Goal: Task Accomplishment & Management: Complete application form

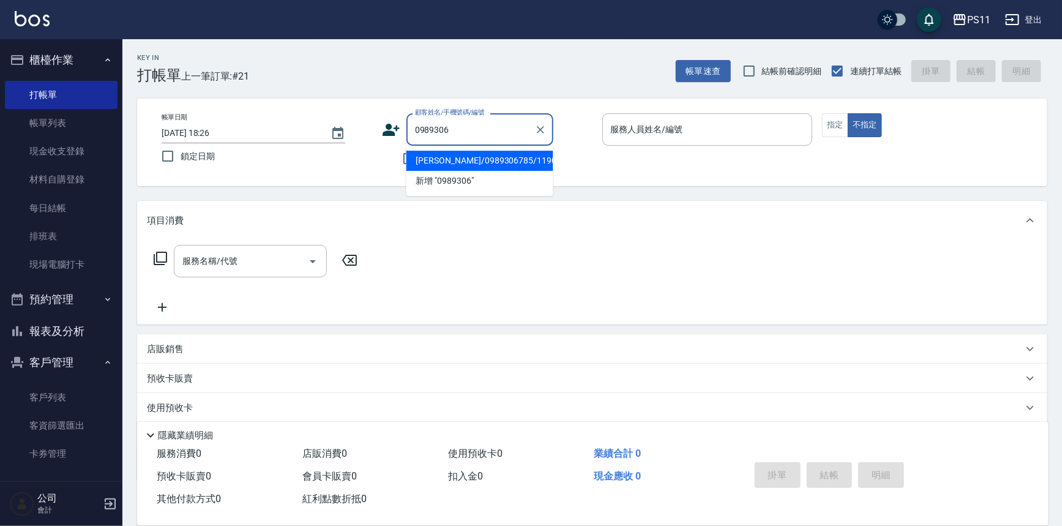
click at [536, 162] on li "[PERSON_NAME]/0989306785/1190" at bounding box center [479, 161] width 147 height 20
type input "[PERSON_NAME]/0989306785/1190"
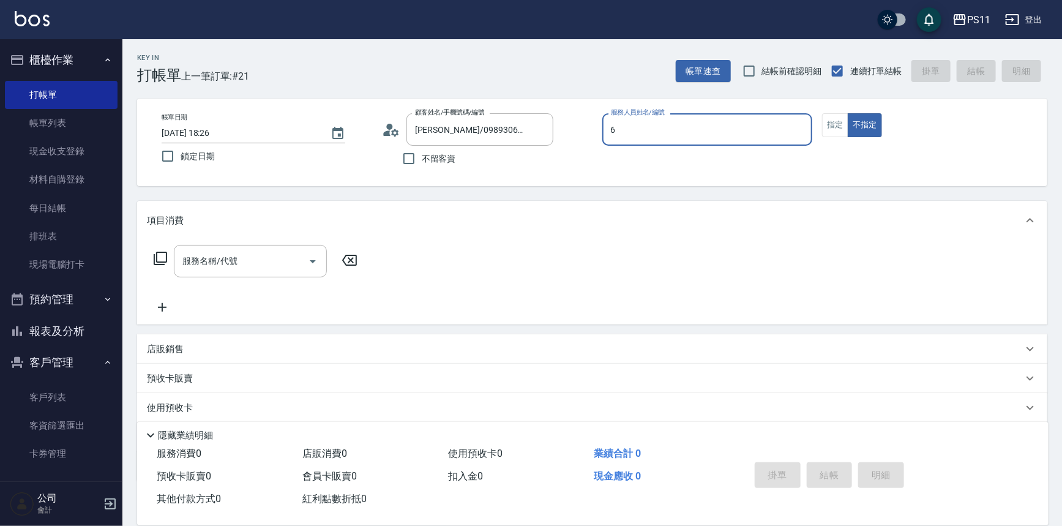
type input "[PERSON_NAME]6"
type button "false"
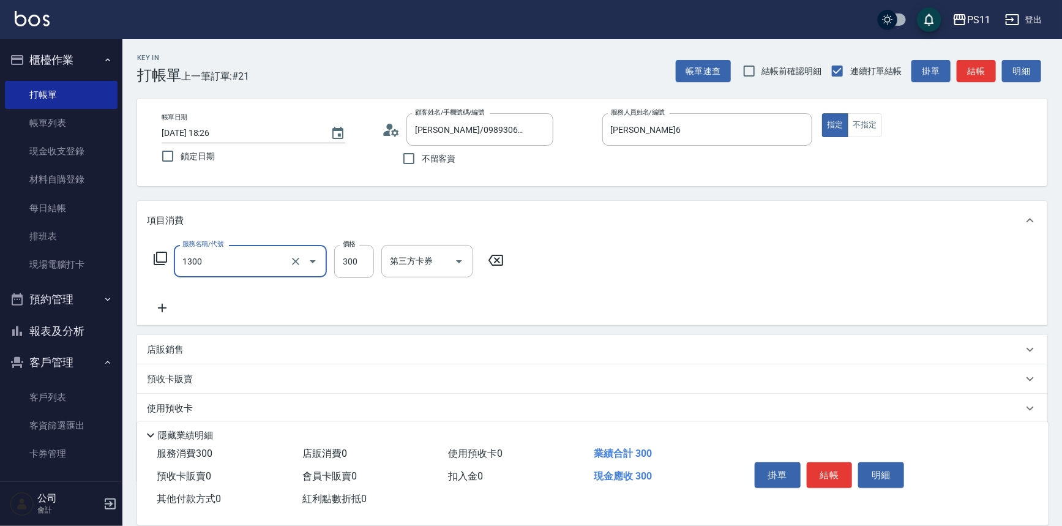
type input "洗髮300(1300)"
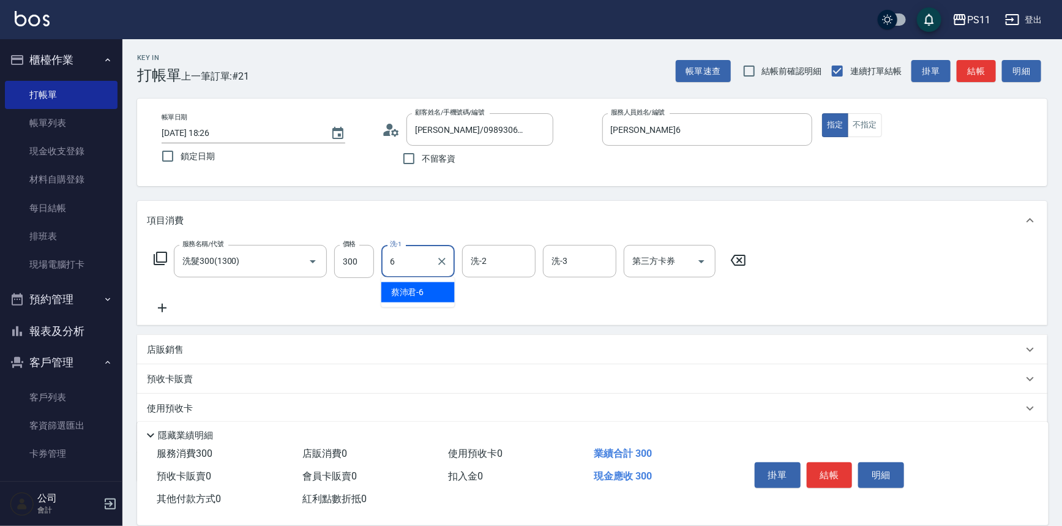
type input "[PERSON_NAME]6"
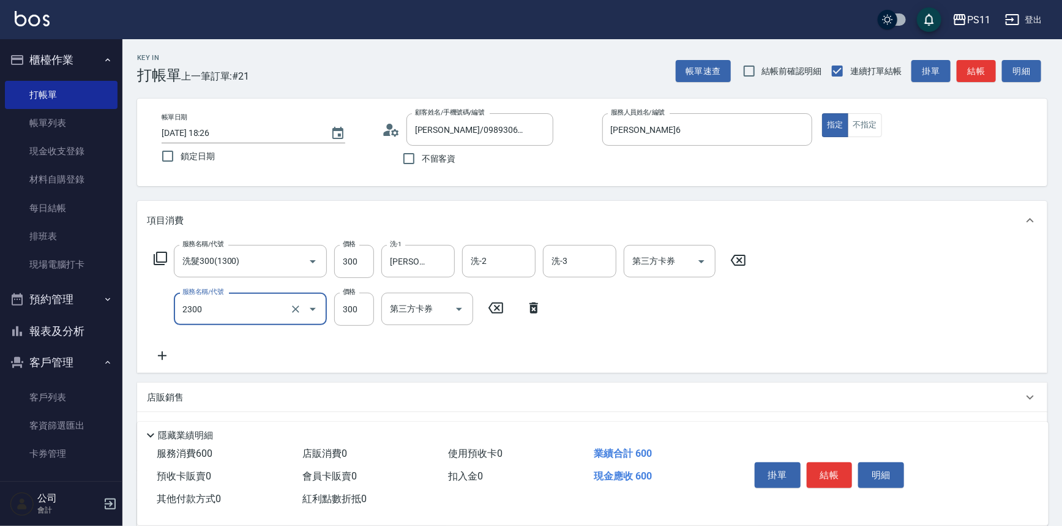
type input "剪髮(2300)"
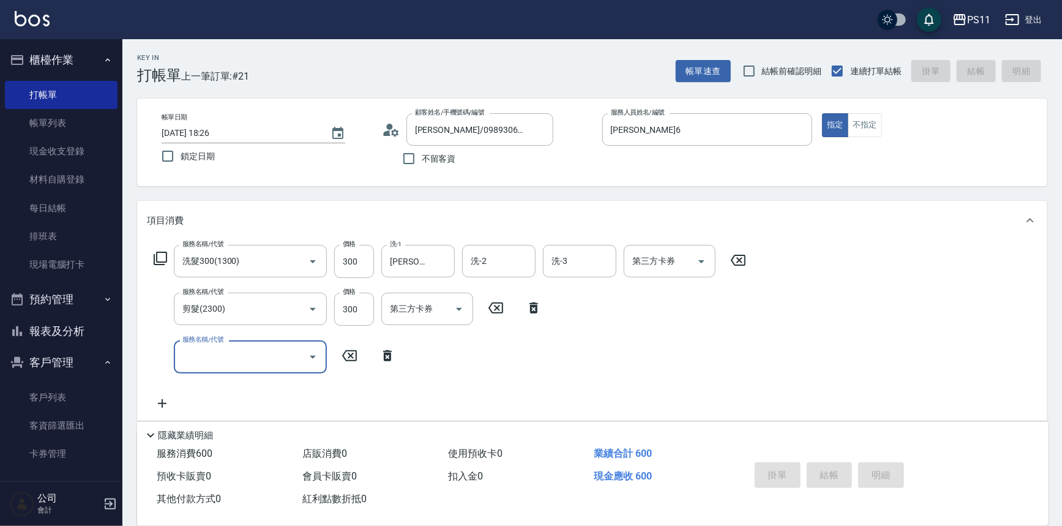
type input "[DATE] 19:16"
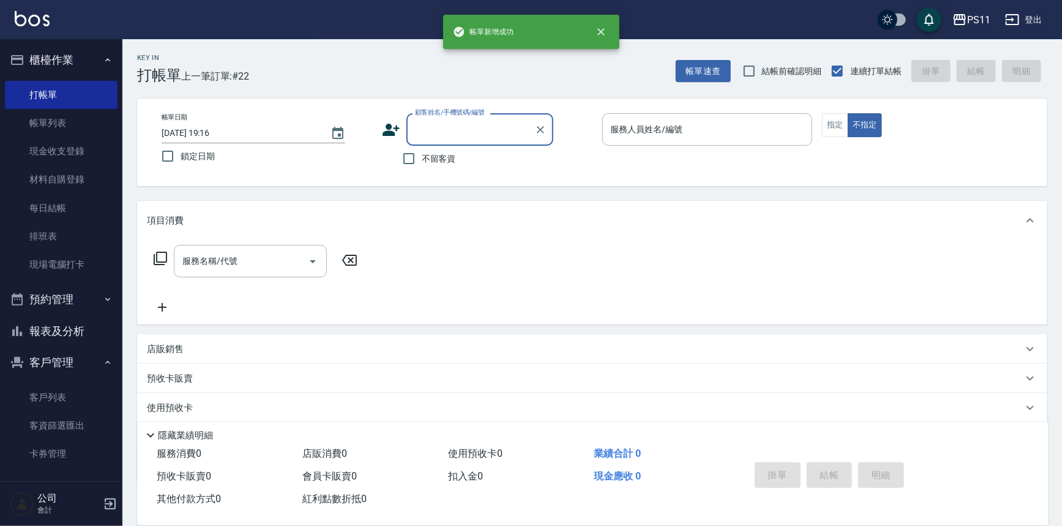
click at [88, 330] on button "報表及分析" at bounding box center [61, 331] width 113 height 32
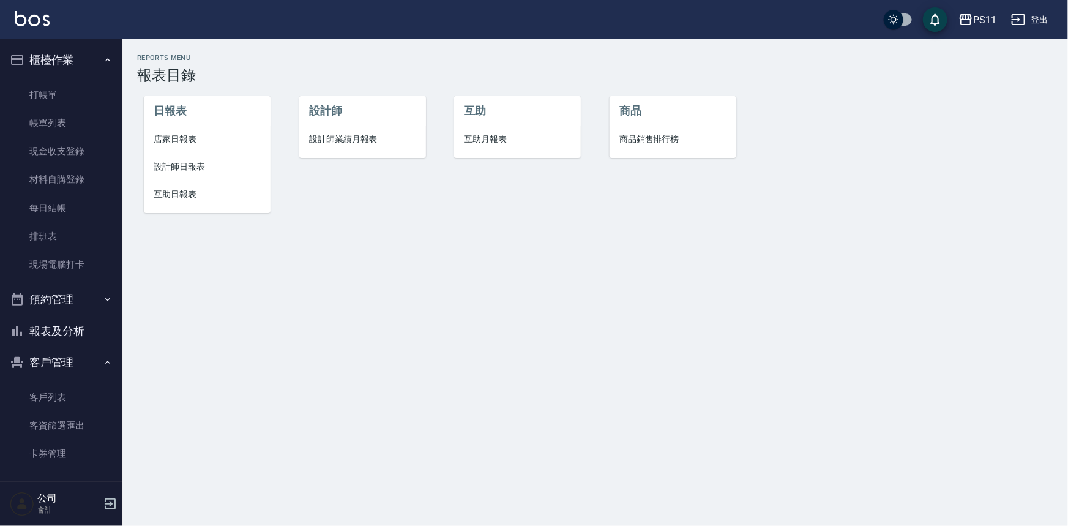
click at [179, 169] on span "設計師日報表" at bounding box center [207, 166] width 107 height 13
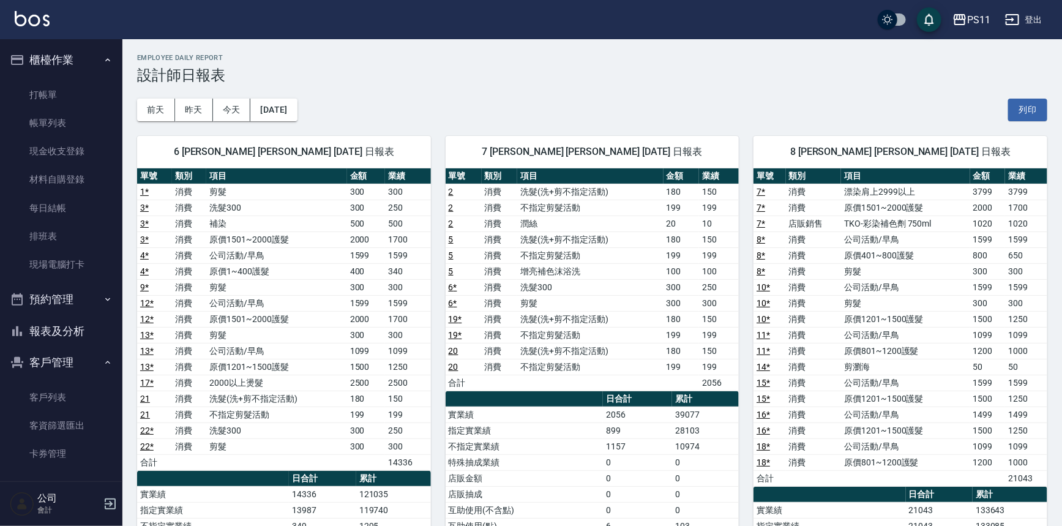
click at [51, 336] on button "報表及分析" at bounding box center [61, 331] width 113 height 32
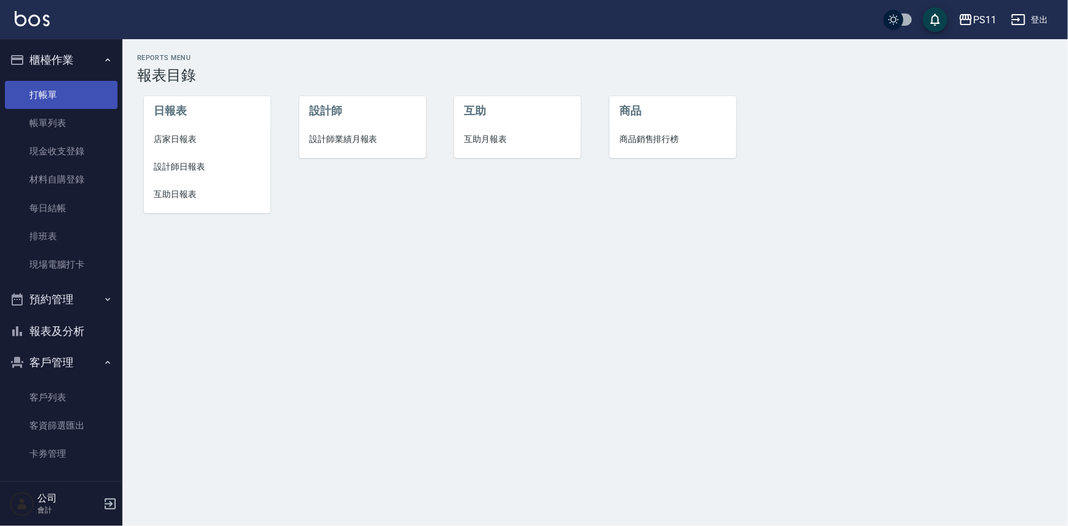
click at [96, 102] on link "打帳單" at bounding box center [61, 95] width 113 height 28
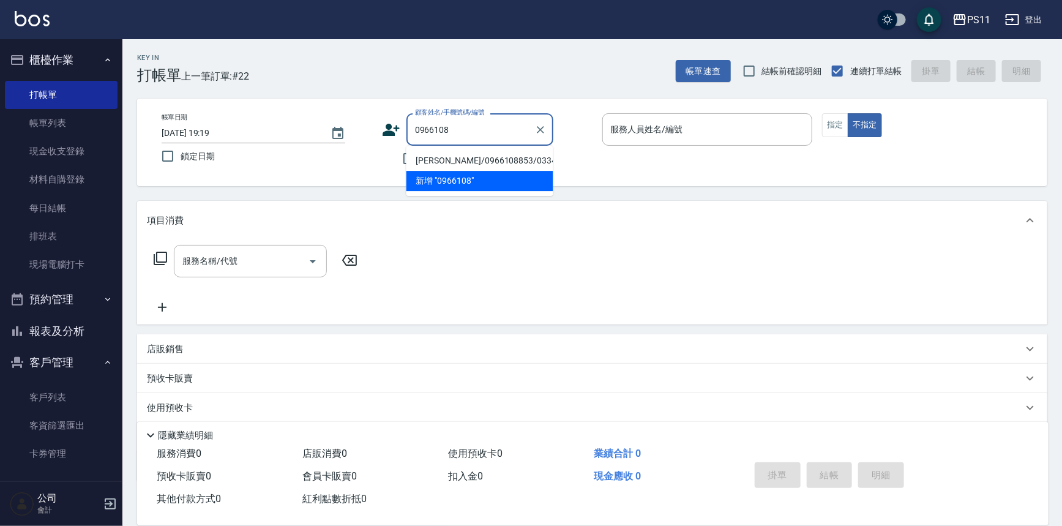
click at [538, 164] on li "[PERSON_NAME]/0966108853/0334" at bounding box center [479, 161] width 147 height 20
type input "[PERSON_NAME]/0966108853/0334"
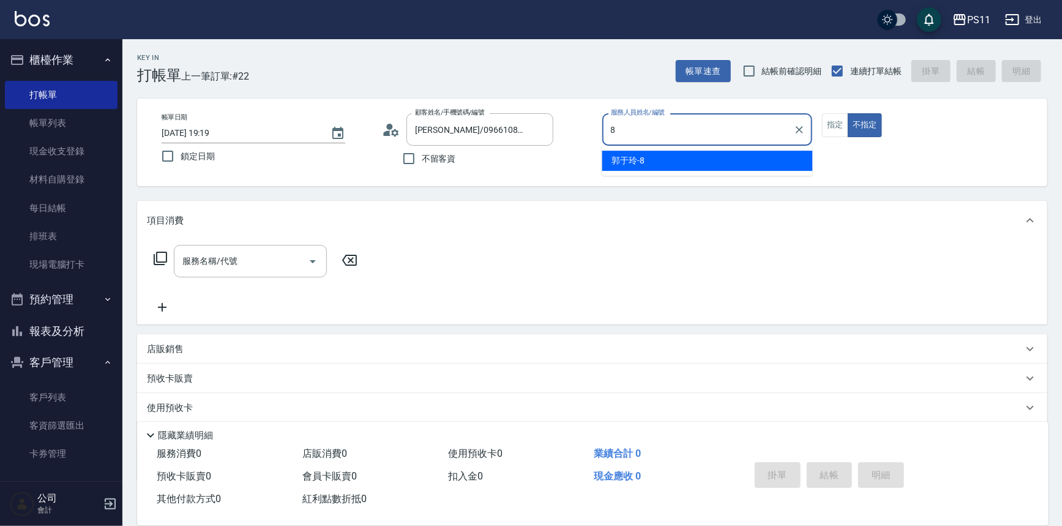
type input "郭于玲-8"
type button "false"
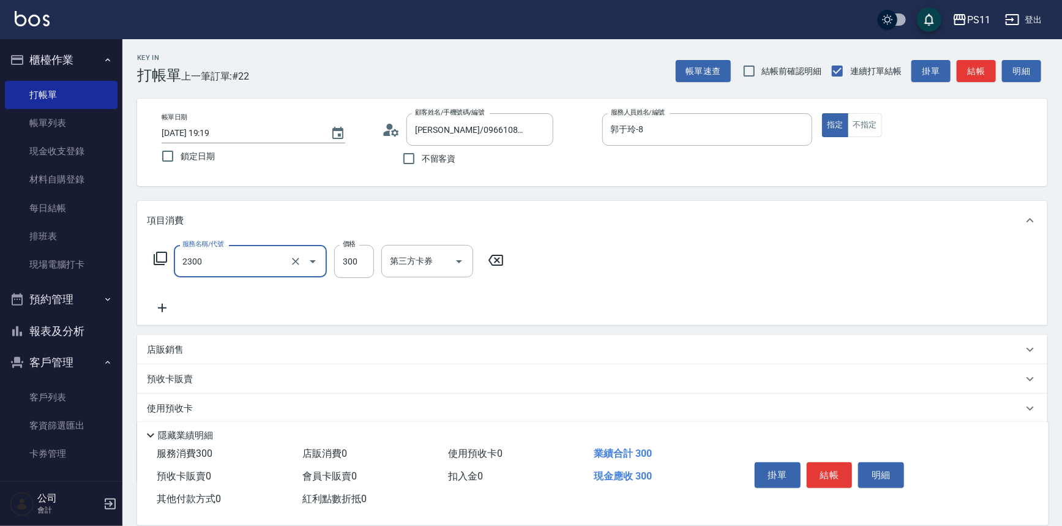
type input "剪髮(2300)"
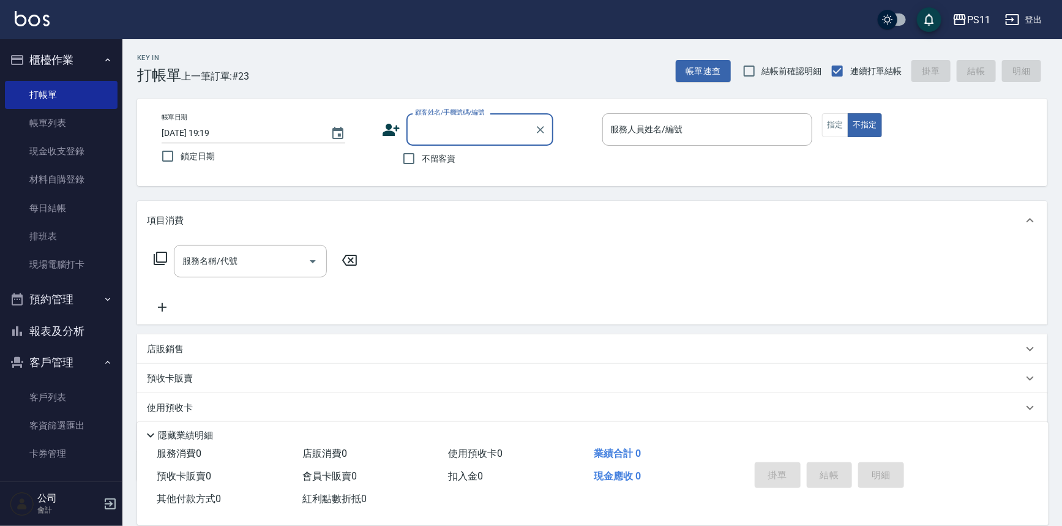
click at [61, 356] on button "客戶管理" at bounding box center [61, 362] width 113 height 32
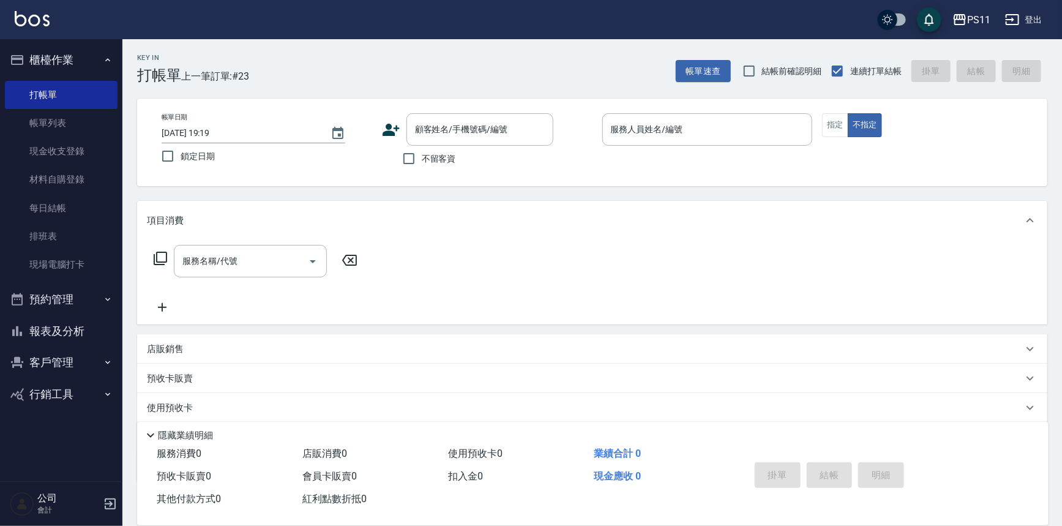
click at [69, 360] on button "客戶管理" at bounding box center [61, 362] width 113 height 32
click at [75, 331] on button "報表及分析" at bounding box center [61, 331] width 113 height 32
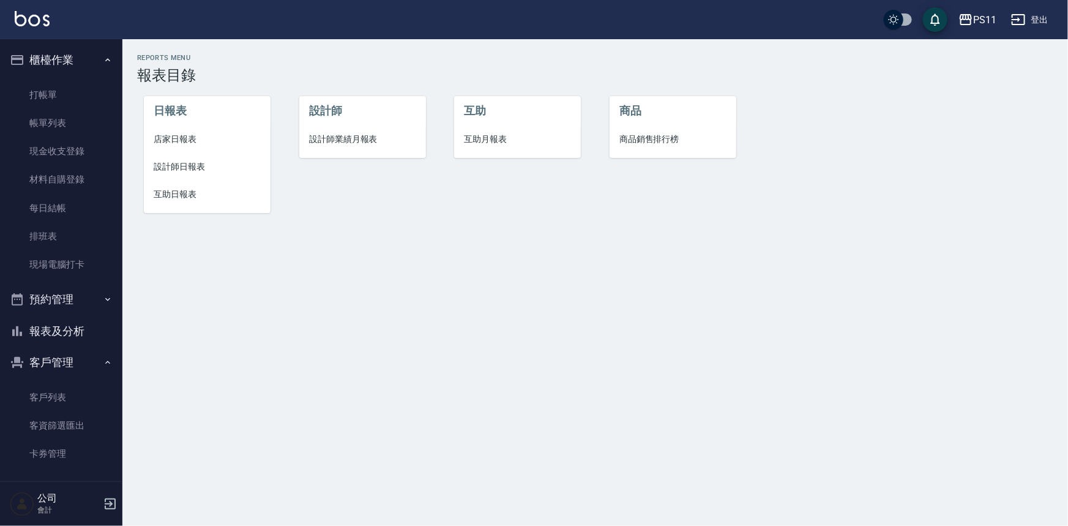
click at [208, 182] on li "互助日報表" at bounding box center [207, 195] width 127 height 28
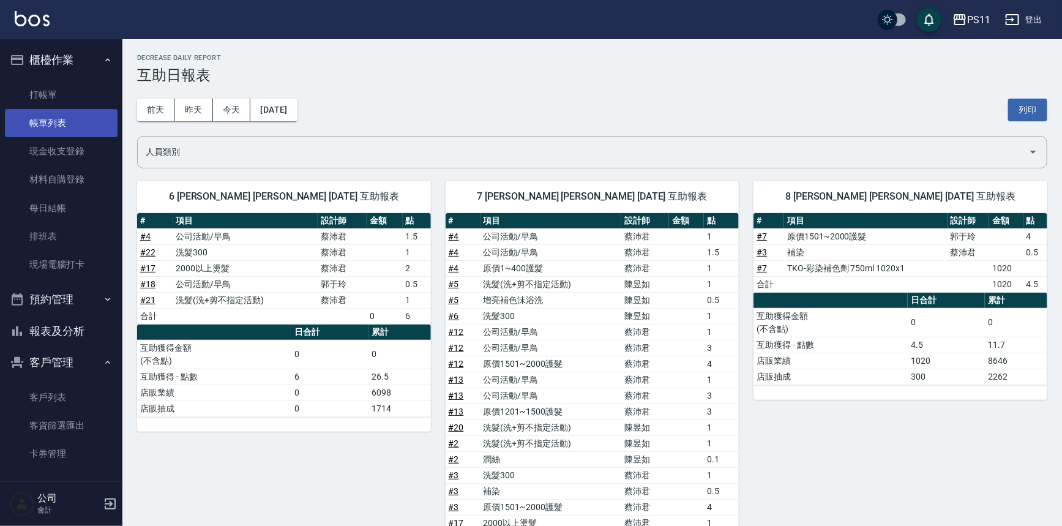
click at [50, 128] on link "帳單列表" at bounding box center [61, 123] width 113 height 28
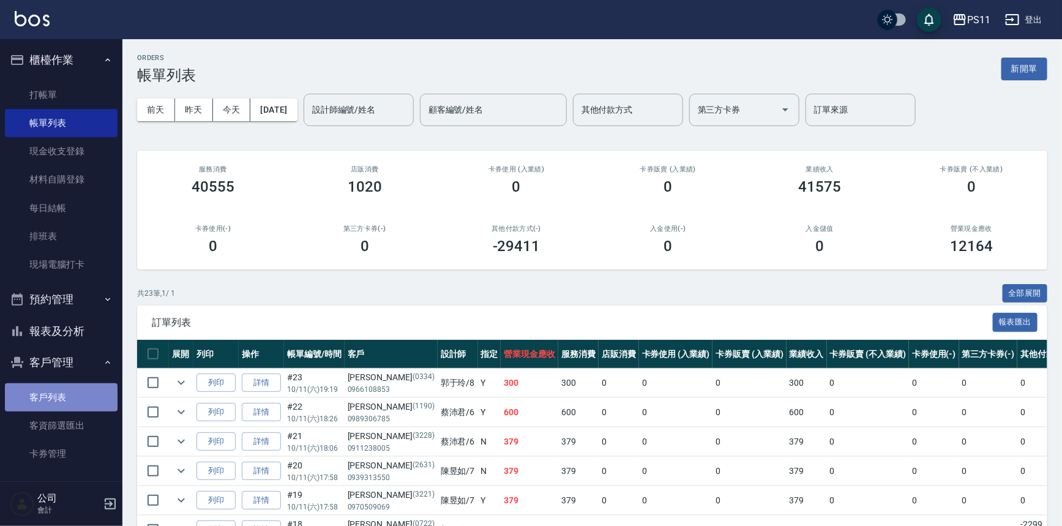
click at [70, 406] on link "客戶列表" at bounding box center [61, 397] width 113 height 28
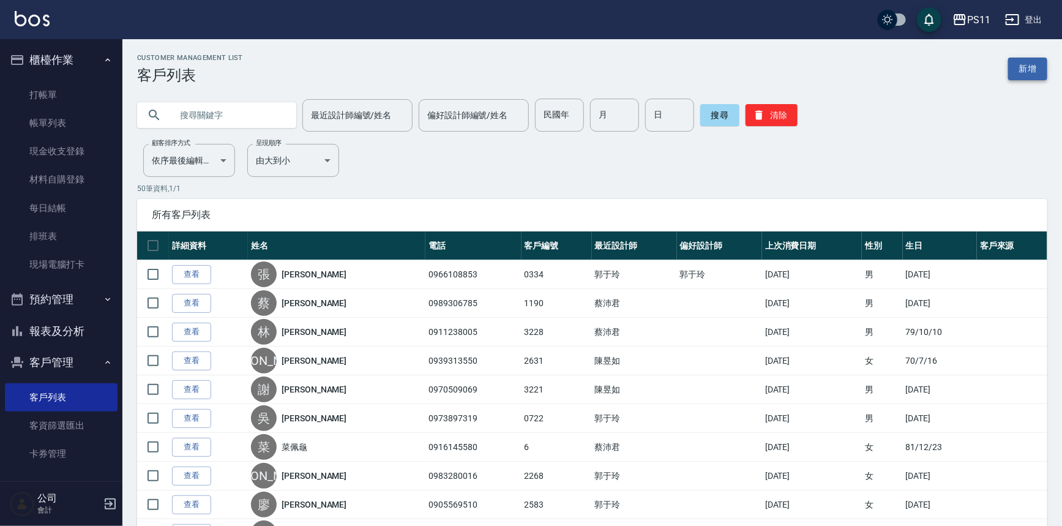
click at [1031, 70] on link "新增" at bounding box center [1027, 69] width 39 height 23
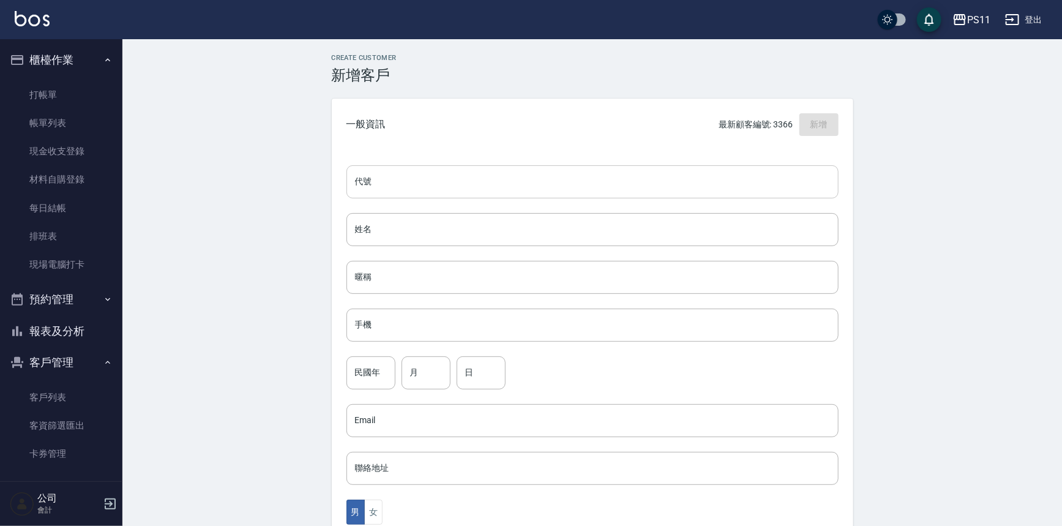
click at [427, 170] on input "代號" at bounding box center [592, 181] width 492 height 33
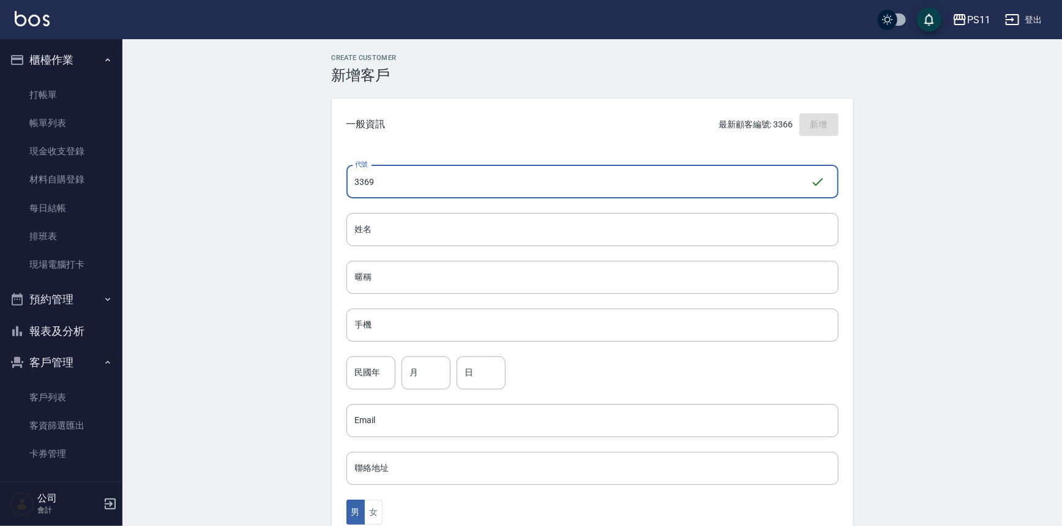
type input "3369"
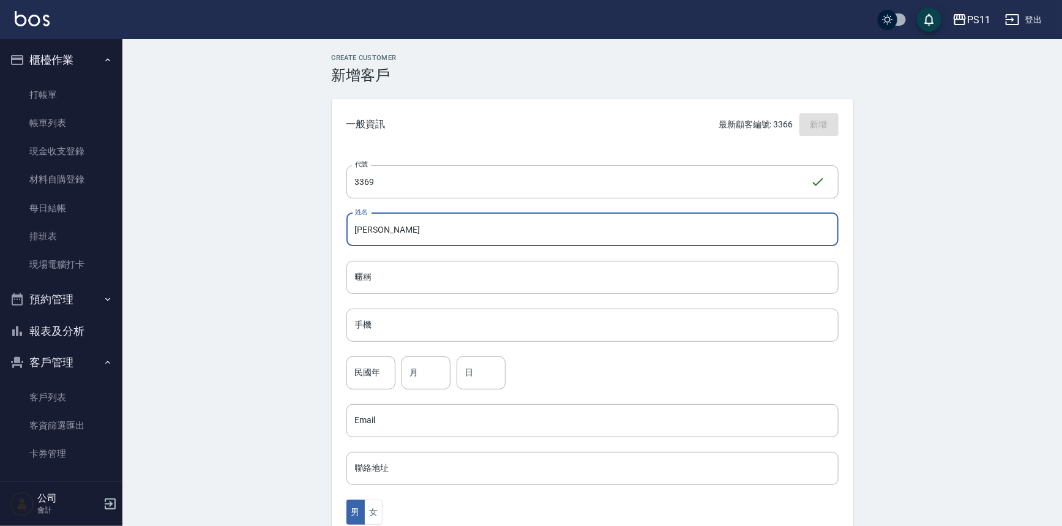
type input "[PERSON_NAME]"
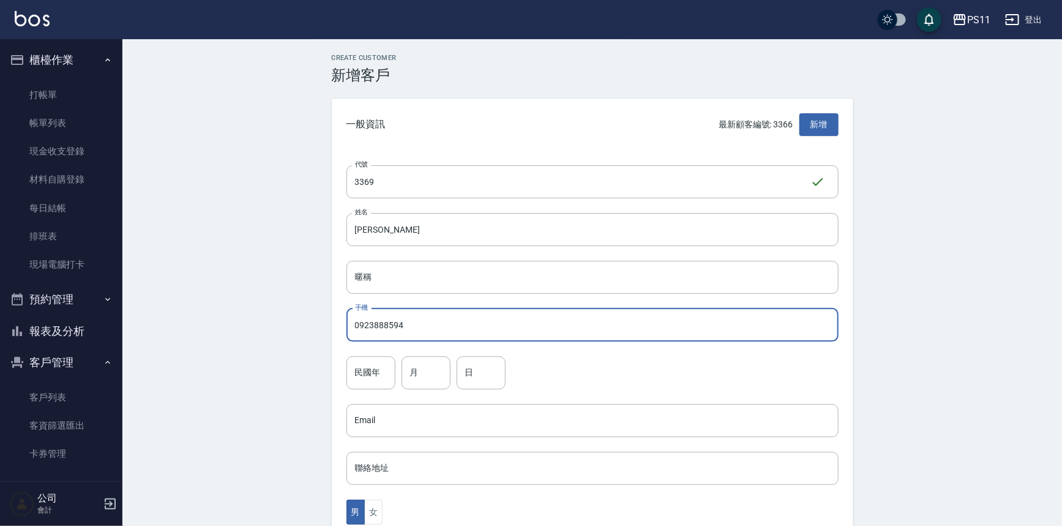
type input "0923888594"
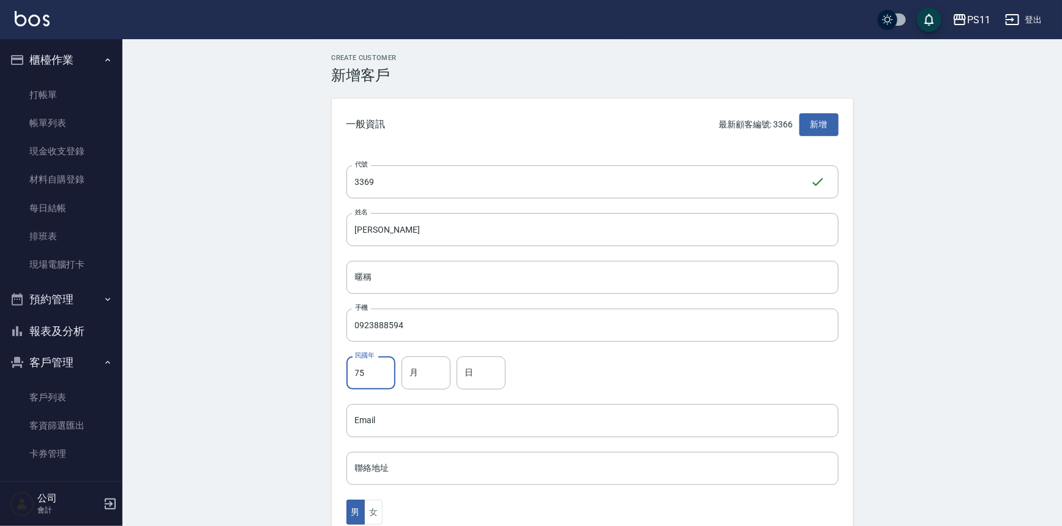
type input "75"
type input "1"
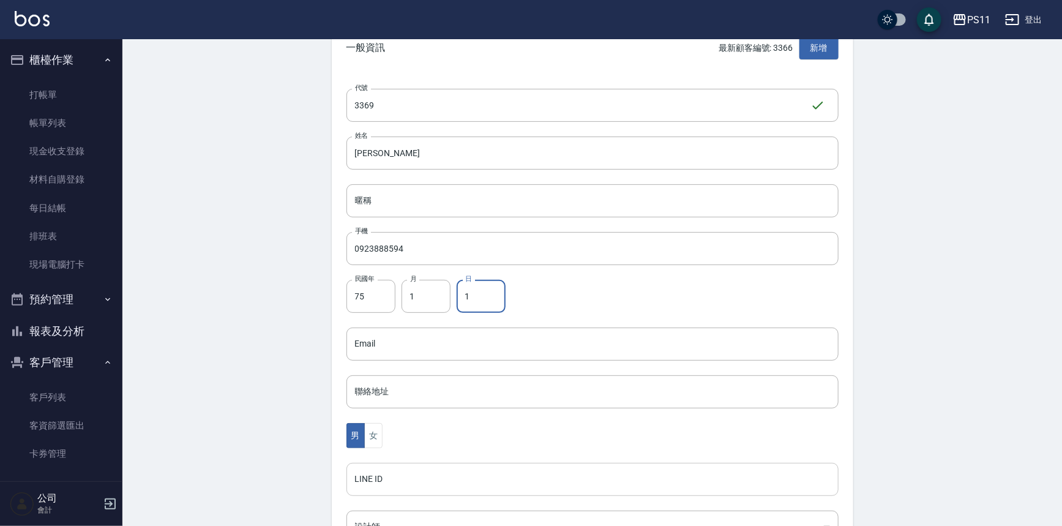
scroll to position [222, 0]
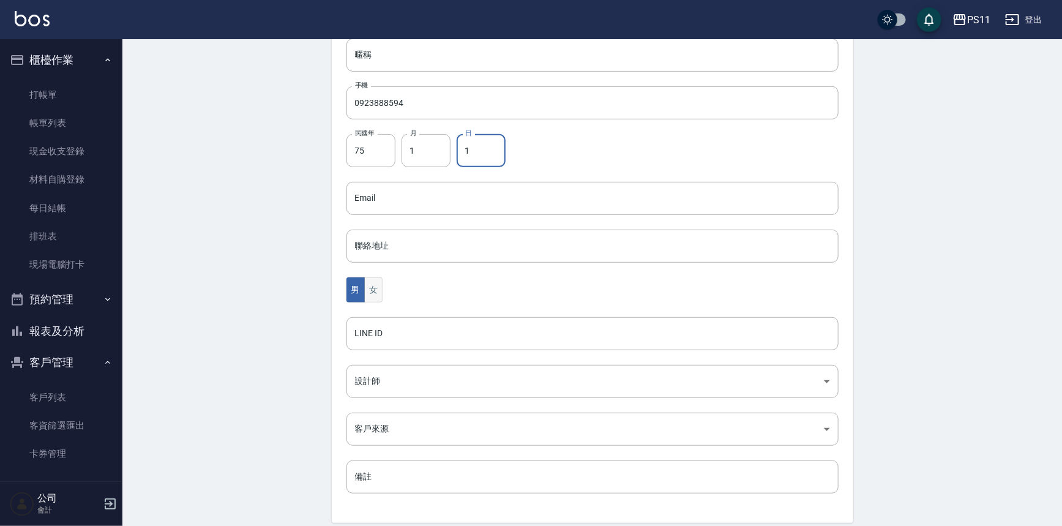
click at [378, 293] on button "女" at bounding box center [373, 289] width 18 height 25
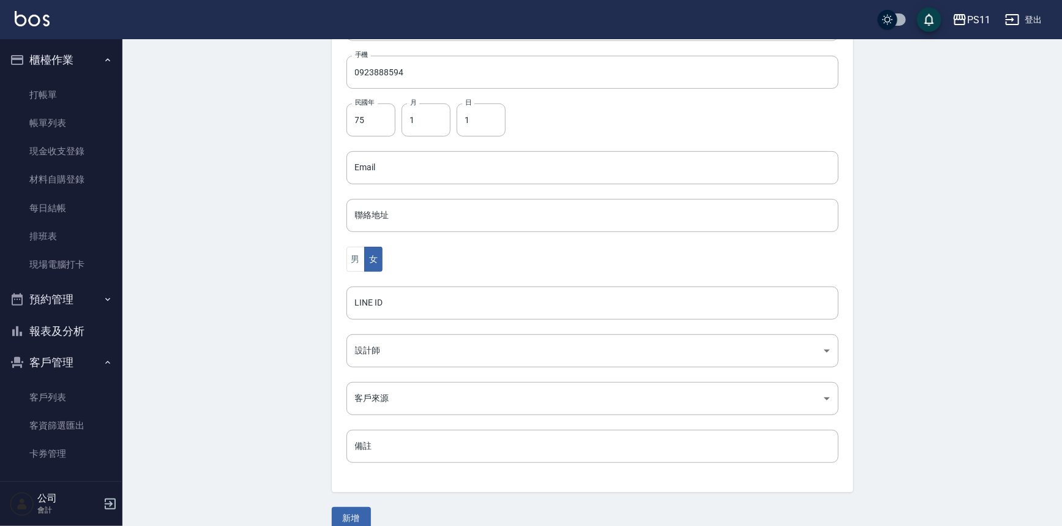
scroll to position [270, 0]
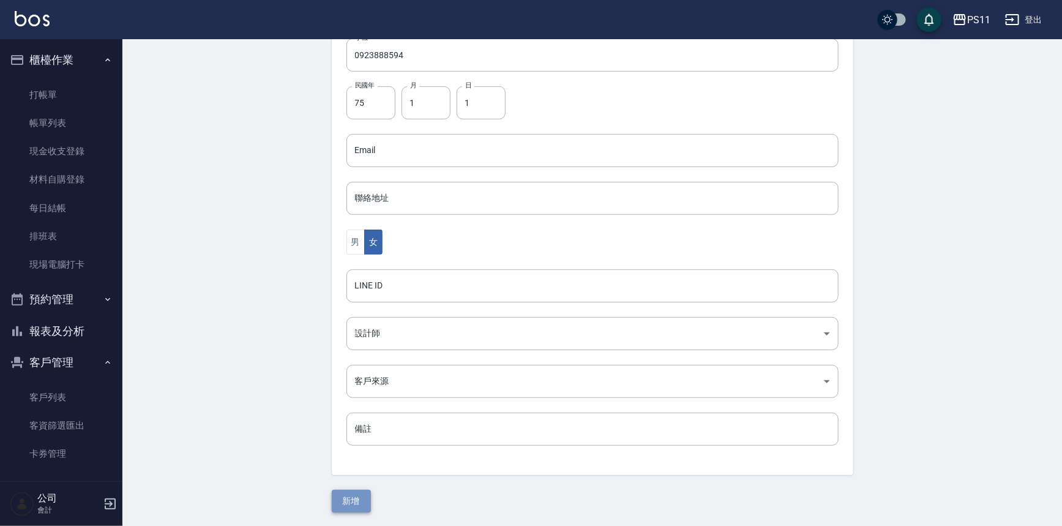
click at [335, 503] on button "新增" at bounding box center [351, 501] width 39 height 23
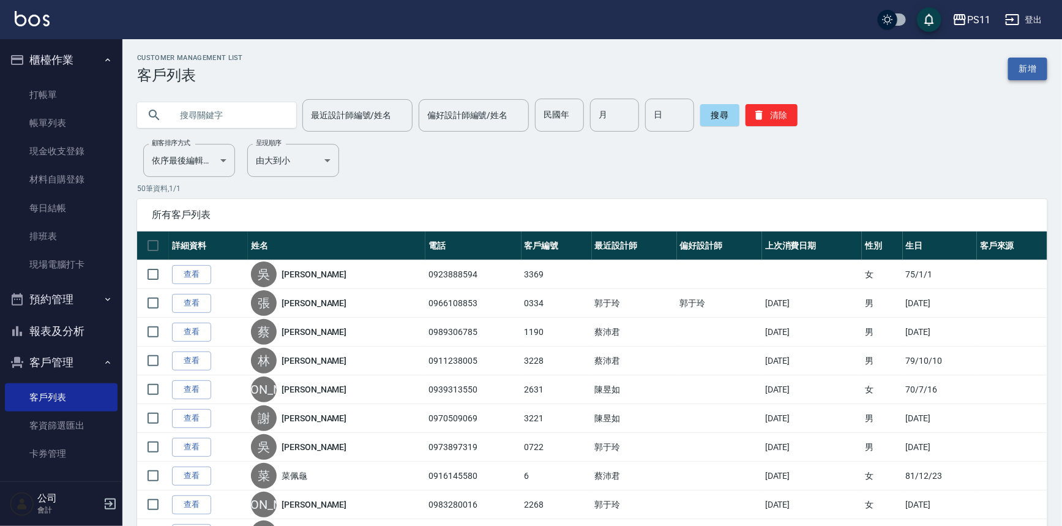
click at [1024, 64] on link "新增" at bounding box center [1027, 69] width 39 height 23
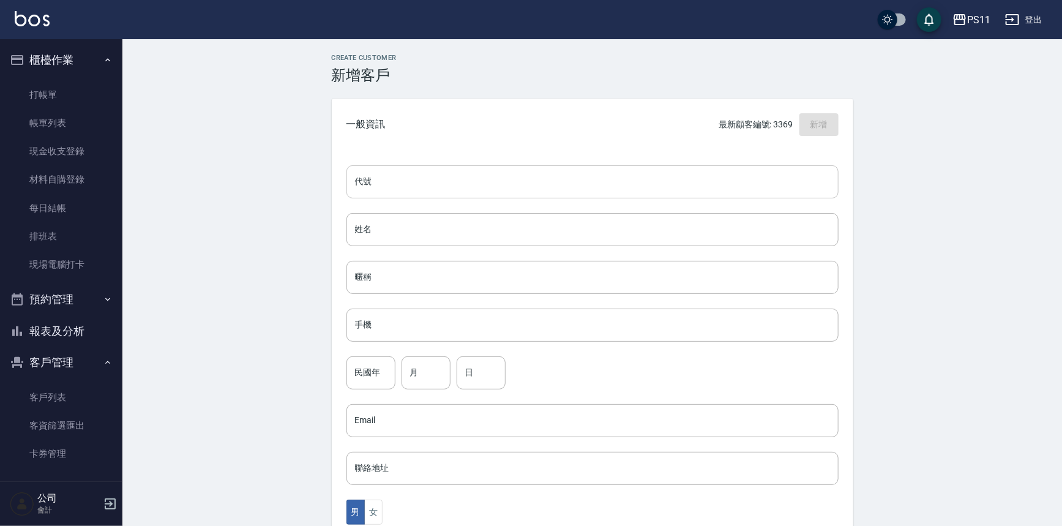
drag, startPoint x: 608, startPoint y: 177, endPoint x: 617, endPoint y: 170, distance: 11.4
click at [608, 177] on input "代號" at bounding box center [592, 181] width 492 height 33
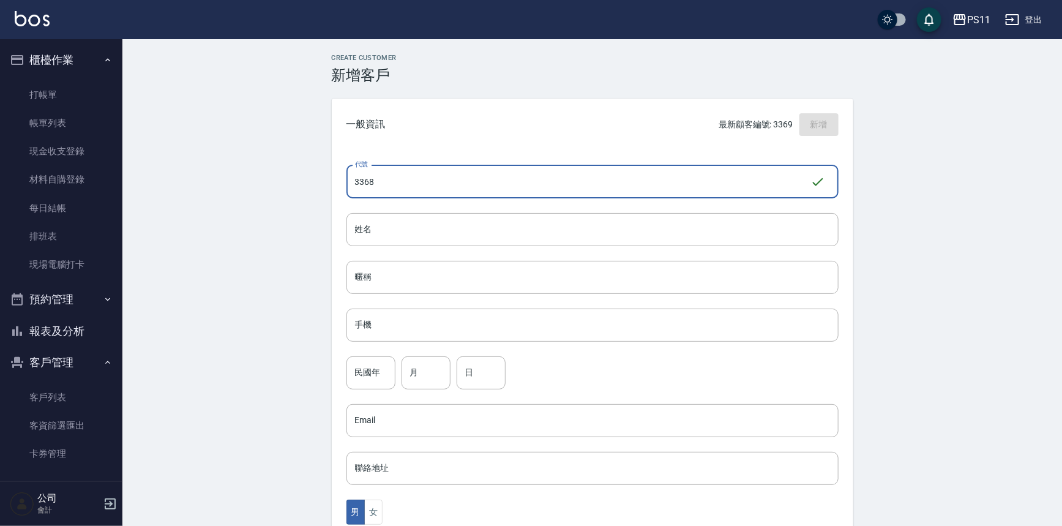
type input "3368"
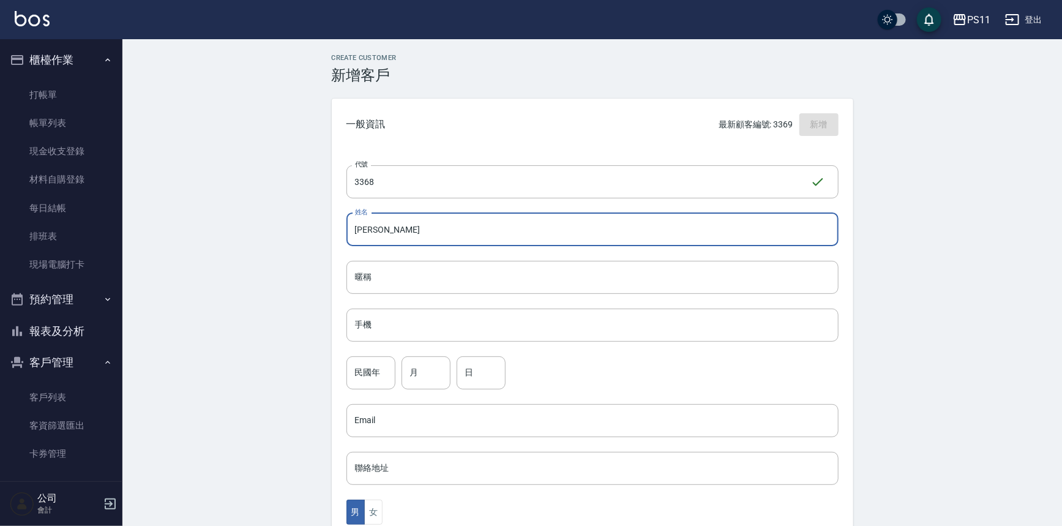
type input "[PERSON_NAME]"
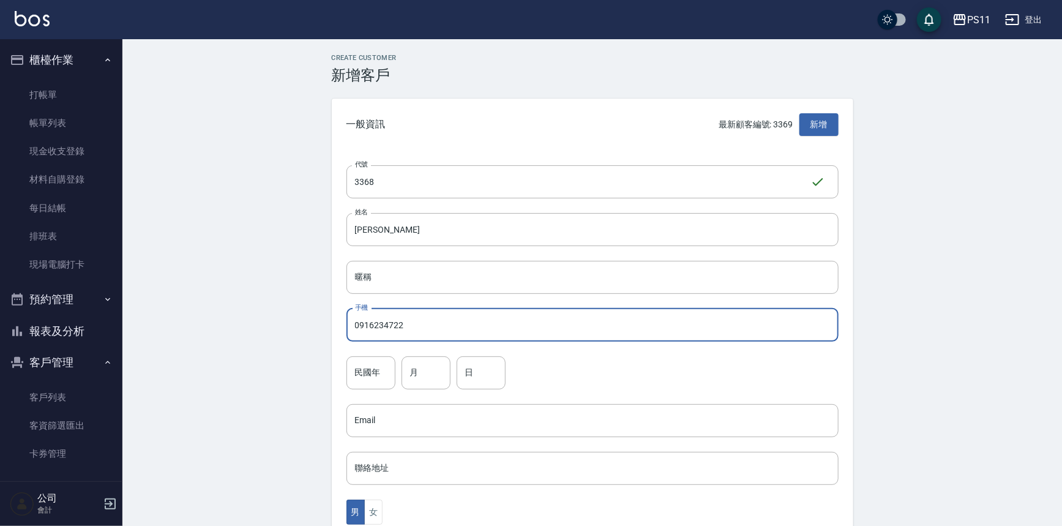
type input "0916234722"
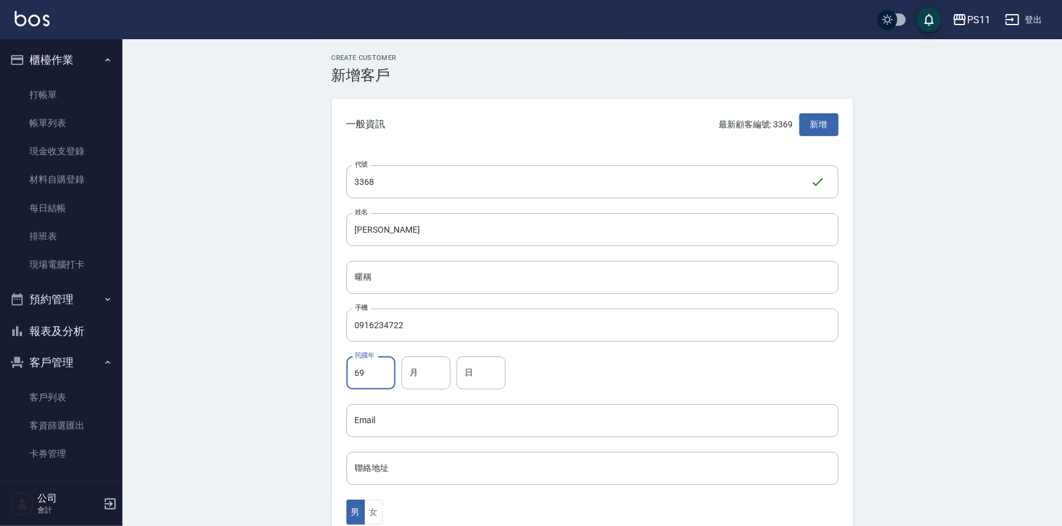
type input "69"
type input "8"
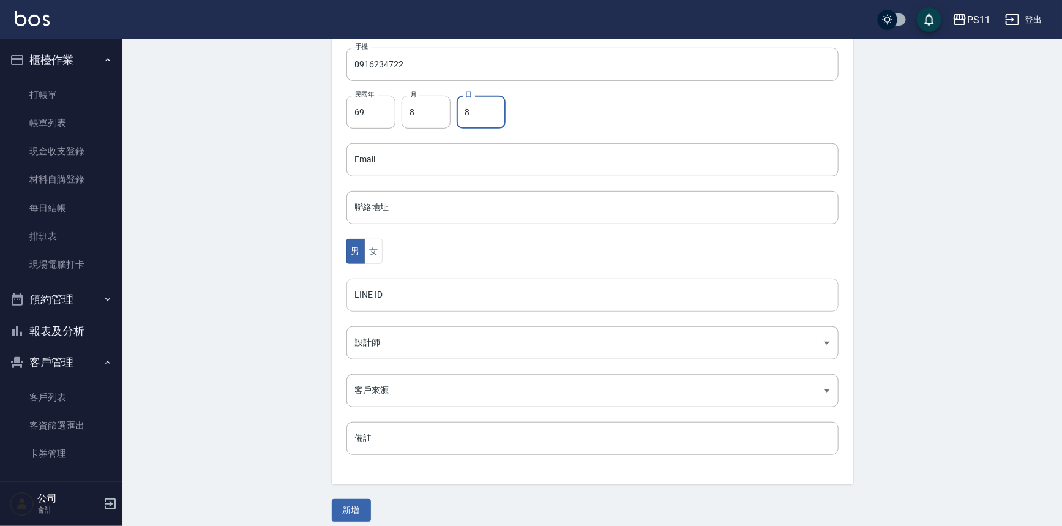
scroll to position [270, 0]
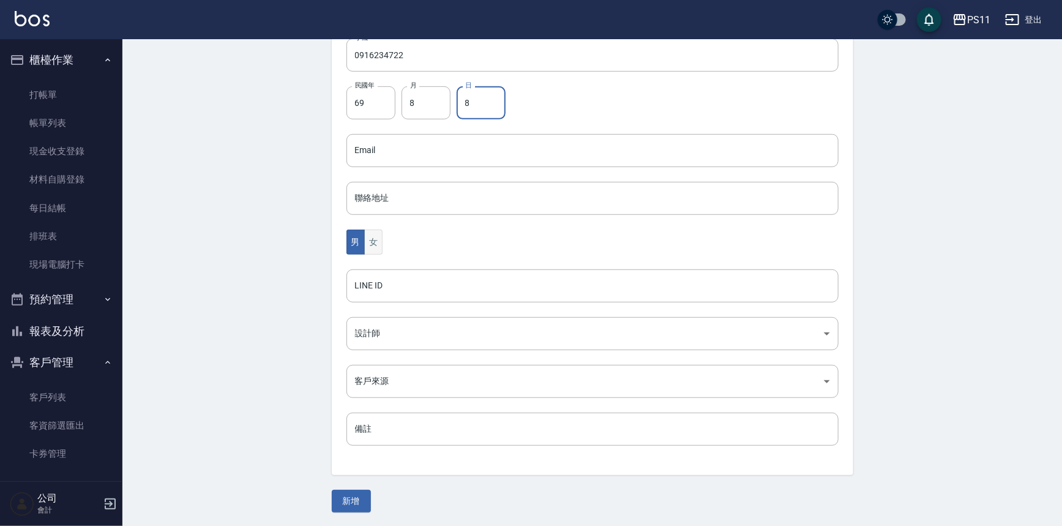
click at [375, 241] on button "女" at bounding box center [373, 241] width 18 height 25
drag, startPoint x: 349, startPoint y: 491, endPoint x: 349, endPoint y: 477, distance: 14.1
click at [349, 491] on button "新增" at bounding box center [351, 501] width 39 height 23
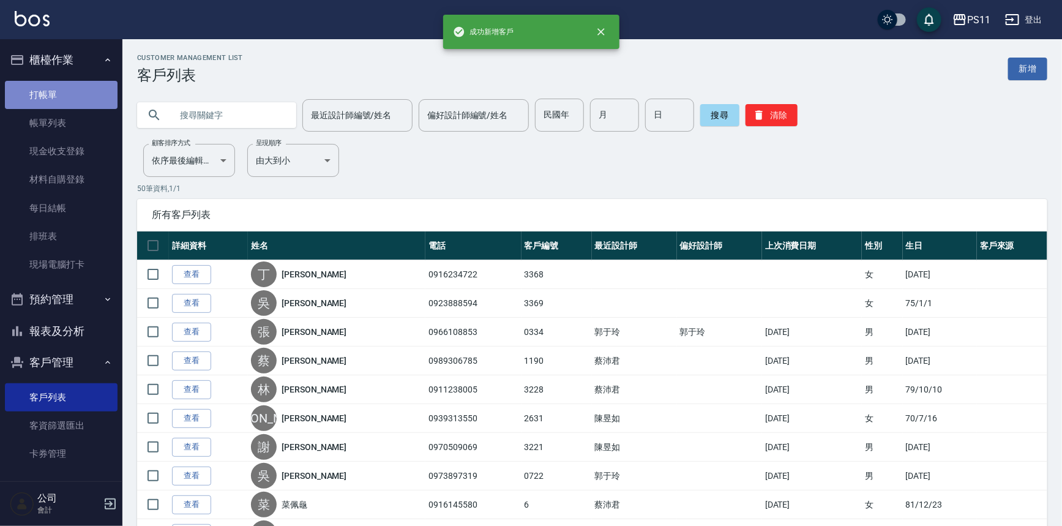
click at [92, 100] on link "打帳單" at bounding box center [61, 95] width 113 height 28
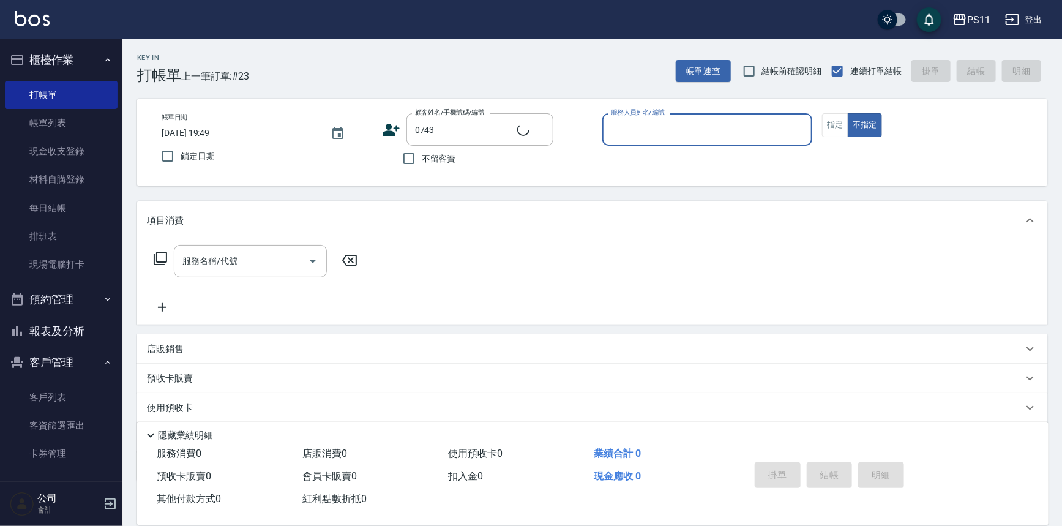
type input "[PERSON_NAME]/0935036436/0743"
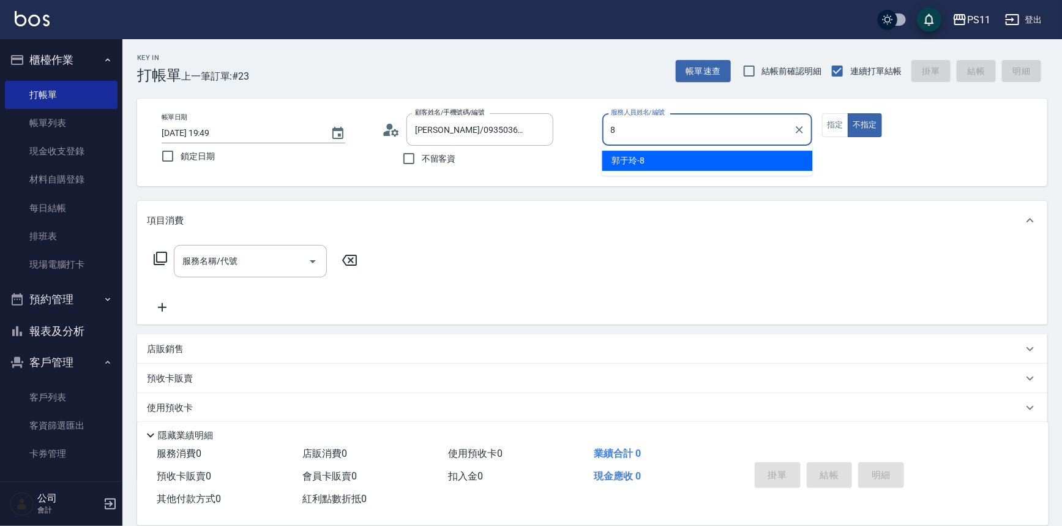
type input "郭于玲-8"
type button "false"
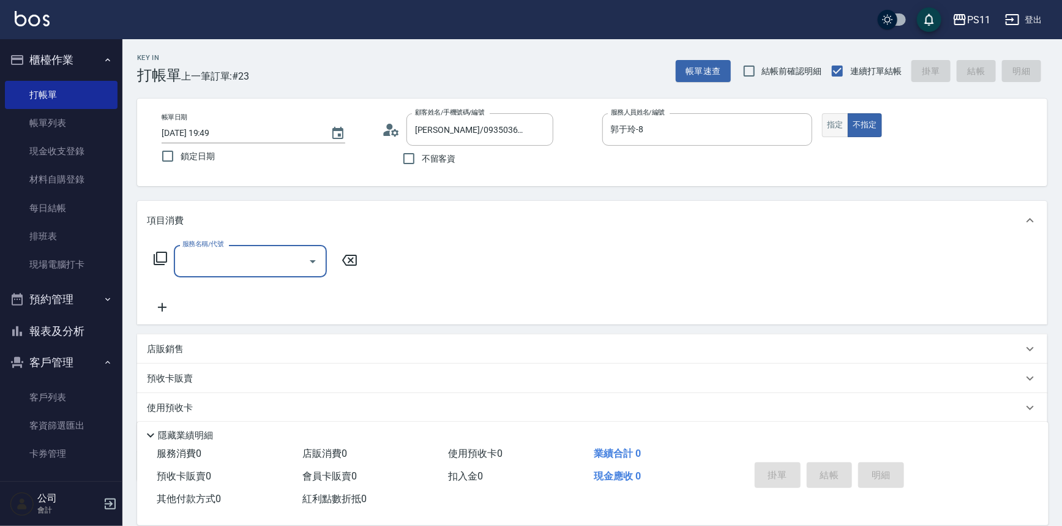
click at [835, 129] on button "指定" at bounding box center [835, 125] width 26 height 24
click at [263, 247] on div "服務名稱/代號" at bounding box center [250, 261] width 153 height 32
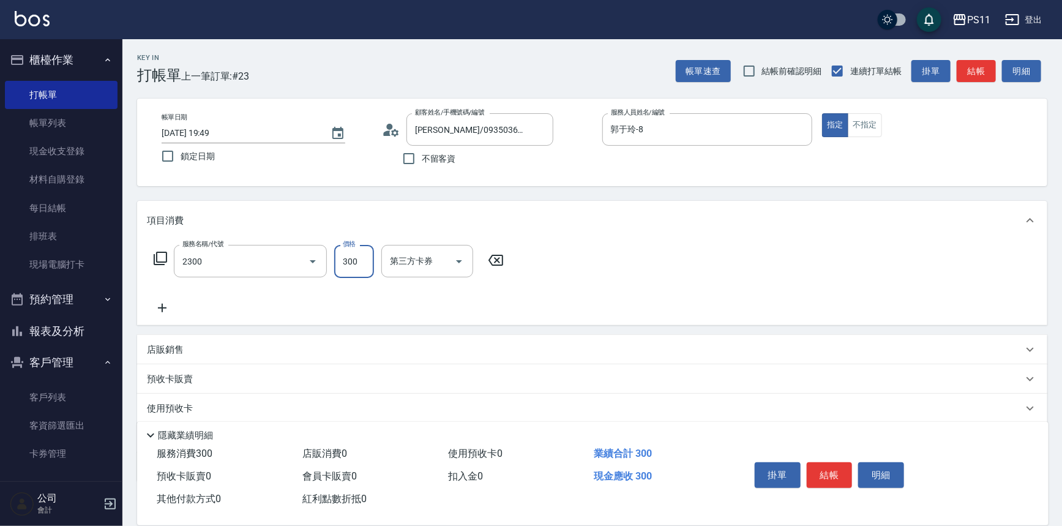
type input "剪髮(2300)"
click at [494, 258] on icon at bounding box center [495, 260] width 31 height 15
type input "洗髮300(1300)"
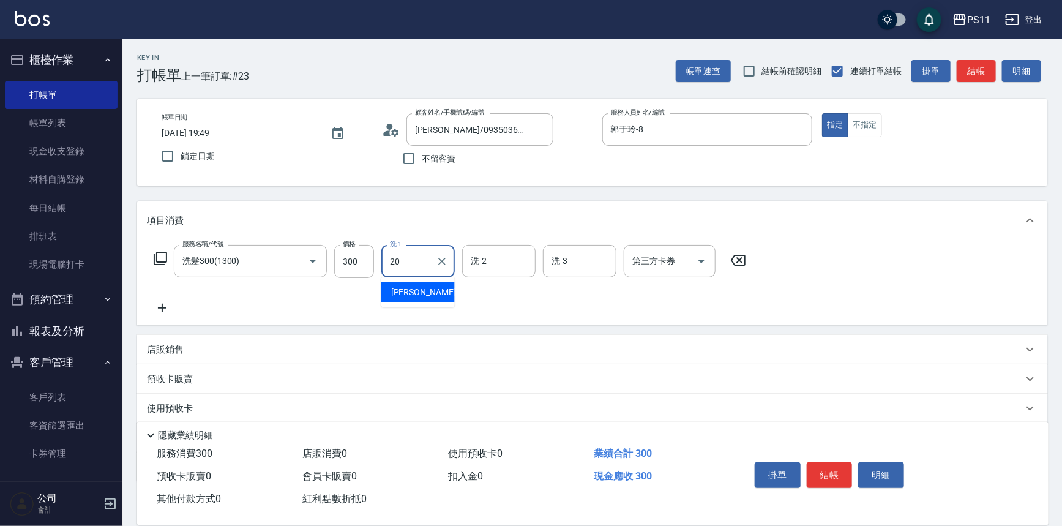
type input "[PERSON_NAME]-20"
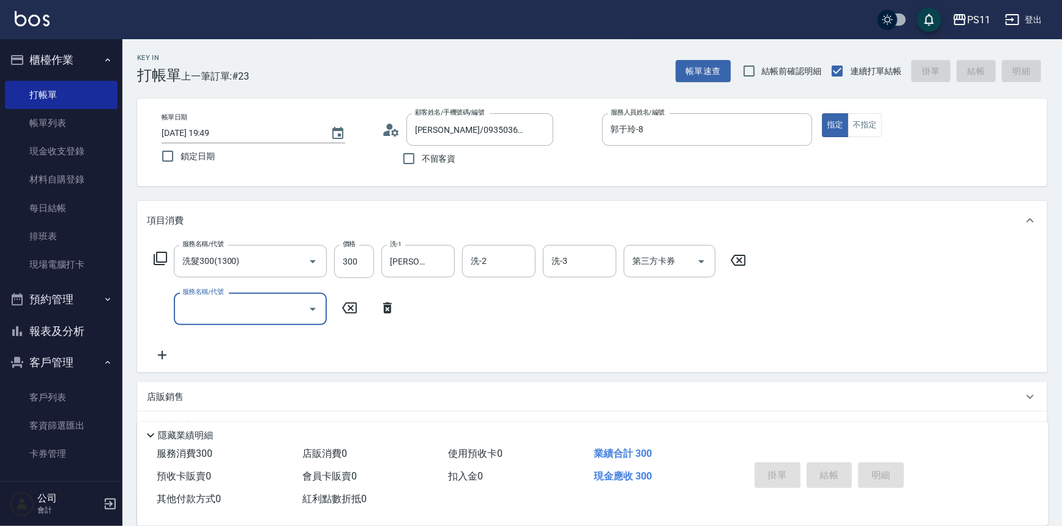
type input "[DATE] 19:50"
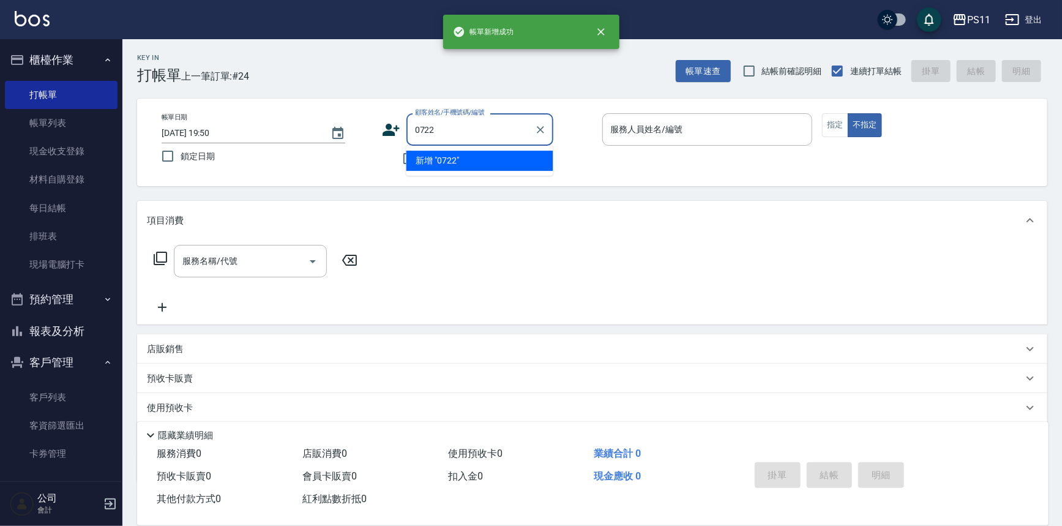
type input "0722"
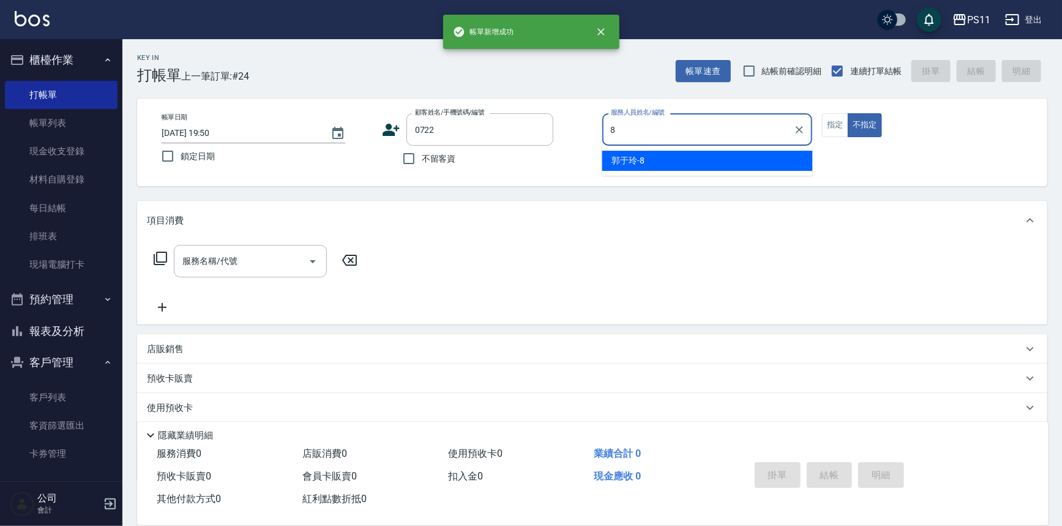
type input "郭于玲-8"
type input "[PERSON_NAME]/0973897319/0722"
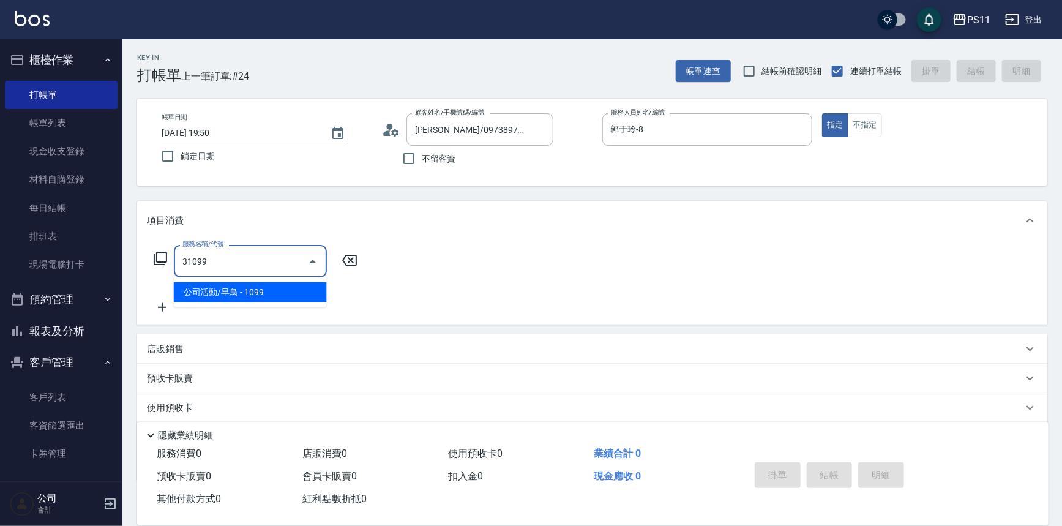
type input "公司活動/早鳥(31099)"
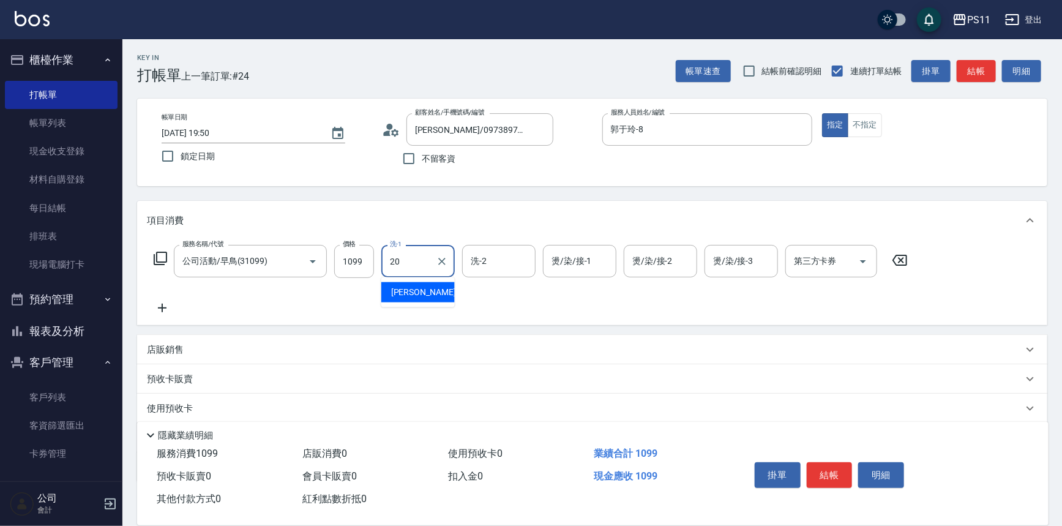
type input "[PERSON_NAME]-20"
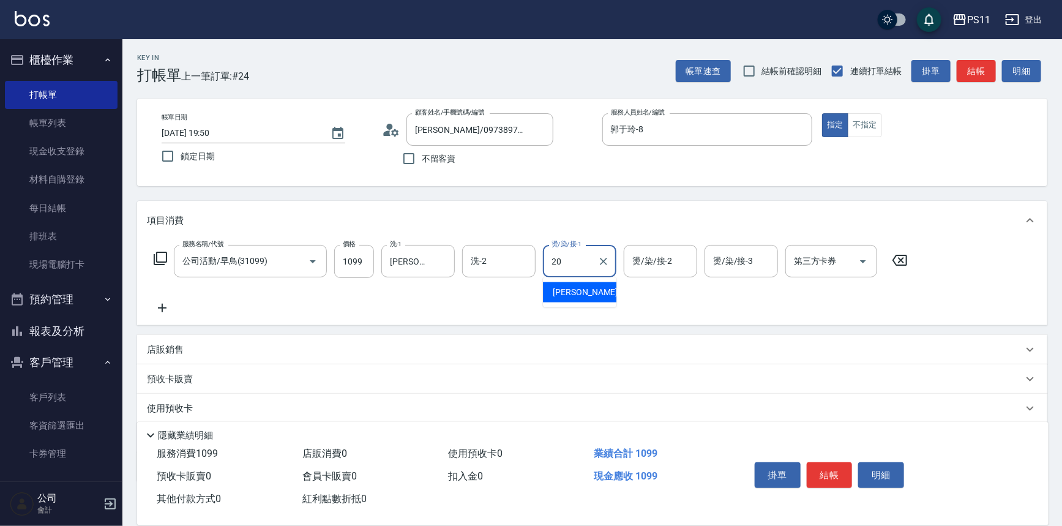
type input "[PERSON_NAME]-20"
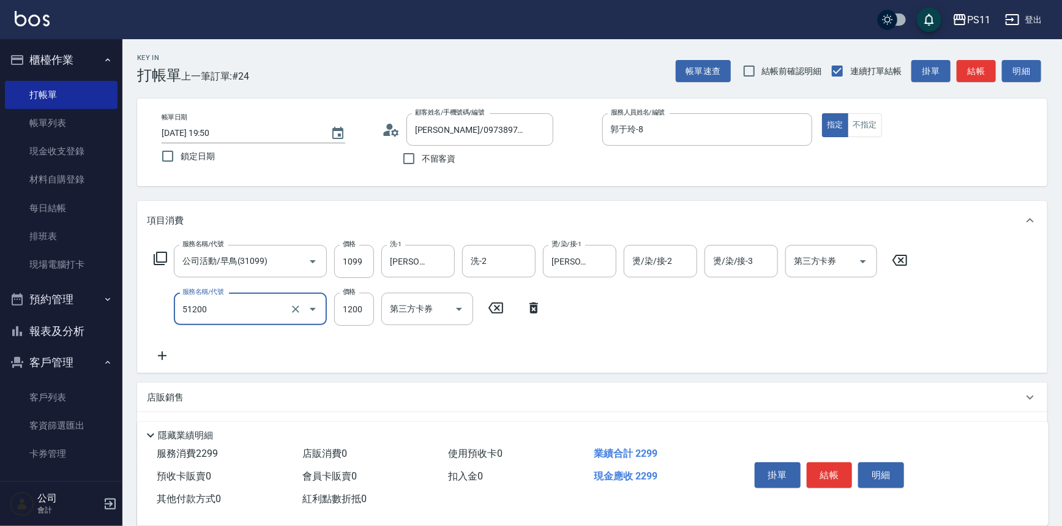
type input "原價801~1200護髮(51200)"
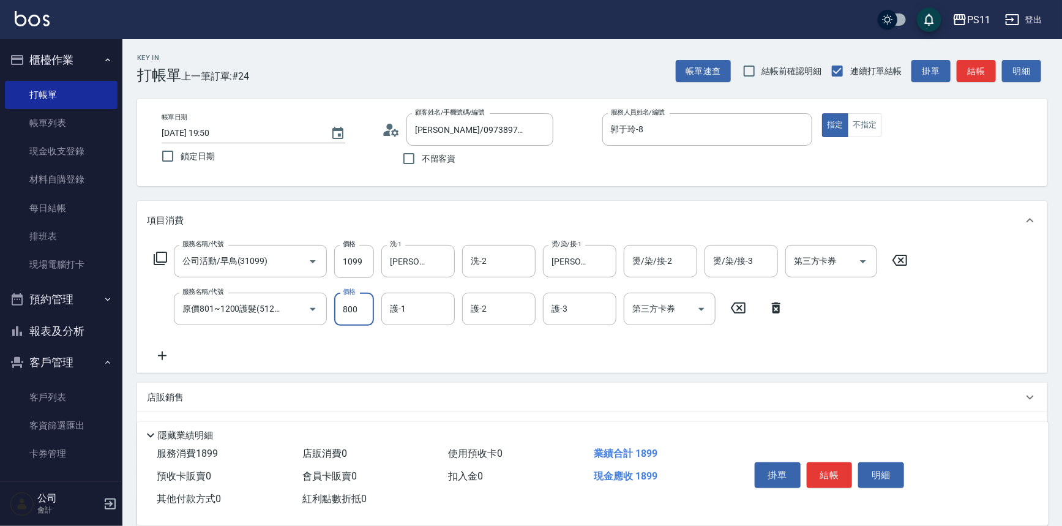
type input "800"
type input "[PERSON_NAME]-20"
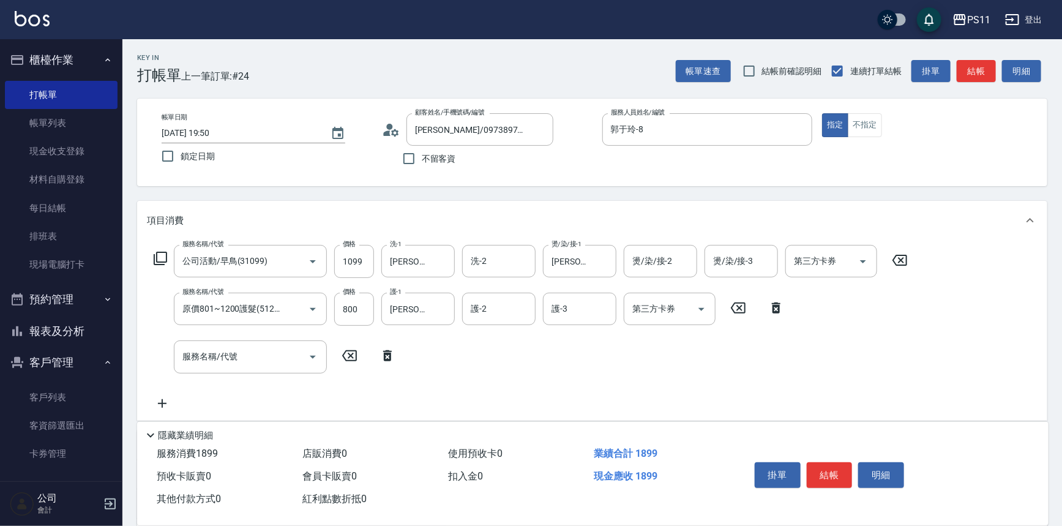
click at [742, 302] on icon at bounding box center [738, 307] width 15 height 11
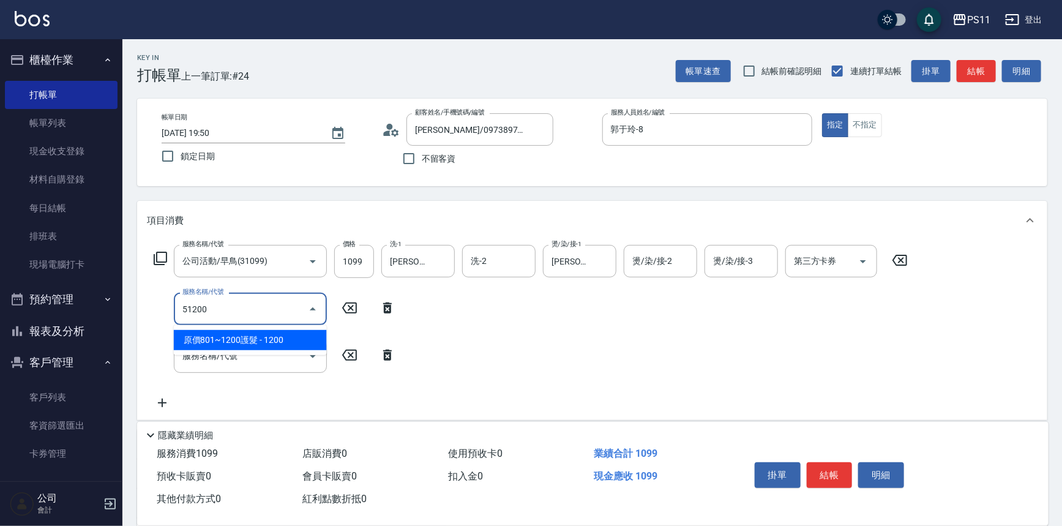
type input "原價801~1200護髮(51200)"
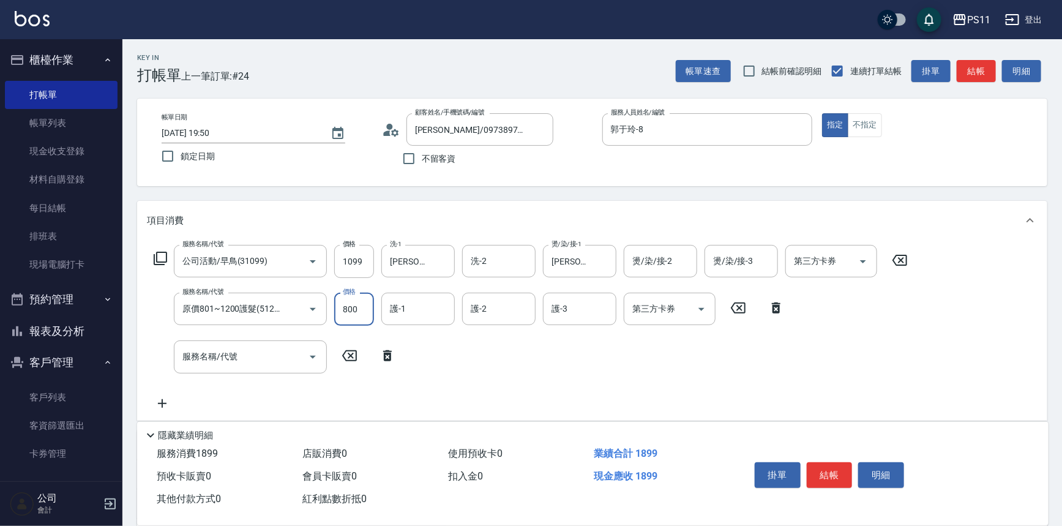
click at [364, 311] on input "800" at bounding box center [354, 309] width 40 height 33
drag, startPoint x: 362, startPoint y: 310, endPoint x: 335, endPoint y: 310, distance: 26.3
click at [335, 310] on input "800" at bounding box center [354, 309] width 40 height 33
type input "1200"
type input "[PERSON_NAME]-20"
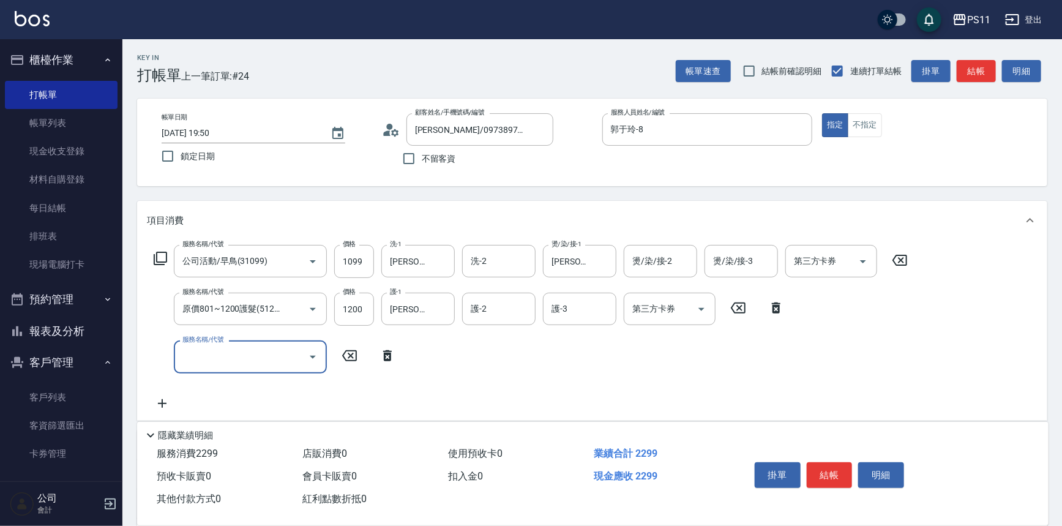
scroll to position [165, 0]
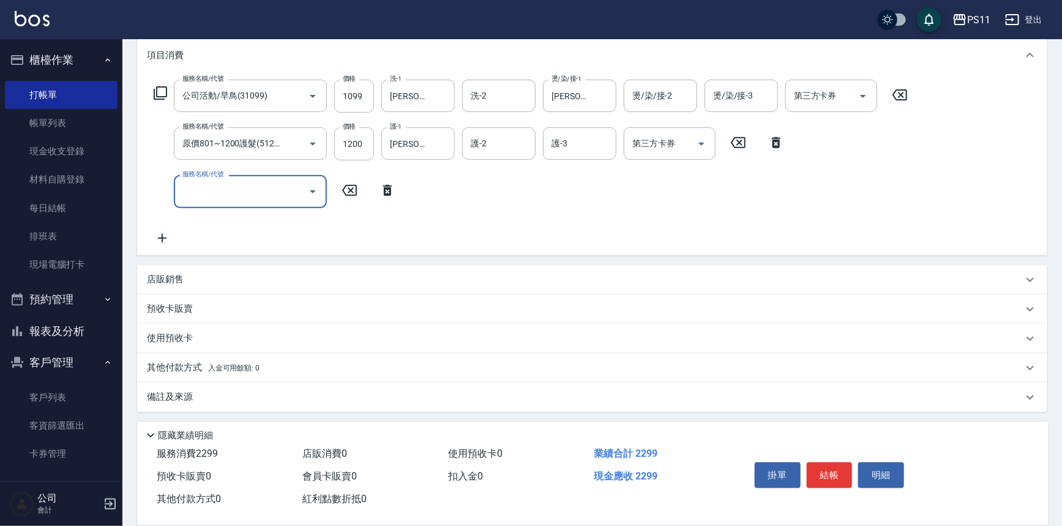
click at [168, 362] on p "其他付款方式 入金可用餘額: 0" at bounding box center [203, 367] width 113 height 13
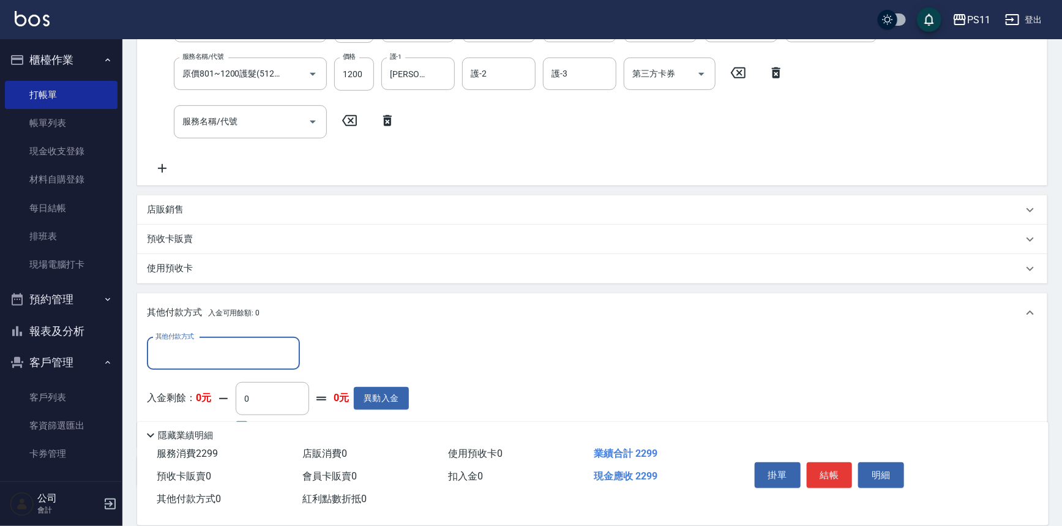
scroll to position [277, 0]
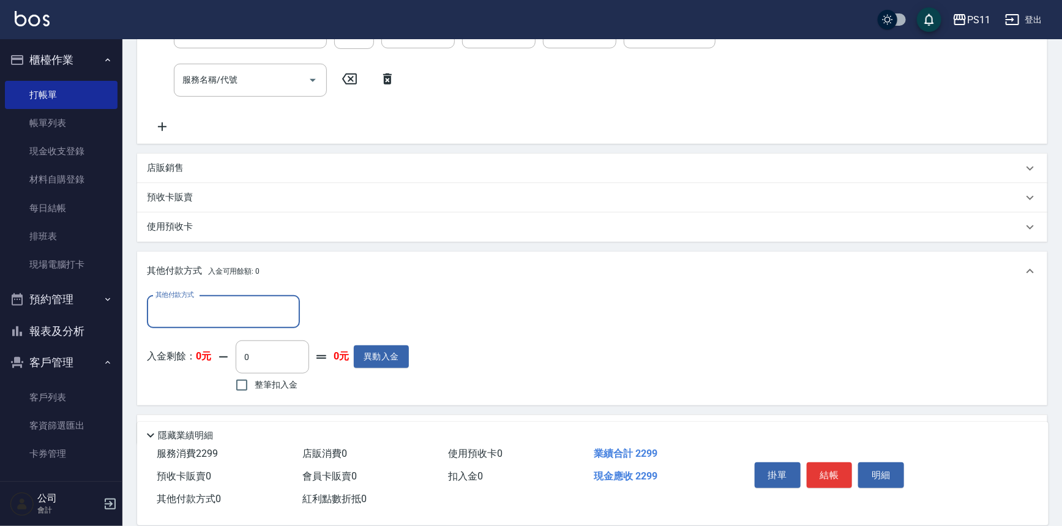
click at [201, 318] on input "其他付款方式" at bounding box center [223, 311] width 142 height 21
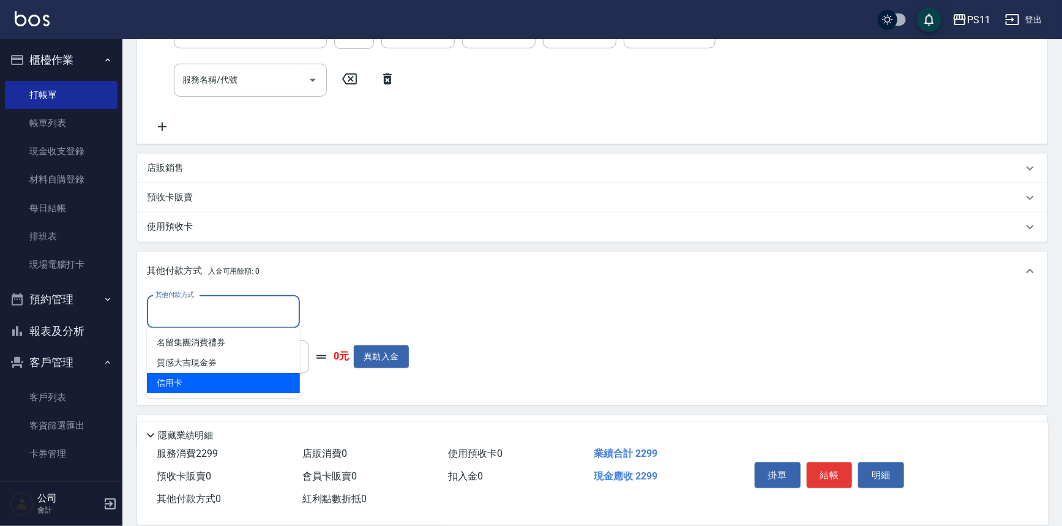
click at [187, 374] on span "信用卡" at bounding box center [223, 383] width 153 height 20
type input "信用卡"
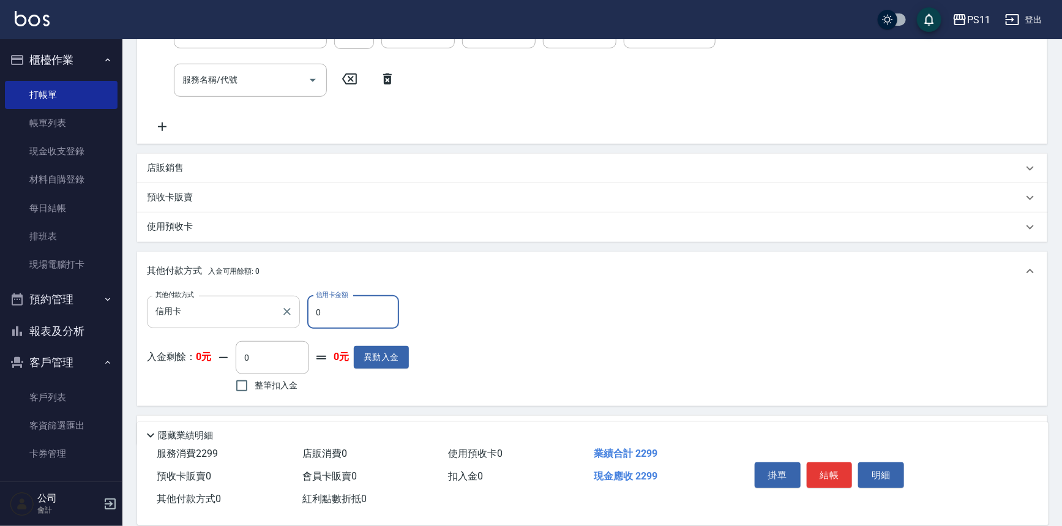
drag, startPoint x: 361, startPoint y: 297, endPoint x: 295, endPoint y: 301, distance: 66.2
click at [295, 301] on div "其他付款方式 信用卡 其他付款方式 信用卡金額 0 信用卡金額" at bounding box center [278, 312] width 262 height 33
type input "2299"
type input "[DATE] 19:51"
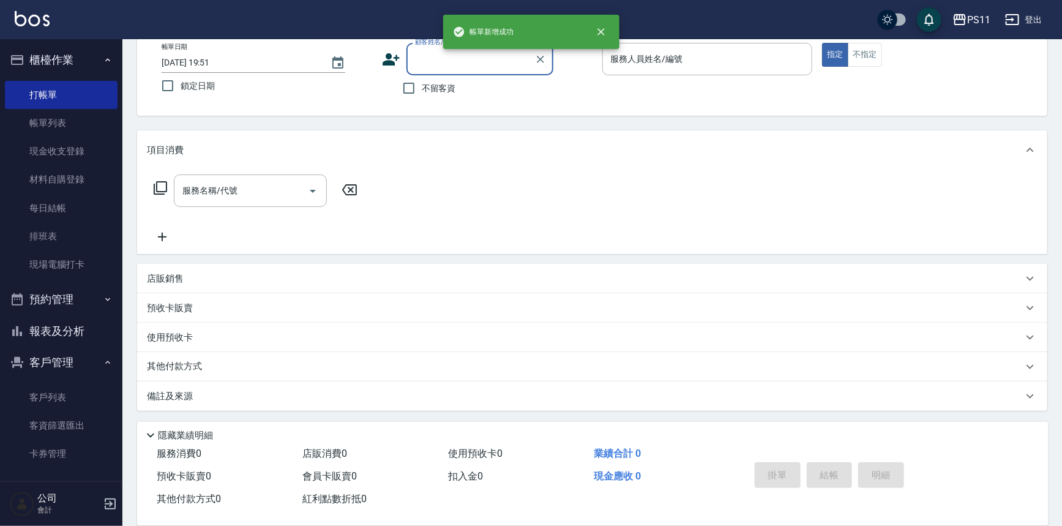
scroll to position [0, 0]
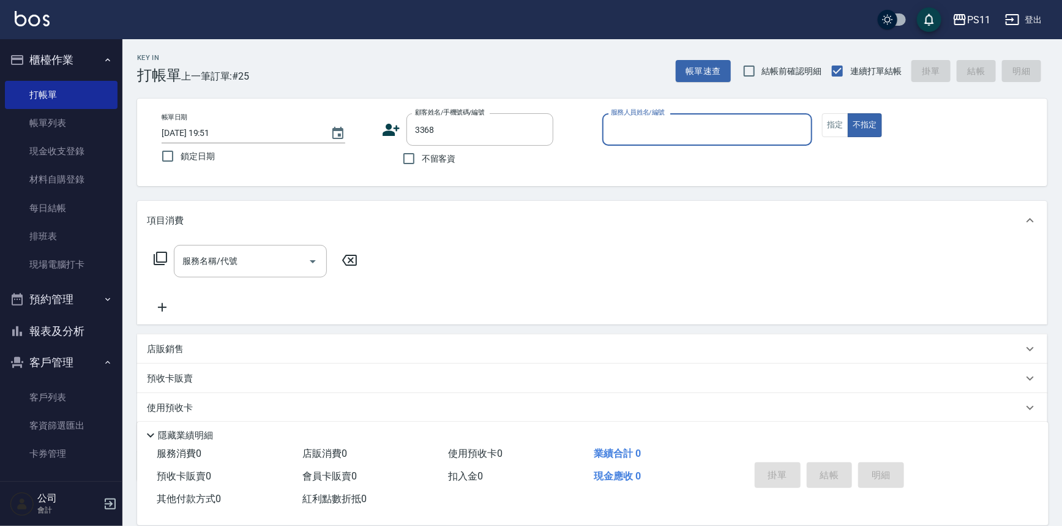
type input "[PERSON_NAME]/0916234722/3368"
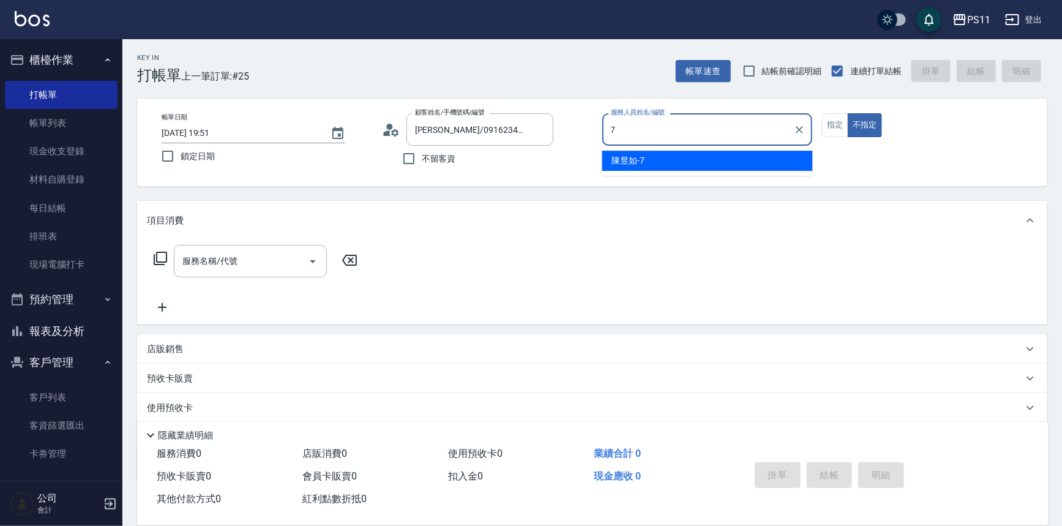
type input "[PERSON_NAME]-7"
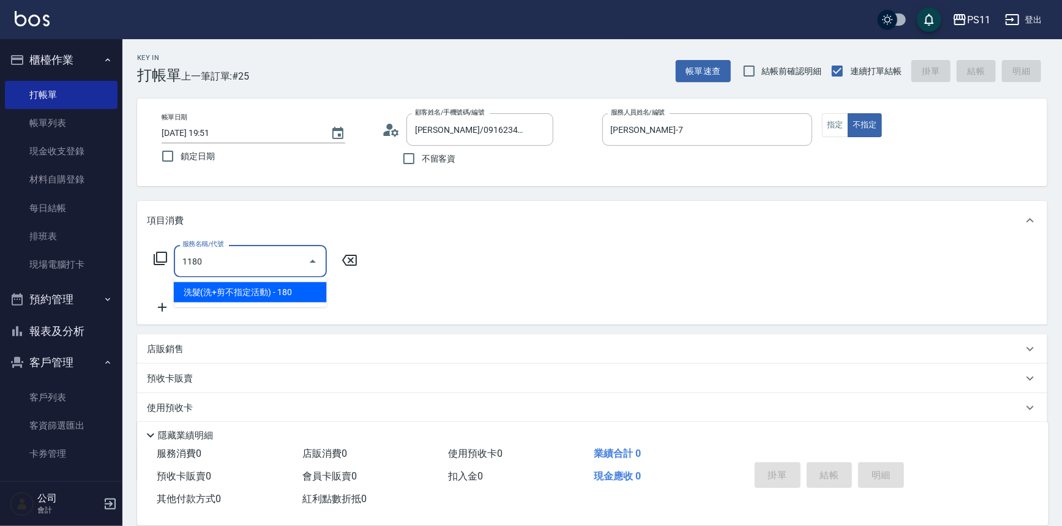
type input "洗髮(洗+剪不指定活動)(1180)"
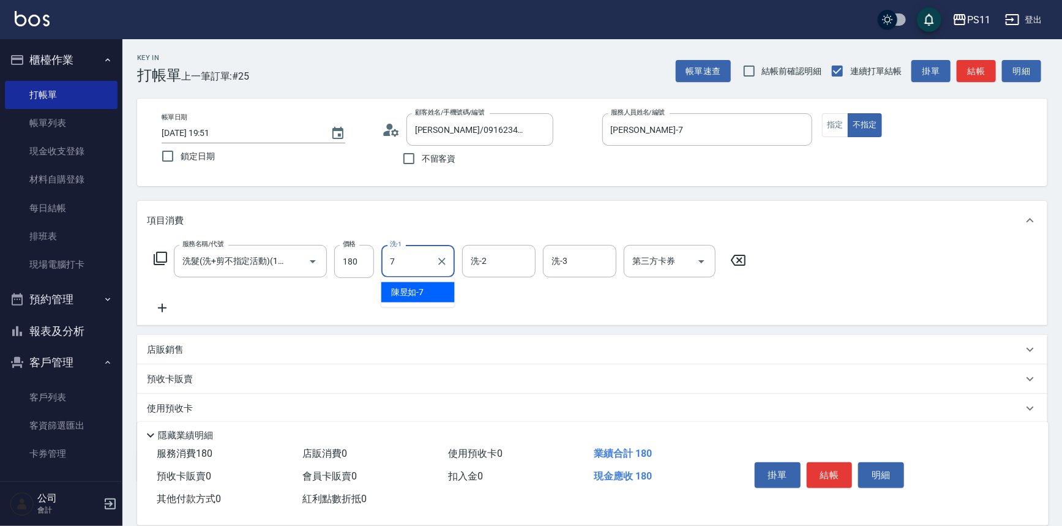
type input "[PERSON_NAME]-7"
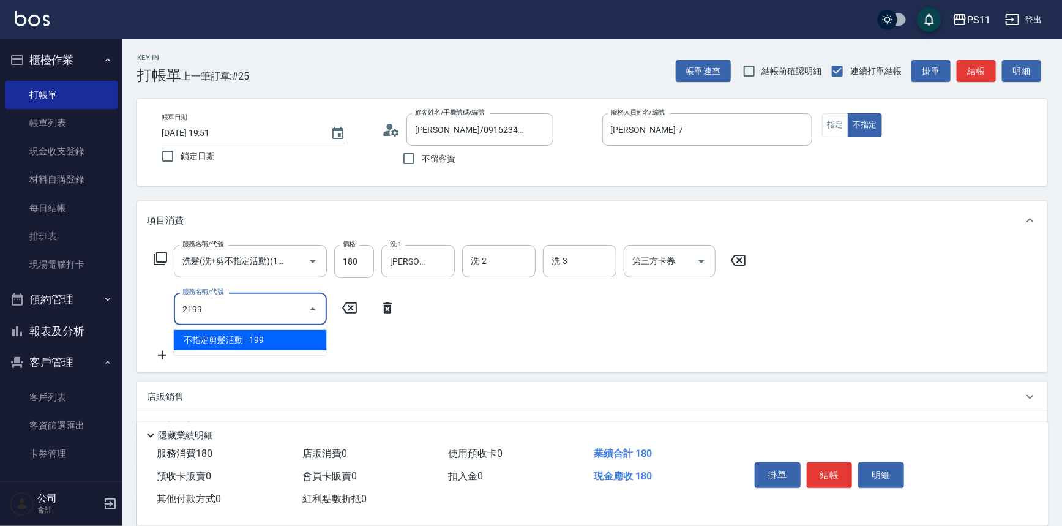
type input "不指定剪髮活動(2199)"
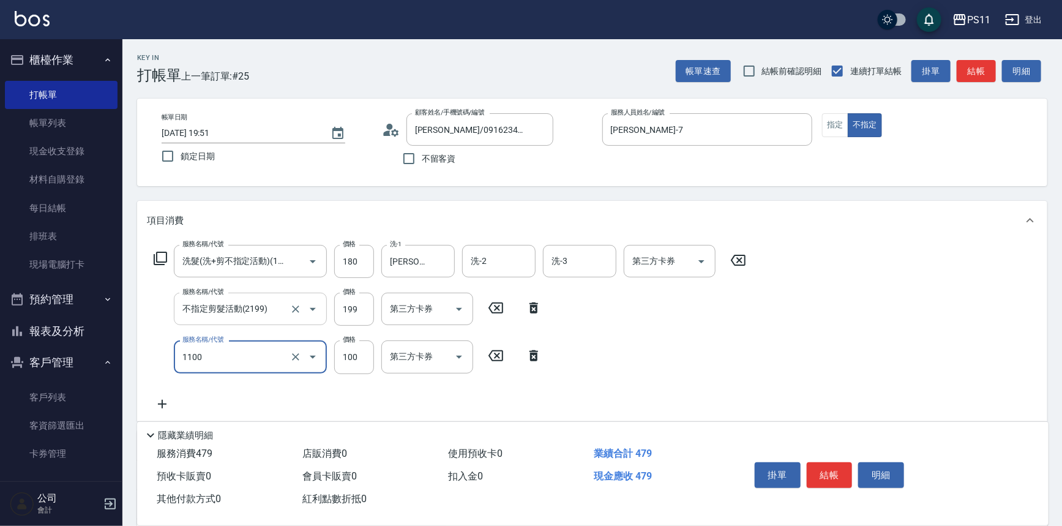
type input "增亮補色沫浴洗(1100)"
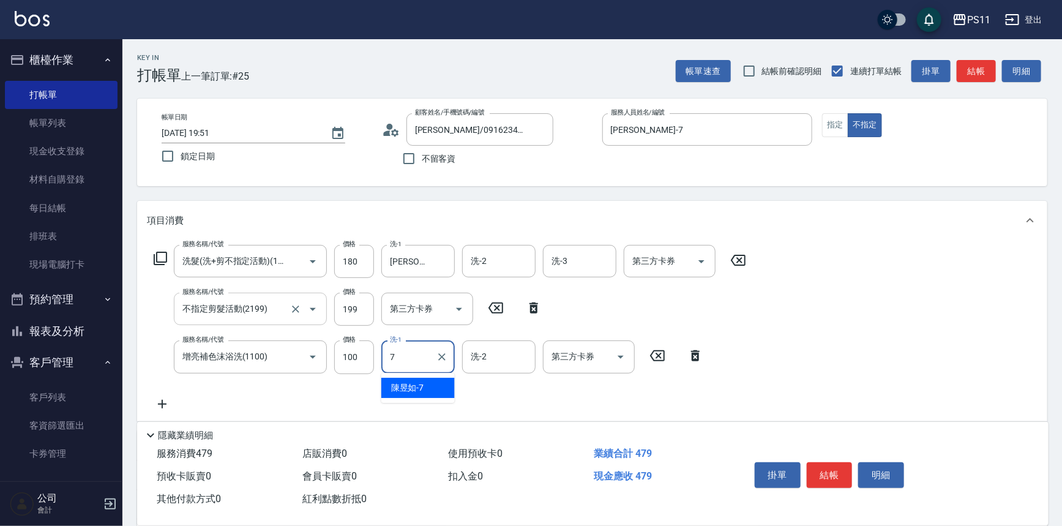
type input "[PERSON_NAME]-7"
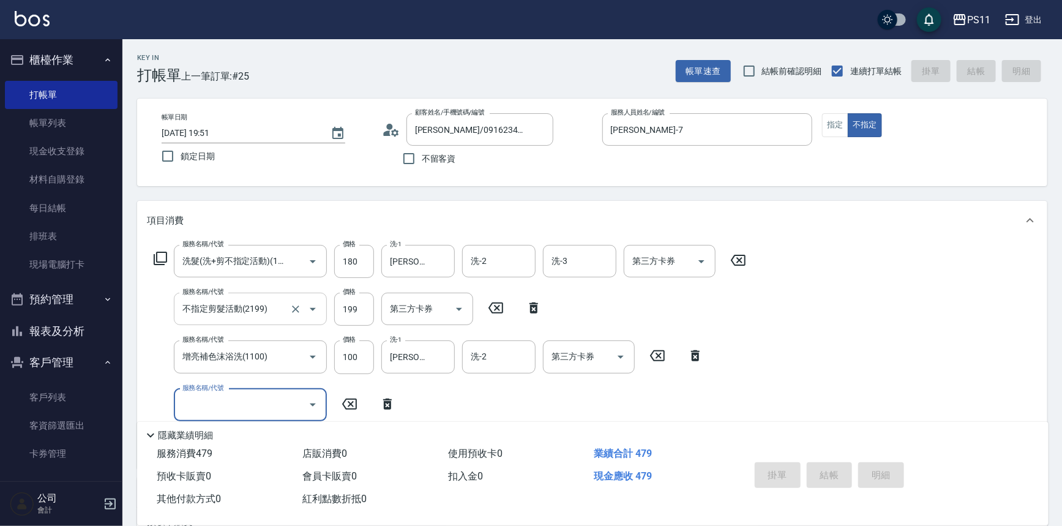
type input "[DATE] 19:52"
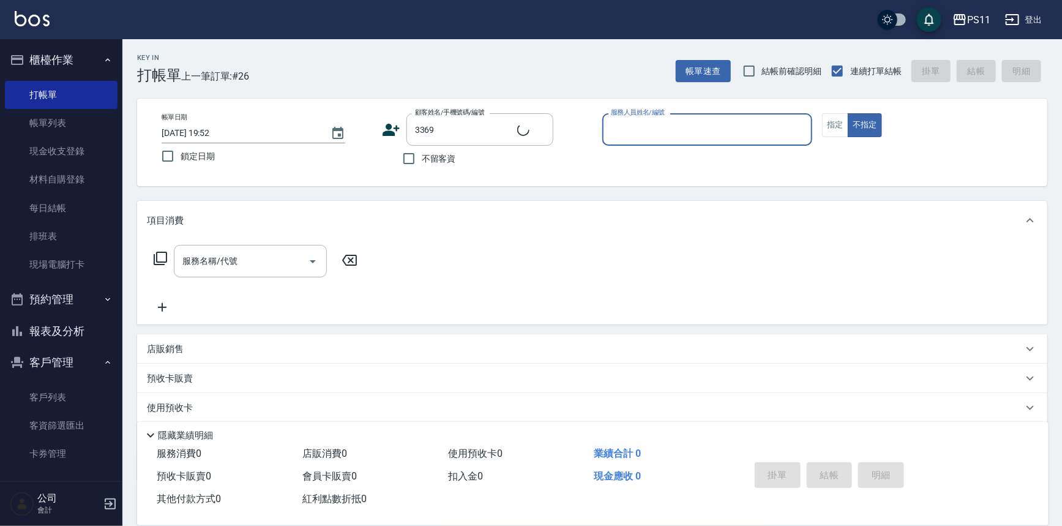
type input "[PERSON_NAME]/0923888594/3369"
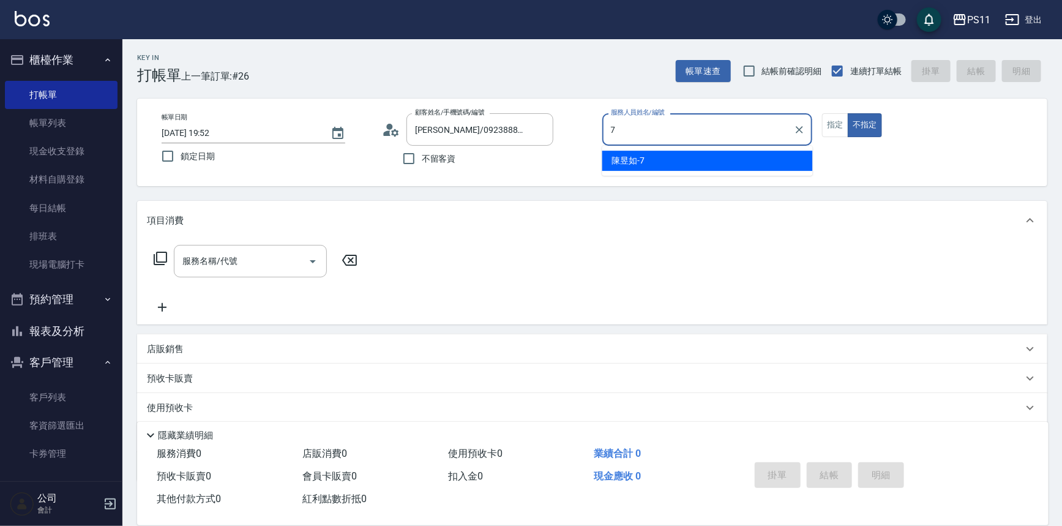
type input "[PERSON_NAME]-7"
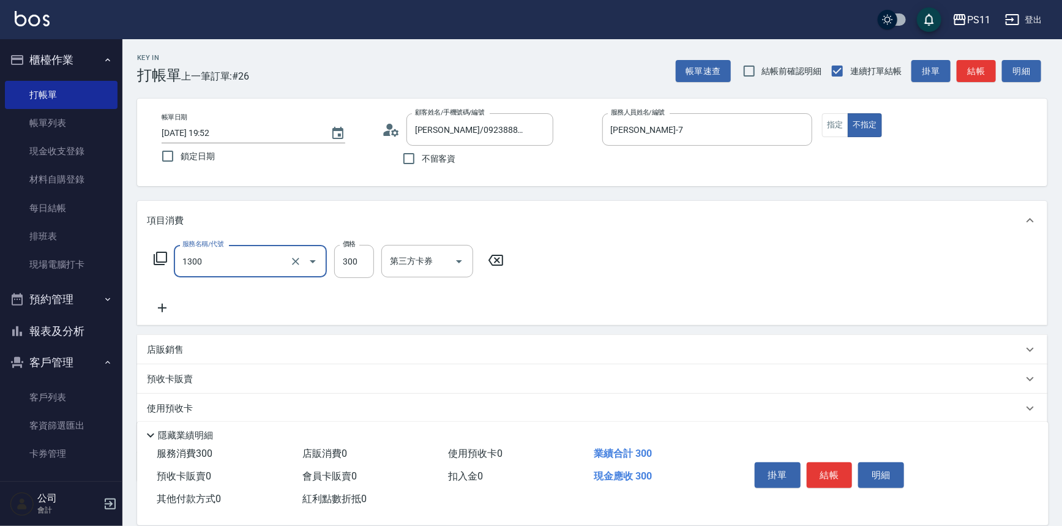
type input "洗髮300(1300)"
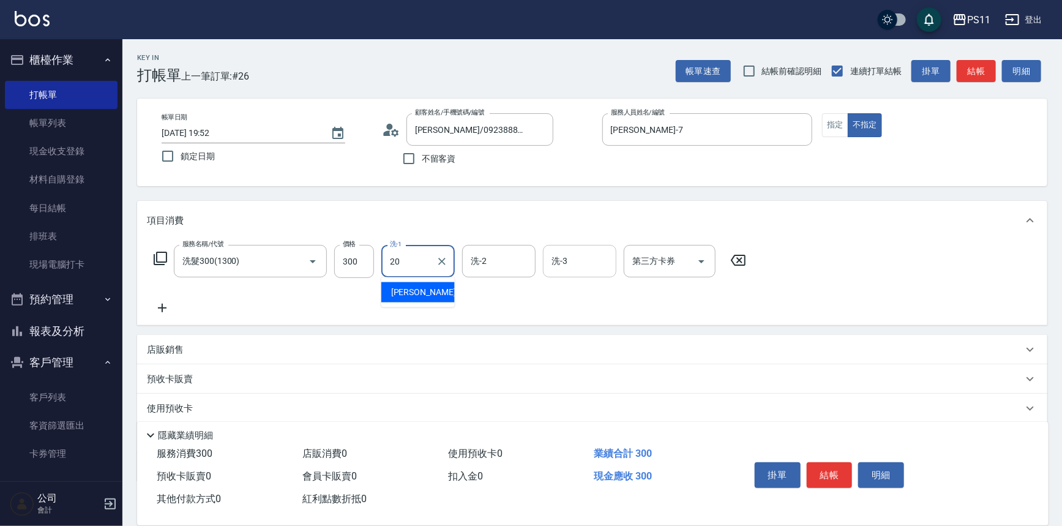
type input "[PERSON_NAME]-20"
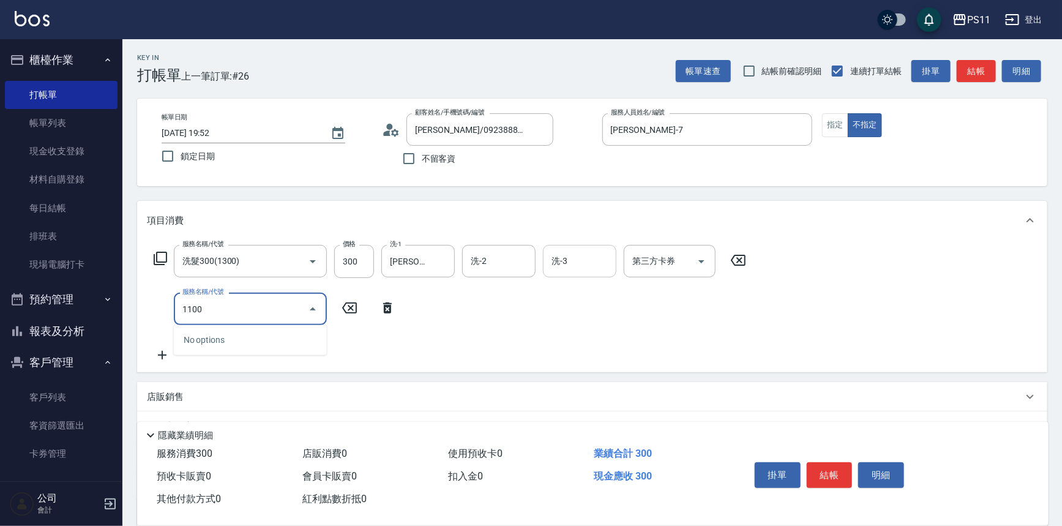
type input "11000"
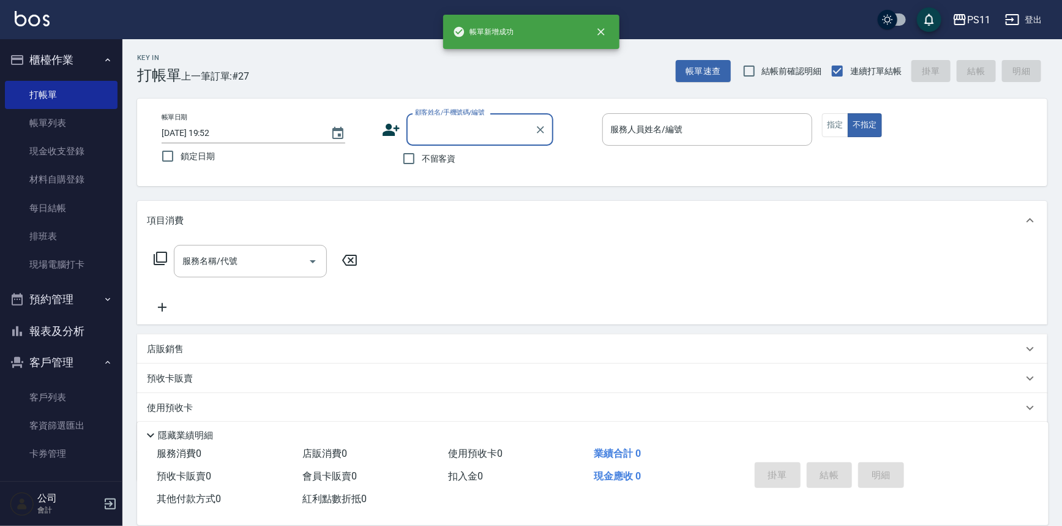
click at [44, 121] on link "帳單列表" at bounding box center [61, 123] width 113 height 28
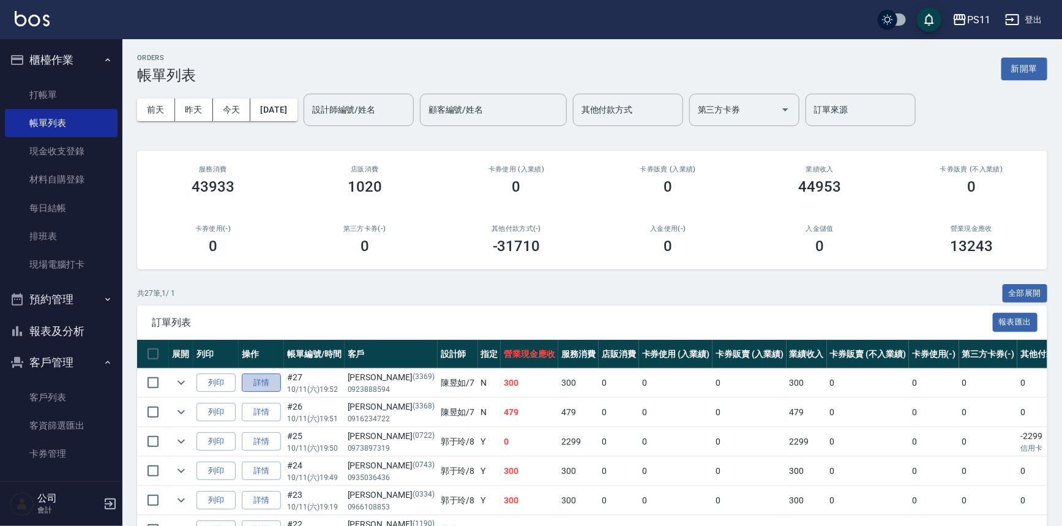
click at [268, 378] on link "詳情" at bounding box center [261, 382] width 39 height 19
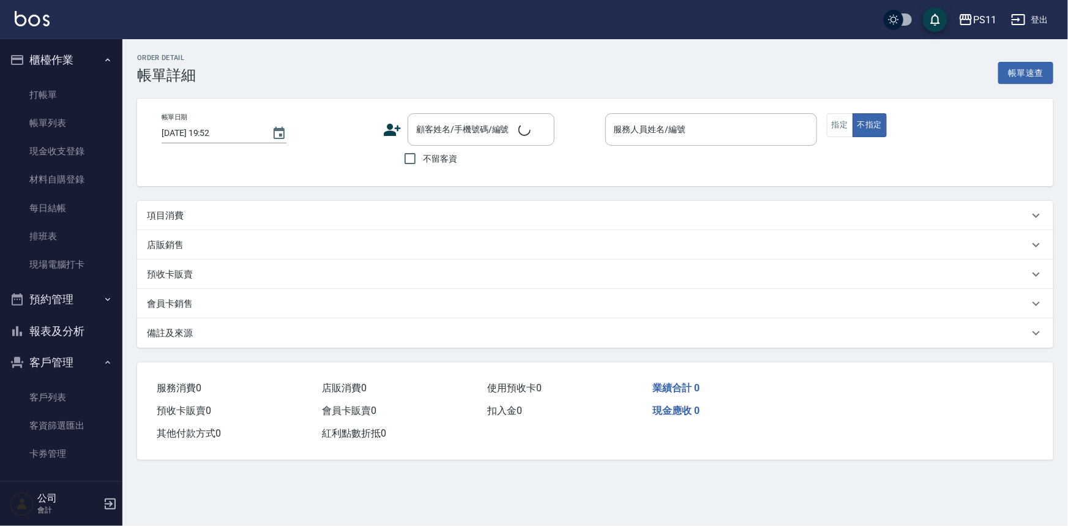
type input "[PERSON_NAME]-7"
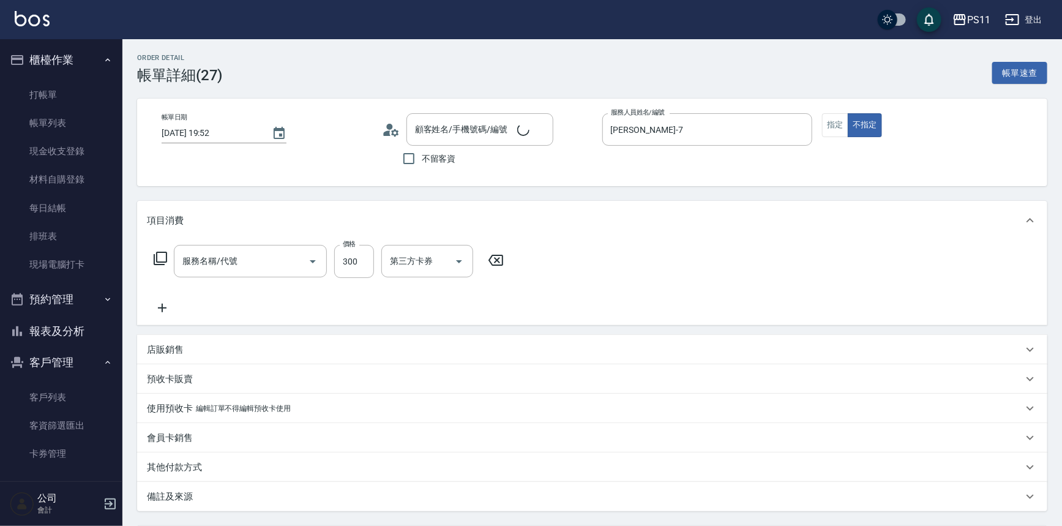
type input "[PERSON_NAME]/0923888594/3369"
type input "洗髮300(1300)"
click at [165, 307] on icon at bounding box center [162, 308] width 9 height 9
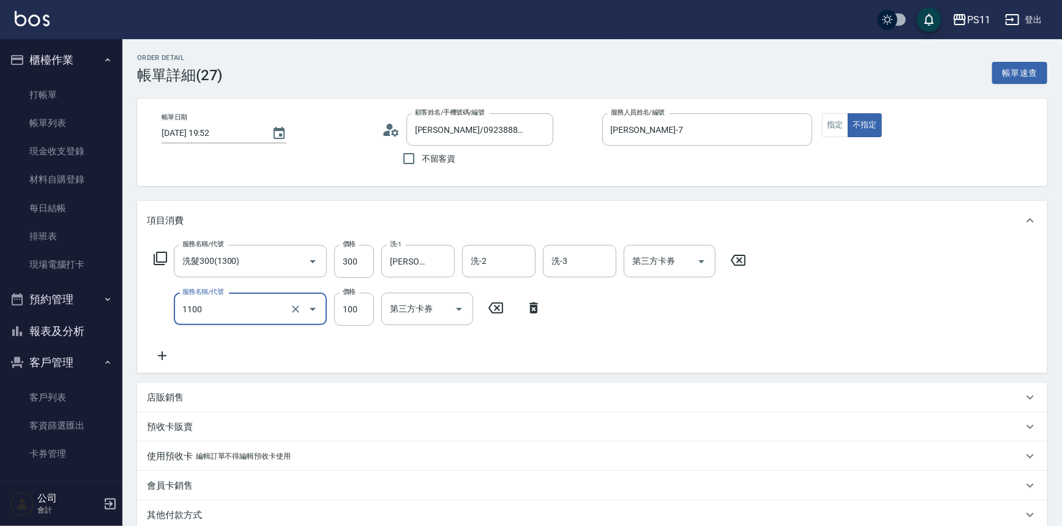
type input "增亮補色沫浴洗(1100)"
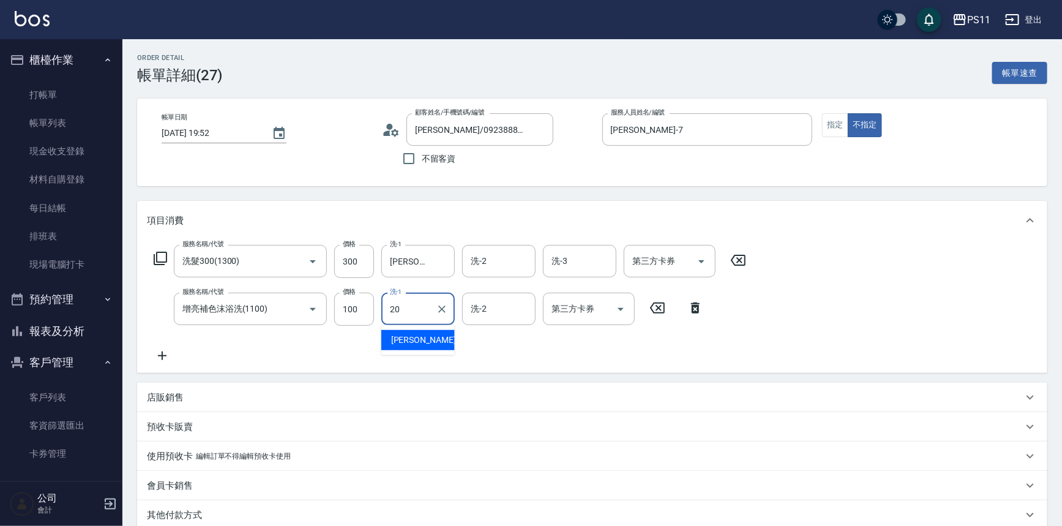
type input "[PERSON_NAME]-20"
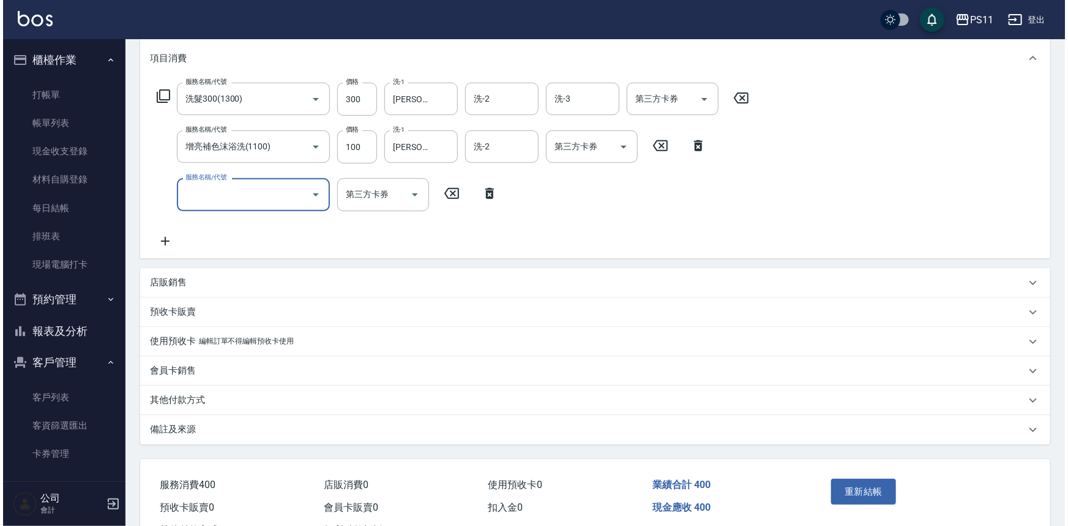
scroll to position [210, 0]
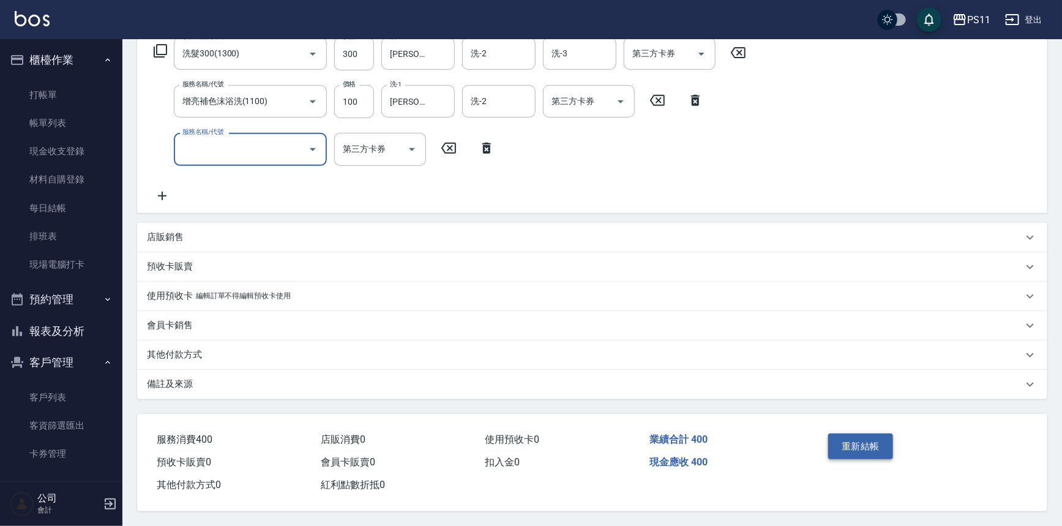
click at [871, 445] on button "重新結帳" at bounding box center [860, 446] width 65 height 26
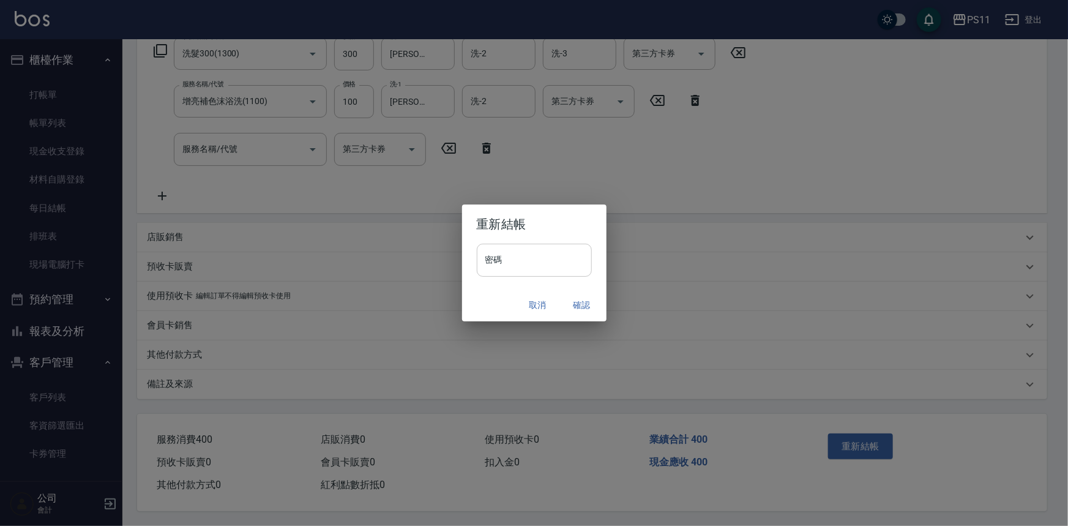
click at [531, 268] on input "密碼" at bounding box center [534, 260] width 115 height 33
type input "****"
click at [574, 296] on button "確認" at bounding box center [581, 305] width 39 height 23
click at [586, 304] on div "Order detail 帳單詳細 (27) 帳單速查 帳單日期 [DATE] 19:52 顧客姓名/手機號碼/編號 [PERSON_NAME]/092388…" at bounding box center [531, 159] width 1062 height 733
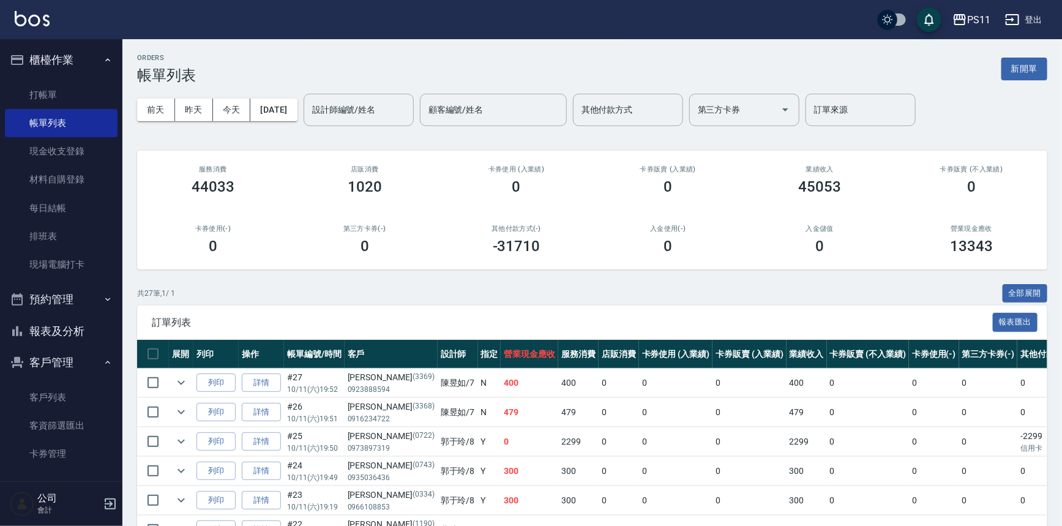
click at [73, 326] on button "報表及分析" at bounding box center [61, 331] width 113 height 32
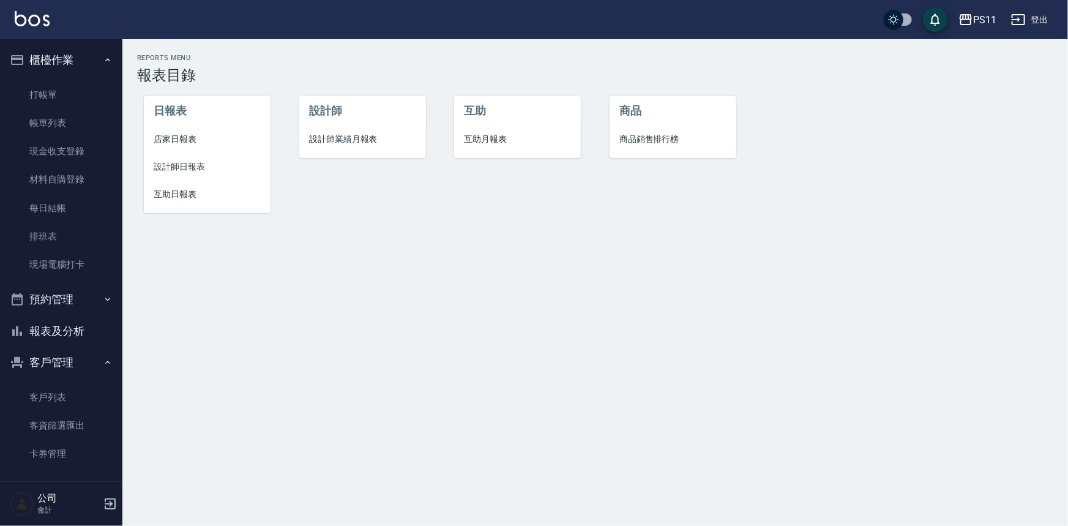
click at [180, 173] on li "設計師日報表" at bounding box center [207, 167] width 127 height 28
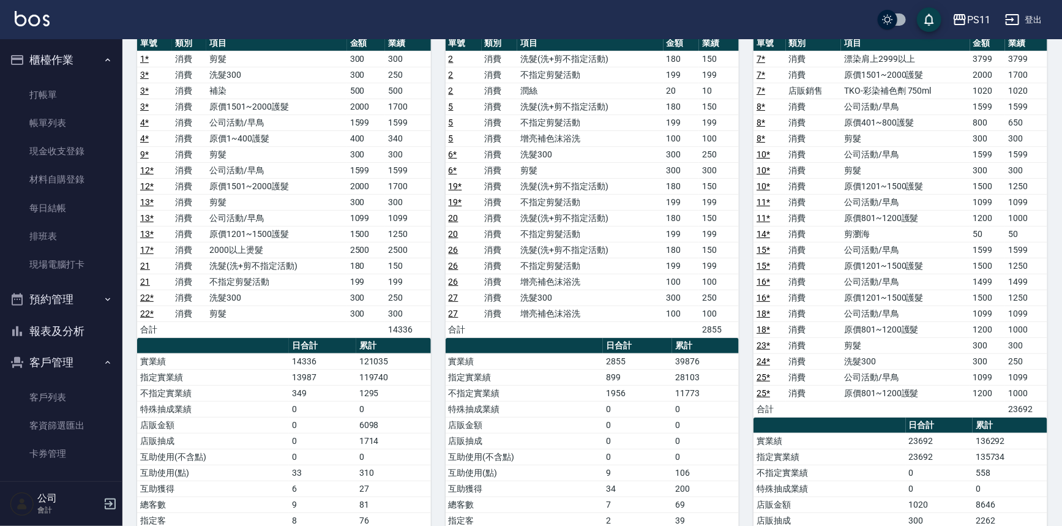
scroll to position [111, 0]
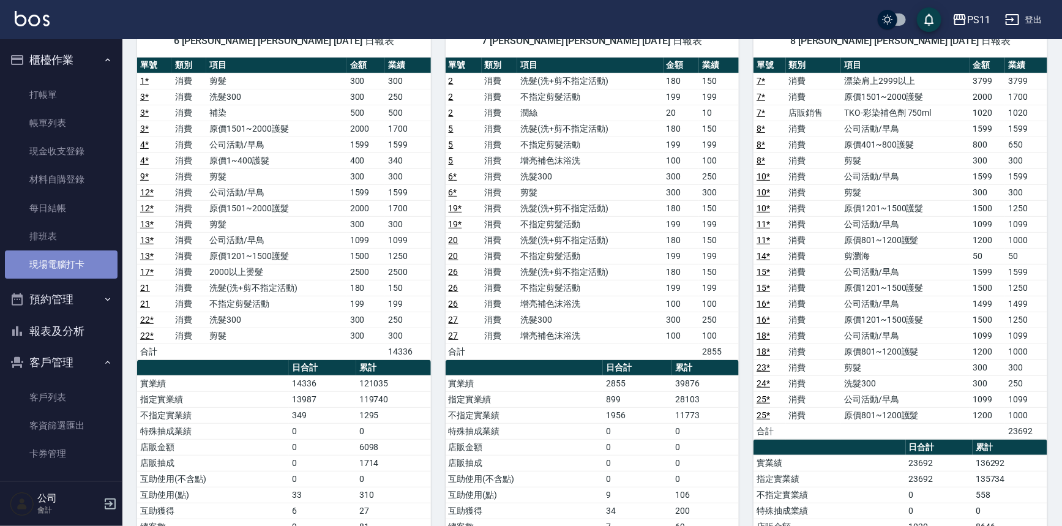
click at [95, 269] on link "現場電腦打卡" at bounding box center [61, 264] width 113 height 28
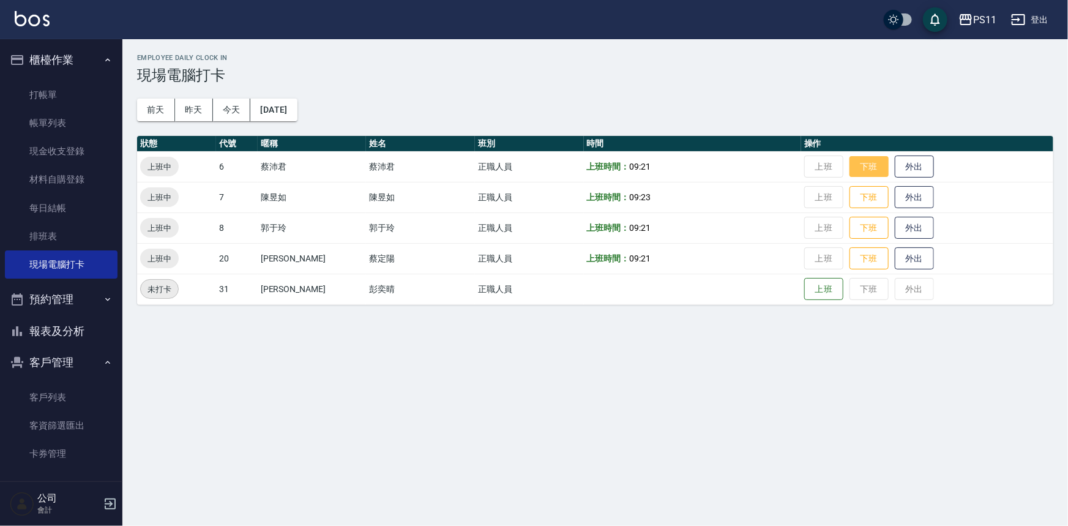
click at [857, 158] on button "下班" at bounding box center [868, 166] width 39 height 21
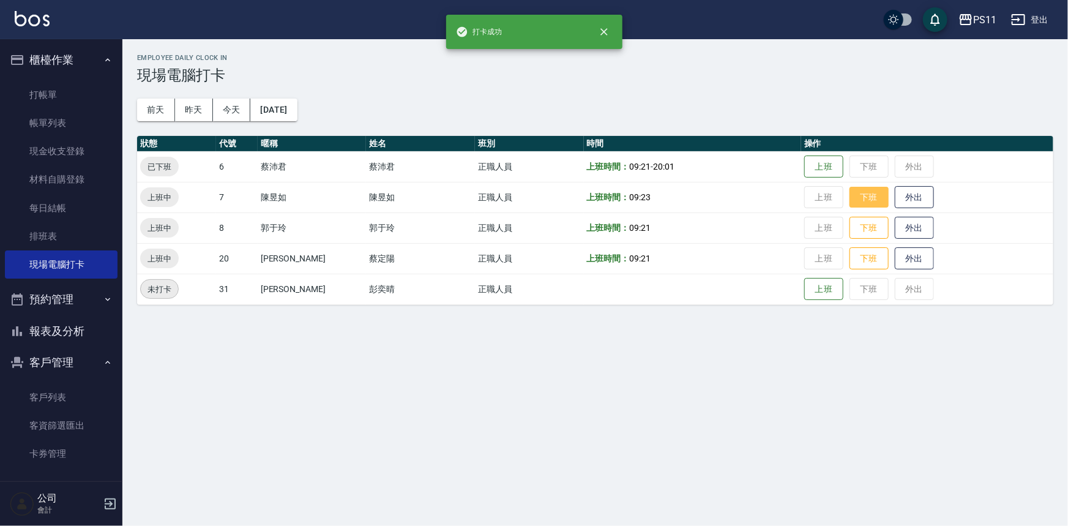
click at [863, 195] on button "下班" at bounding box center [868, 197] width 39 height 21
click at [861, 230] on button "下班" at bounding box center [868, 227] width 39 height 21
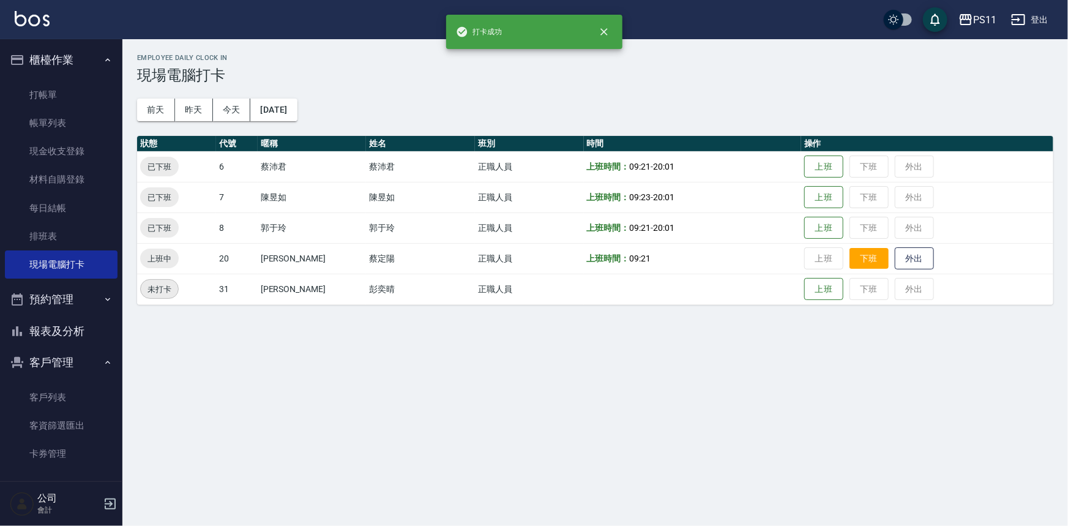
click at [863, 256] on button "下班" at bounding box center [868, 258] width 39 height 21
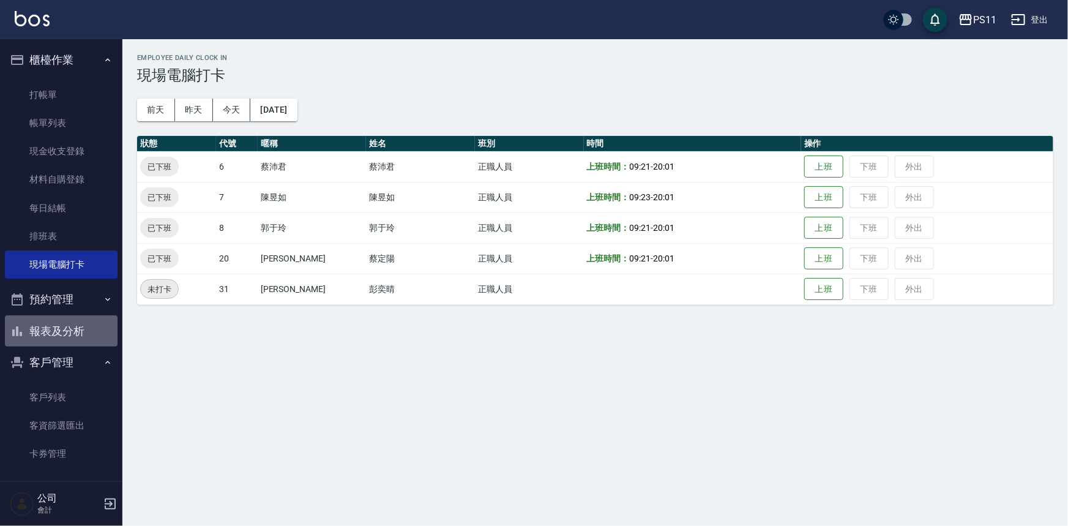
click at [65, 330] on button "報表及分析" at bounding box center [61, 331] width 113 height 32
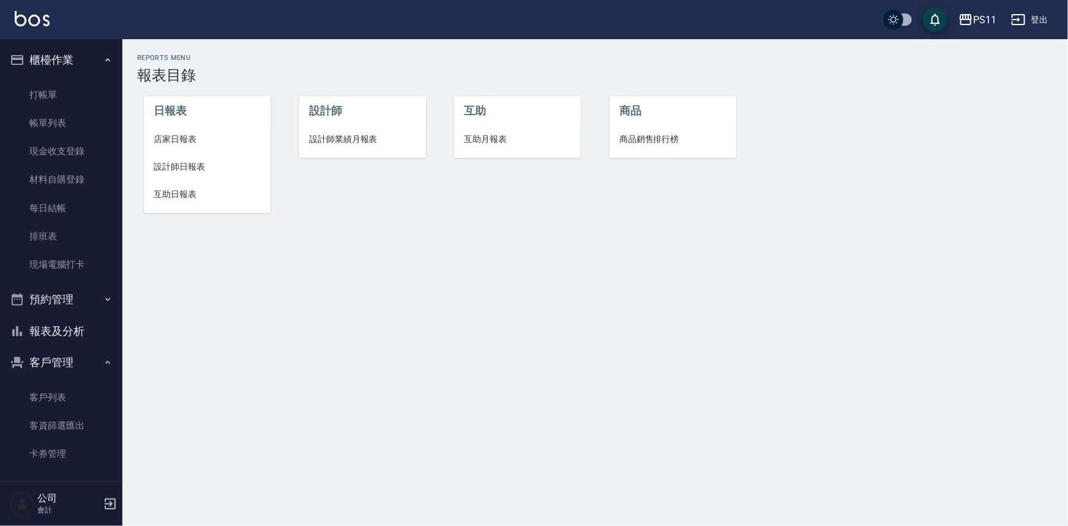
click at [166, 149] on li "店家日報表" at bounding box center [207, 139] width 127 height 28
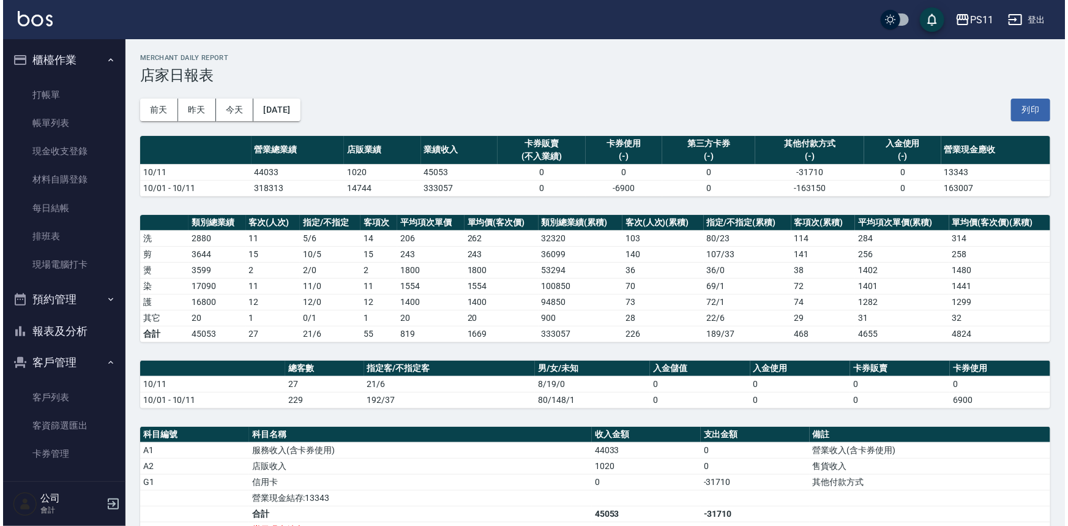
scroll to position [55, 0]
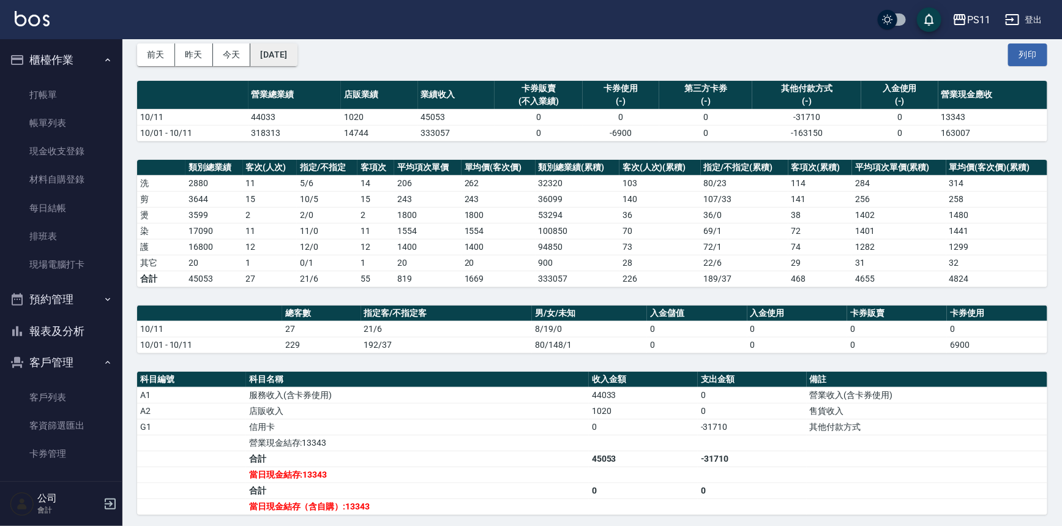
click at [296, 54] on button "[DATE]" at bounding box center [273, 54] width 47 height 23
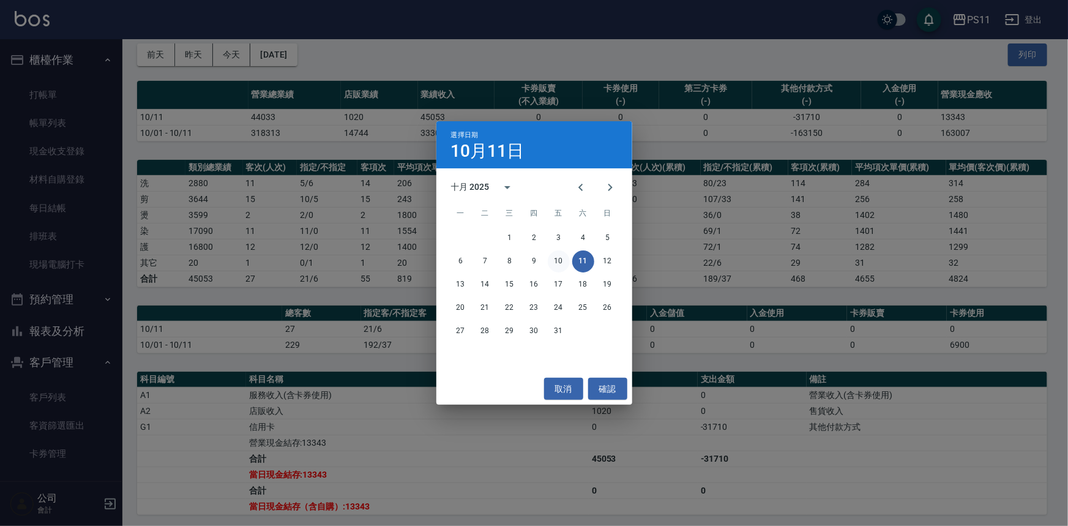
click at [561, 257] on button "10" at bounding box center [559, 261] width 22 height 22
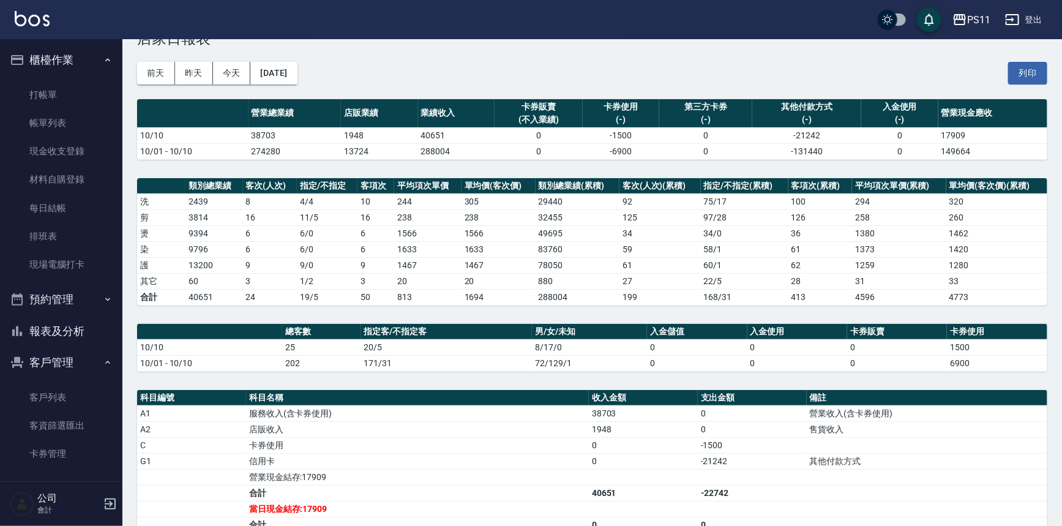
scroll to position [55, 0]
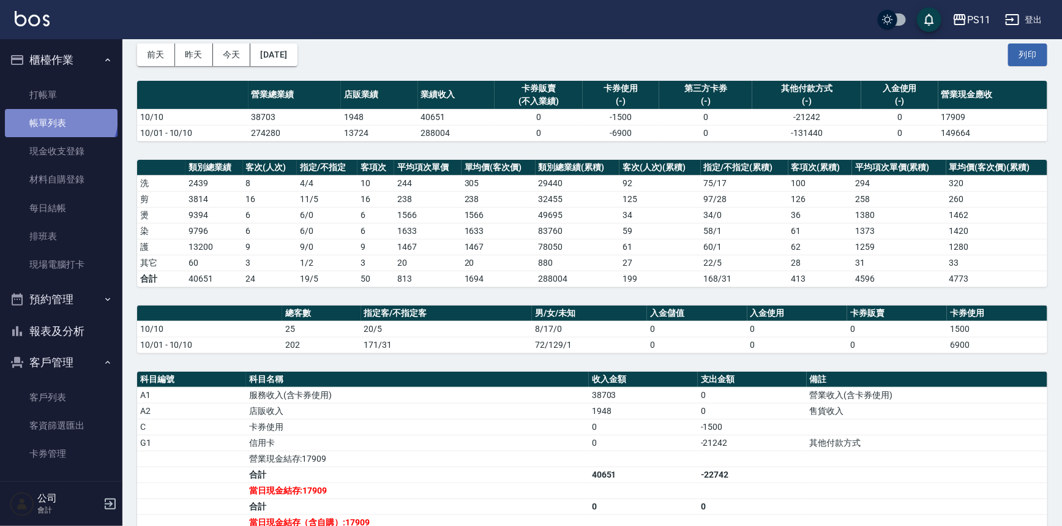
click at [59, 117] on link "帳單列表" at bounding box center [61, 123] width 113 height 28
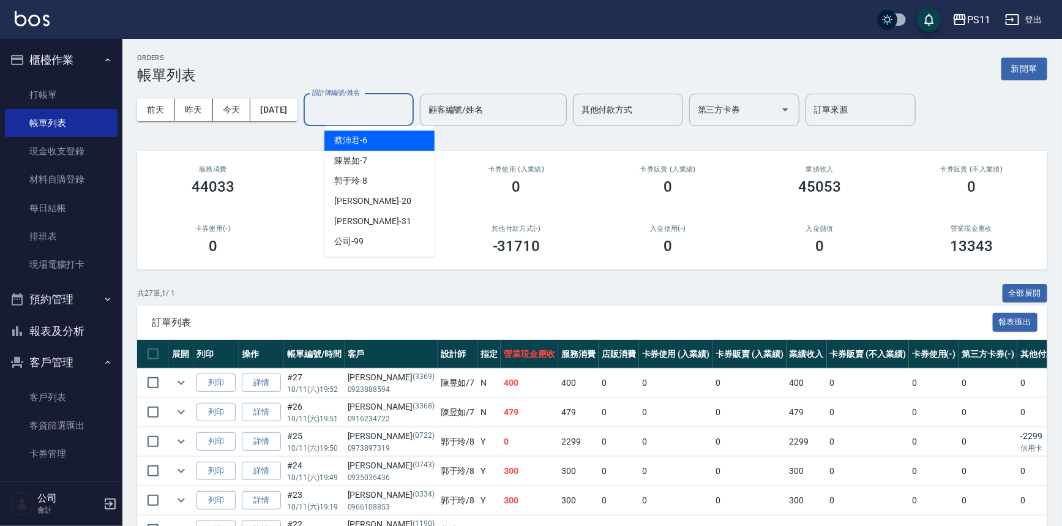
click at [375, 114] on input "設計師編號/姓名" at bounding box center [358, 109] width 99 height 21
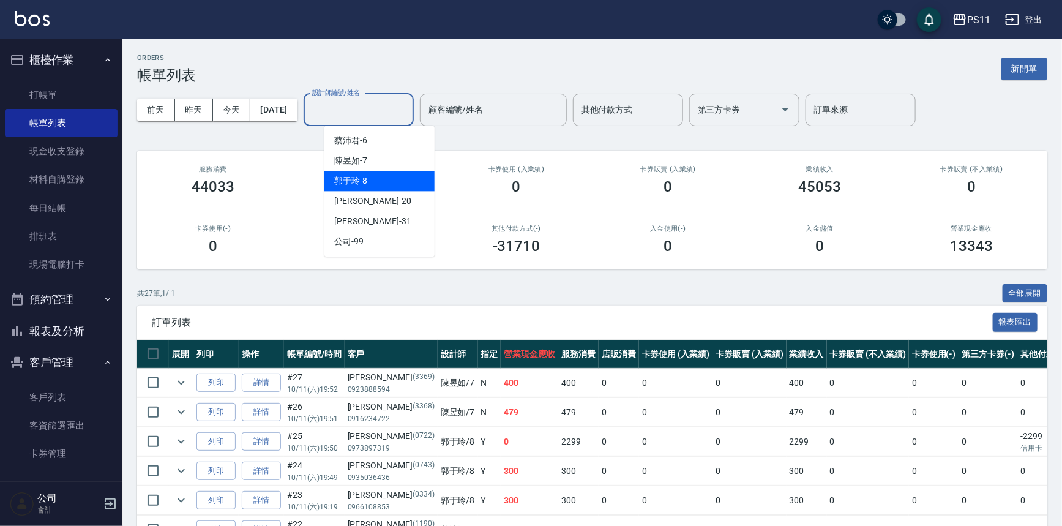
click at [375, 176] on div "[PERSON_NAME]-8" at bounding box center [379, 181] width 110 height 20
type input "郭于玲-8"
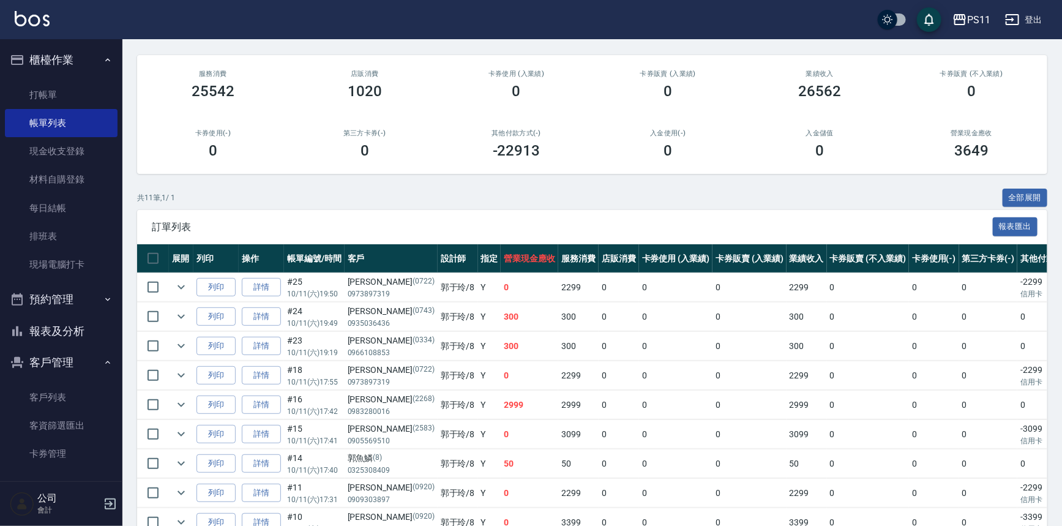
scroll to position [220, 0]
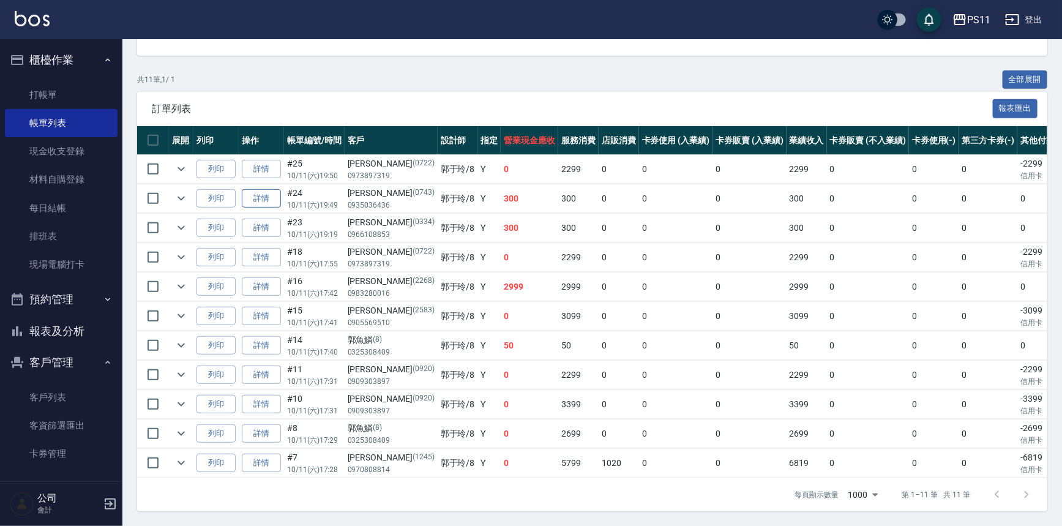
click at [263, 190] on link "詳情" at bounding box center [261, 198] width 39 height 19
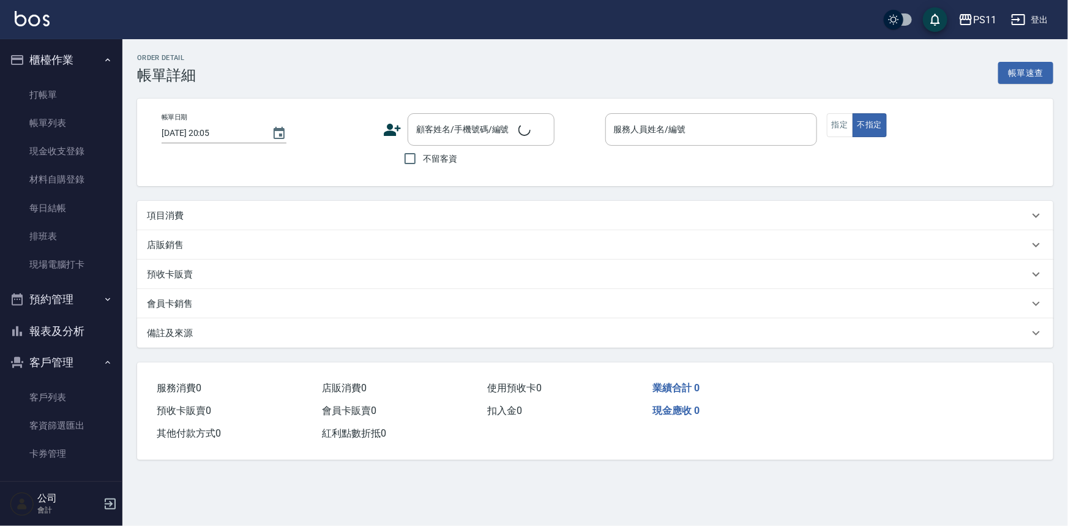
type input "[DATE] 19:49"
type input "郭于玲-8"
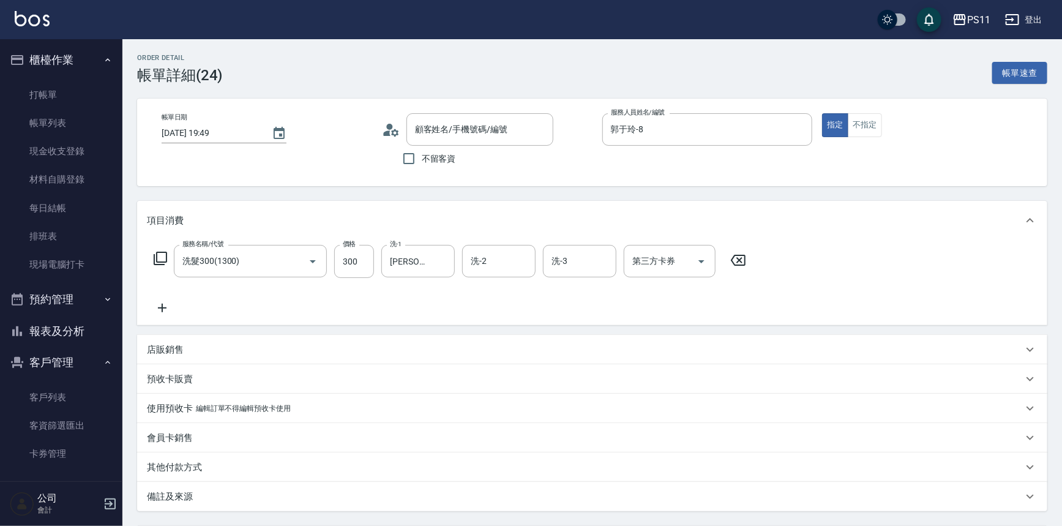
type input "[PERSON_NAME]/0935036436/0743"
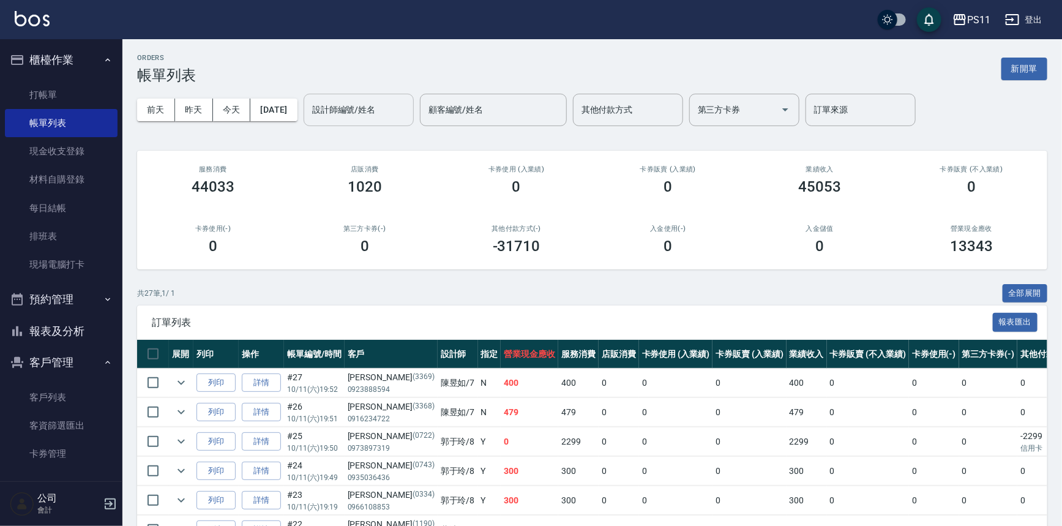
click at [391, 111] on input "設計師編號/姓名" at bounding box center [358, 109] width 99 height 21
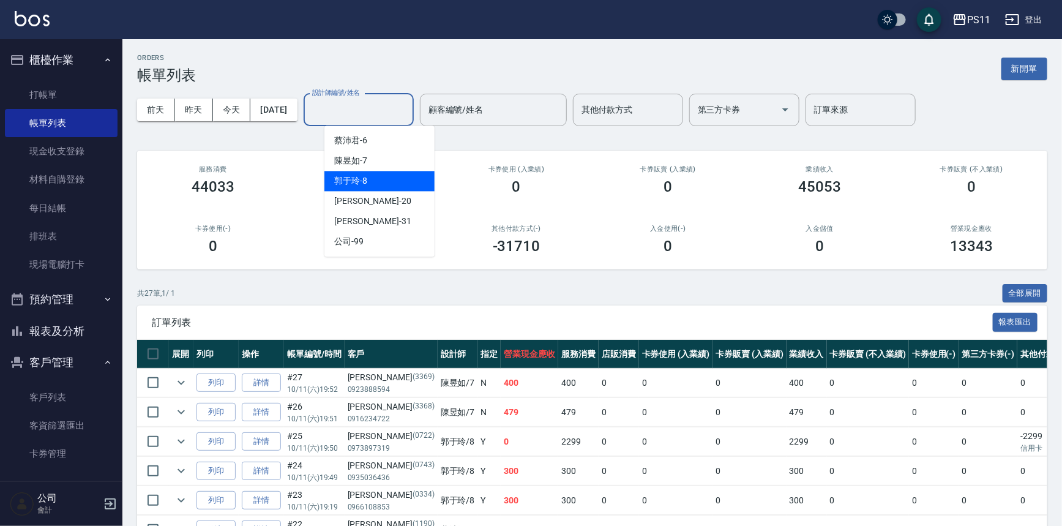
click at [386, 183] on div "[PERSON_NAME]-8" at bounding box center [379, 181] width 110 height 20
type input "郭于玲-8"
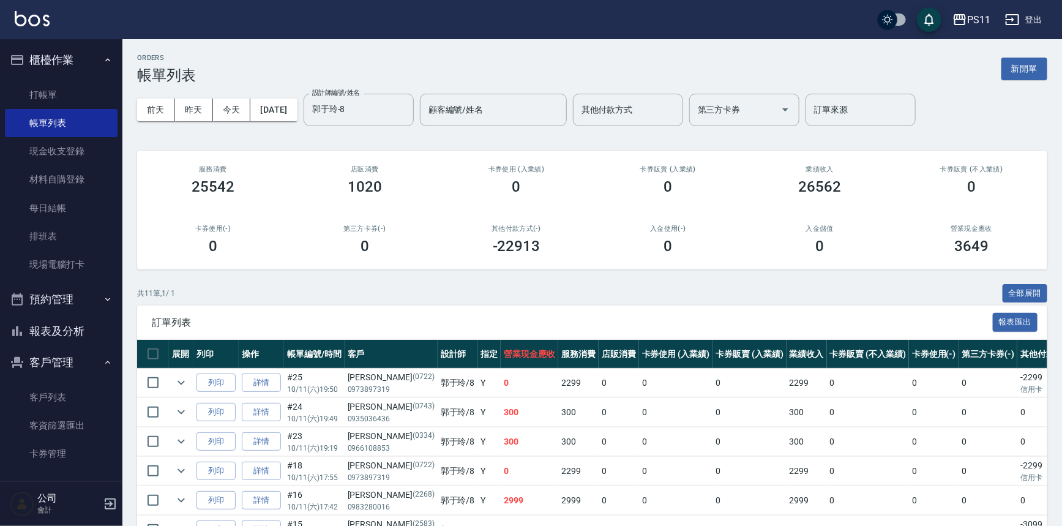
click at [428, 267] on div "第三方卡券(-) 0" at bounding box center [365, 239] width 152 height 59
click at [409, 117] on button "Clear" at bounding box center [400, 109] width 17 height 17
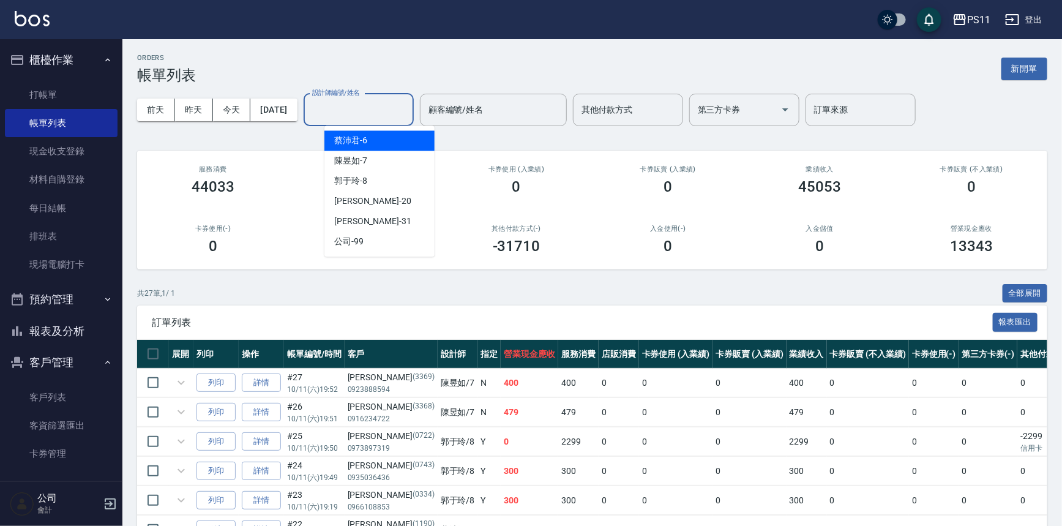
click at [397, 117] on input "設計師編號/姓名" at bounding box center [358, 109] width 99 height 21
click at [389, 163] on div "[PERSON_NAME]-7" at bounding box center [379, 161] width 110 height 20
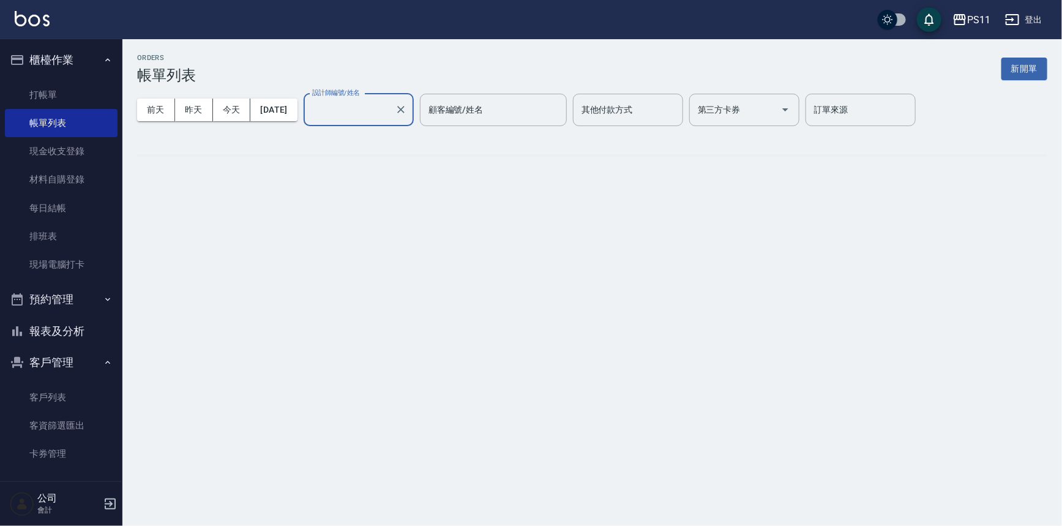
type input "[PERSON_NAME]-7"
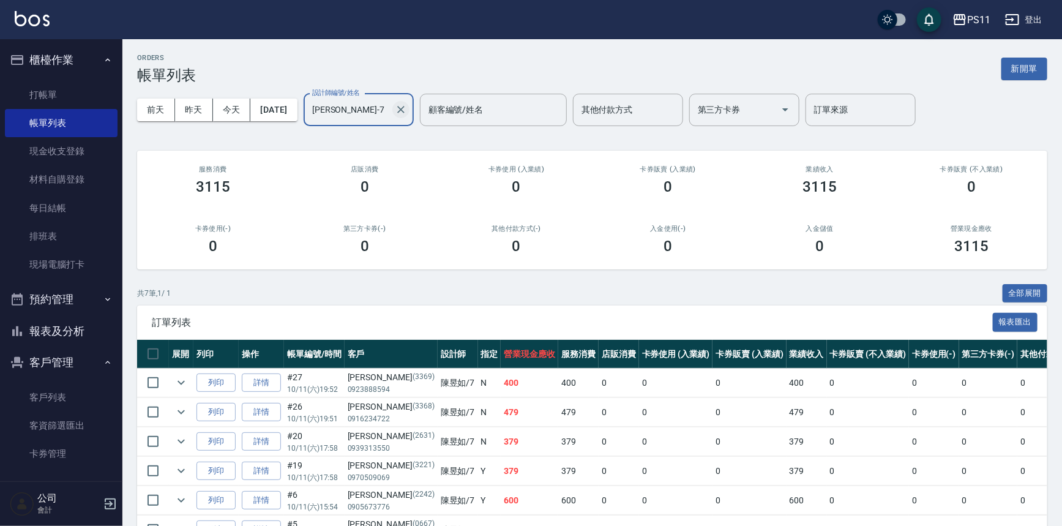
click at [407, 111] on icon "Clear" at bounding box center [401, 109] width 12 height 12
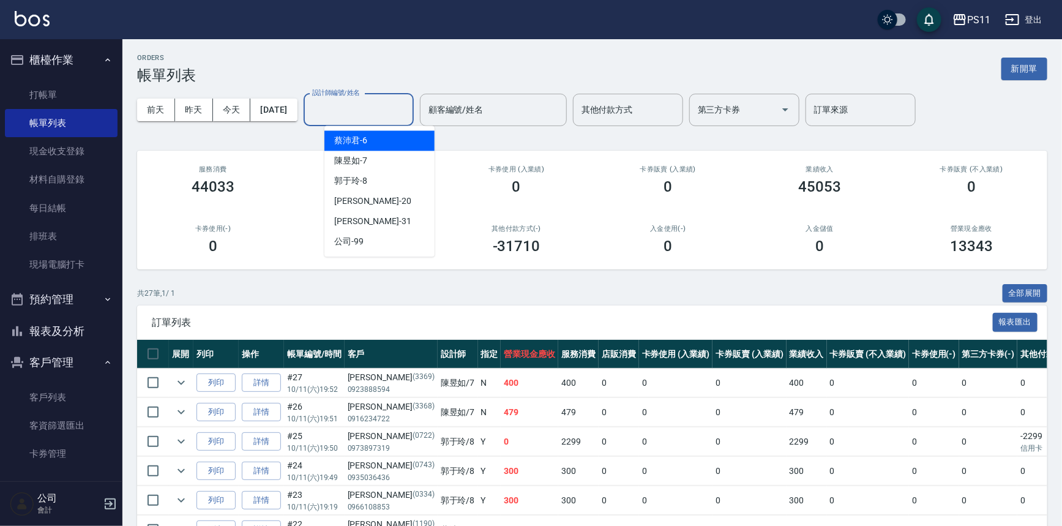
click at [395, 108] on input "設計師編號/姓名" at bounding box center [358, 109] width 99 height 21
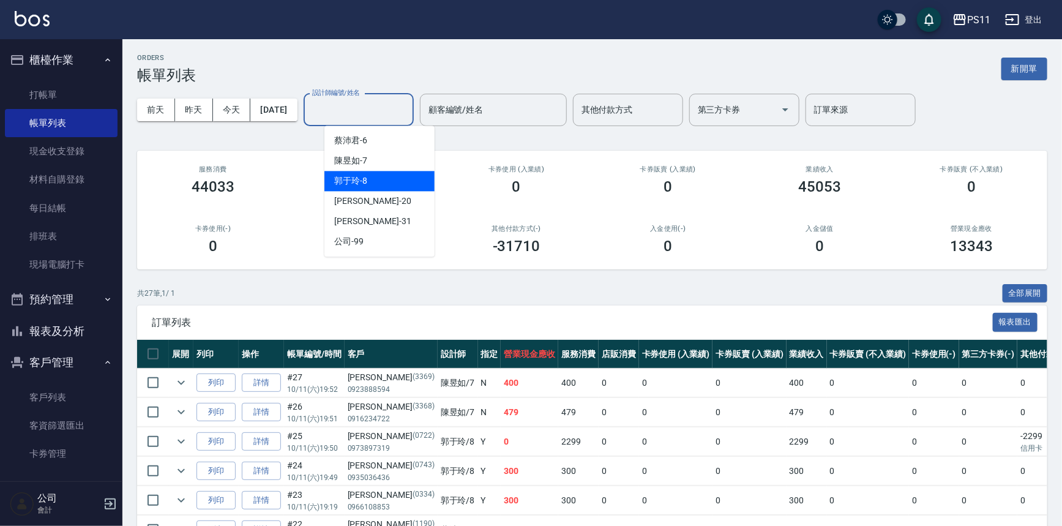
click at [392, 181] on div "[PERSON_NAME]-8" at bounding box center [379, 181] width 110 height 20
type input "郭于玲-8"
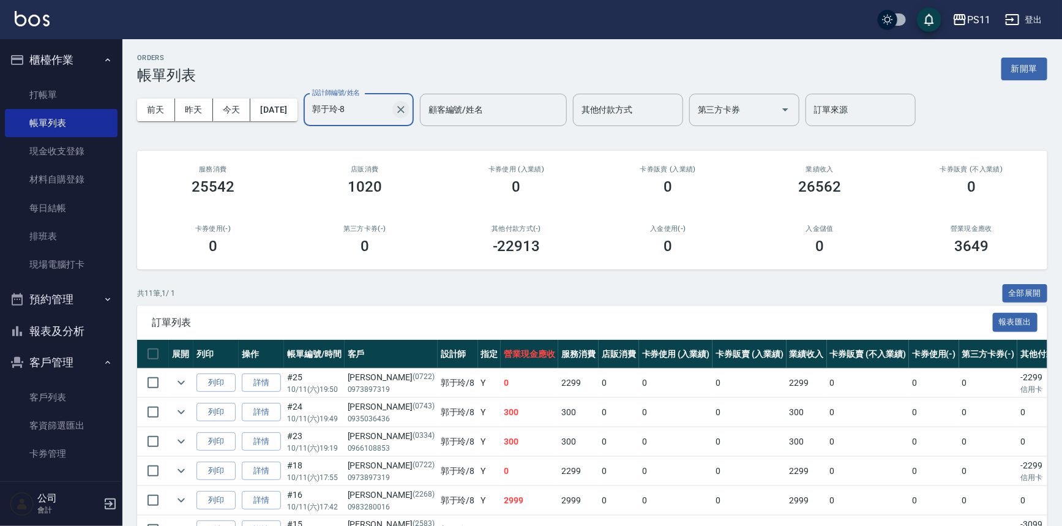
click at [407, 111] on icon "Clear" at bounding box center [401, 109] width 12 height 12
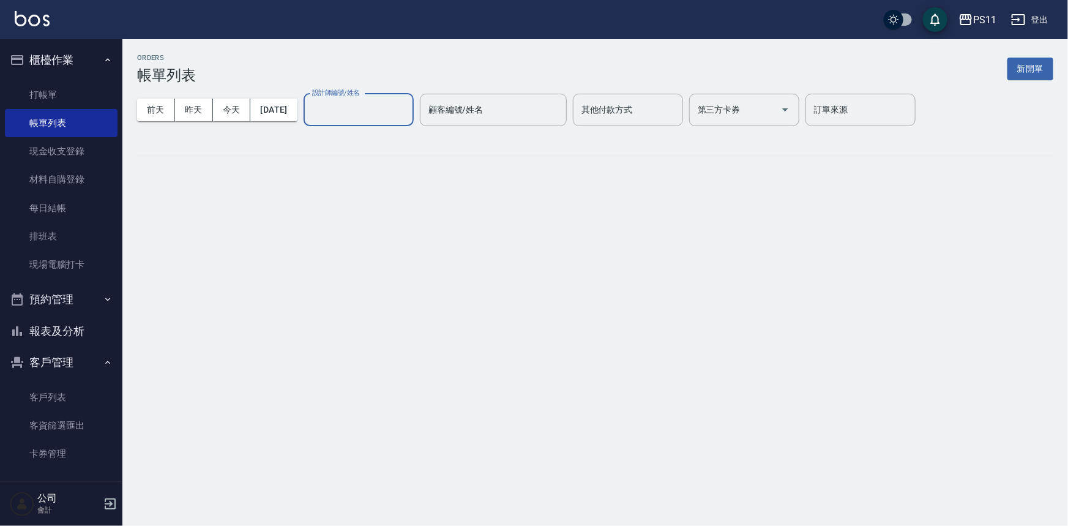
click at [408, 118] on input "設計師編號/姓名" at bounding box center [358, 109] width 99 height 21
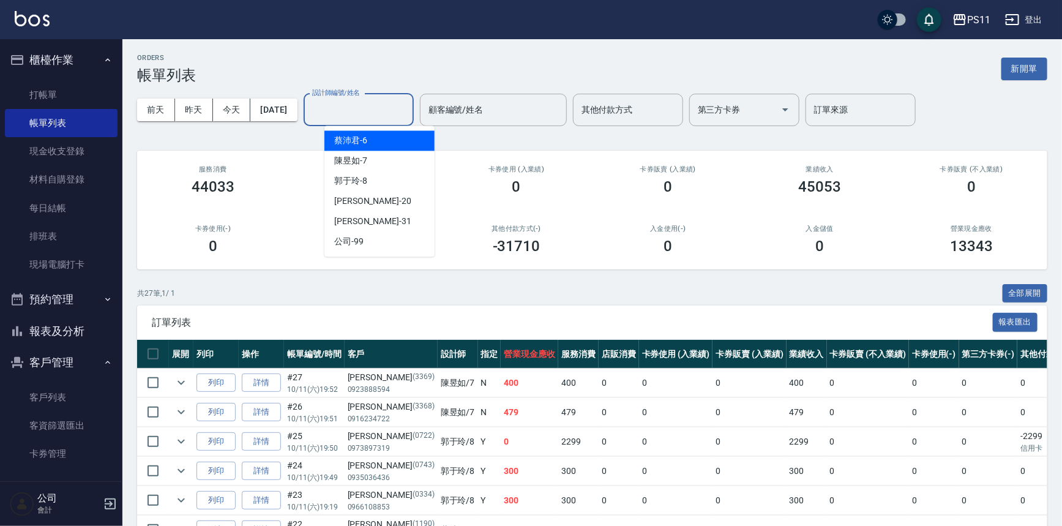
click at [398, 141] on div "[PERSON_NAME]6" at bounding box center [379, 140] width 110 height 20
type input "[PERSON_NAME]6"
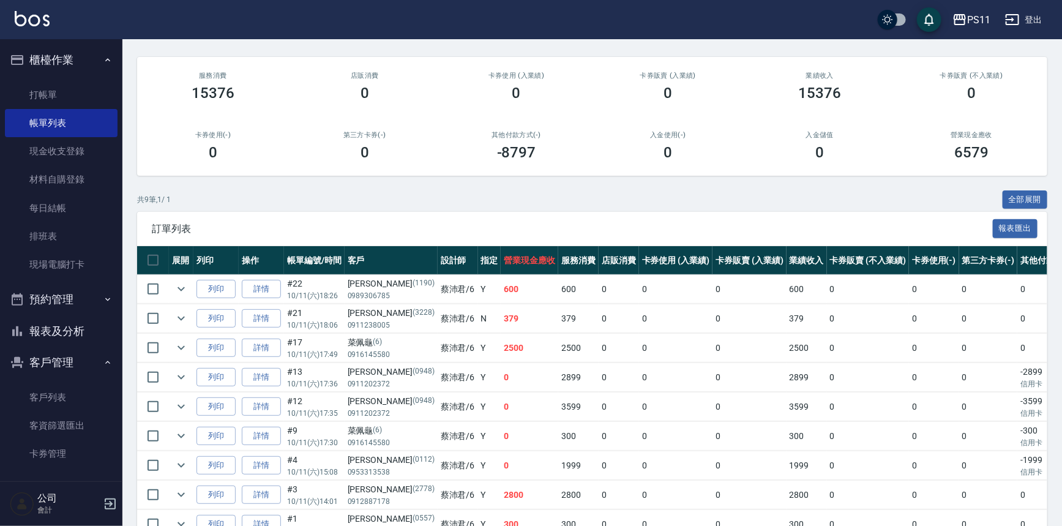
scroll to position [162, 0]
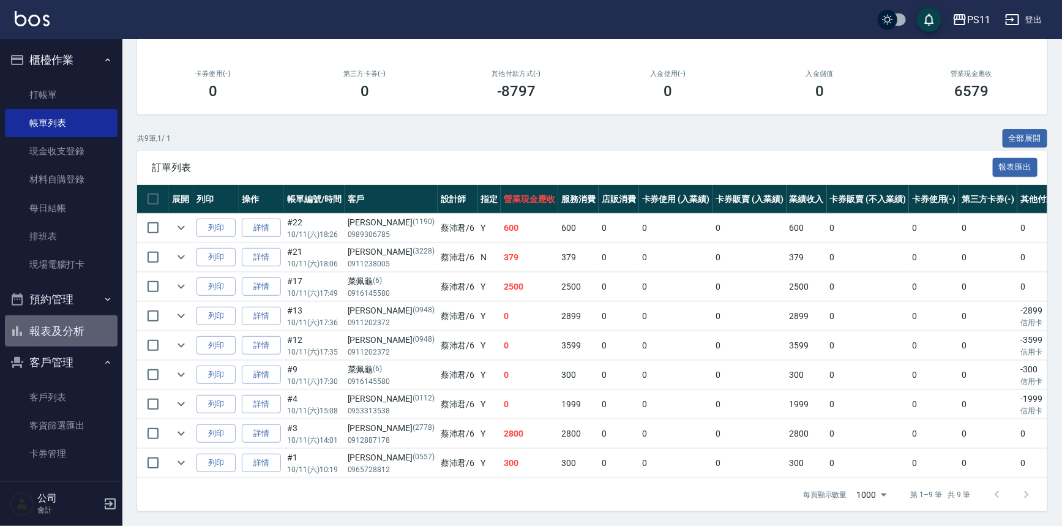
click at [72, 320] on button "報表及分析" at bounding box center [61, 331] width 113 height 32
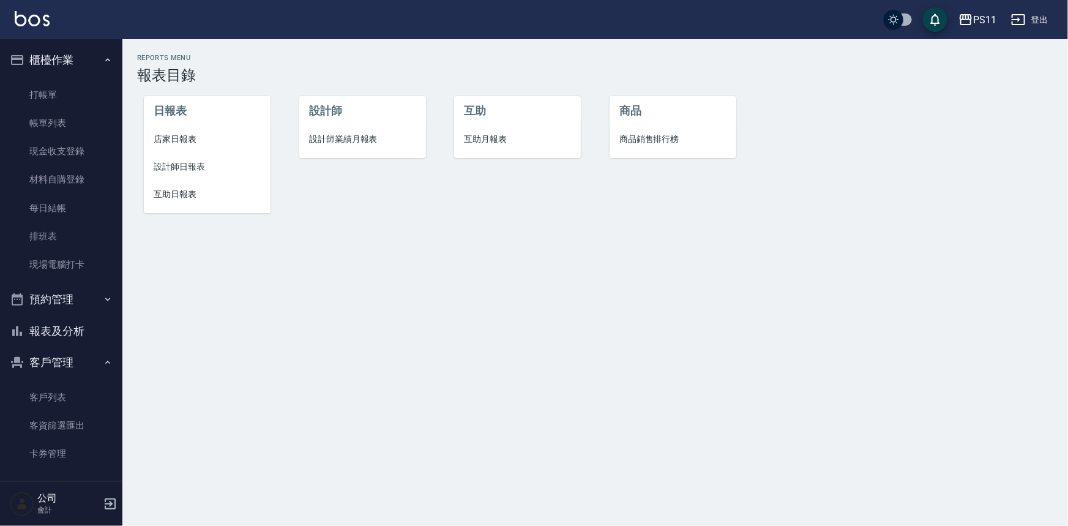
click at [187, 137] on span "店家日報表" at bounding box center [207, 139] width 107 height 13
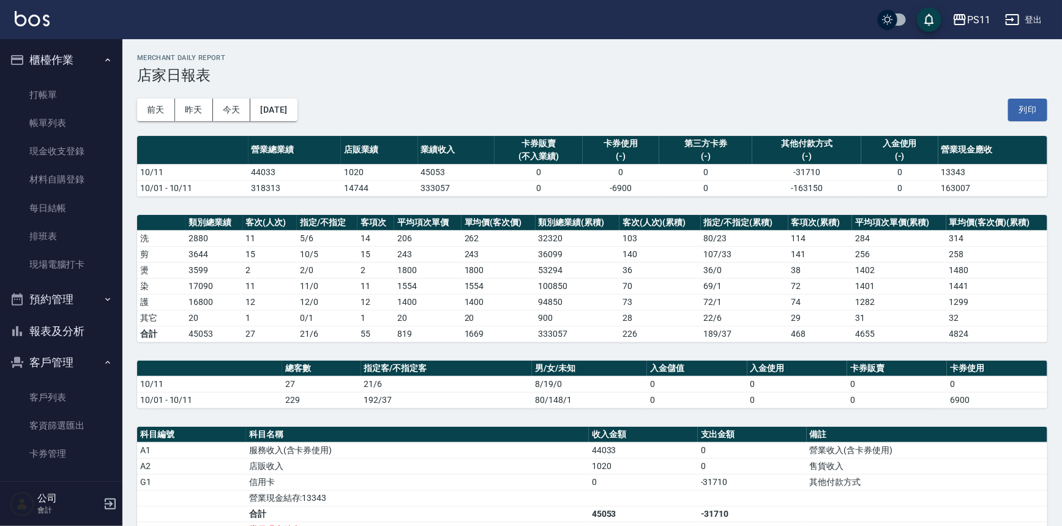
click at [722, 365] on th "入金儲值" at bounding box center [697, 368] width 100 height 16
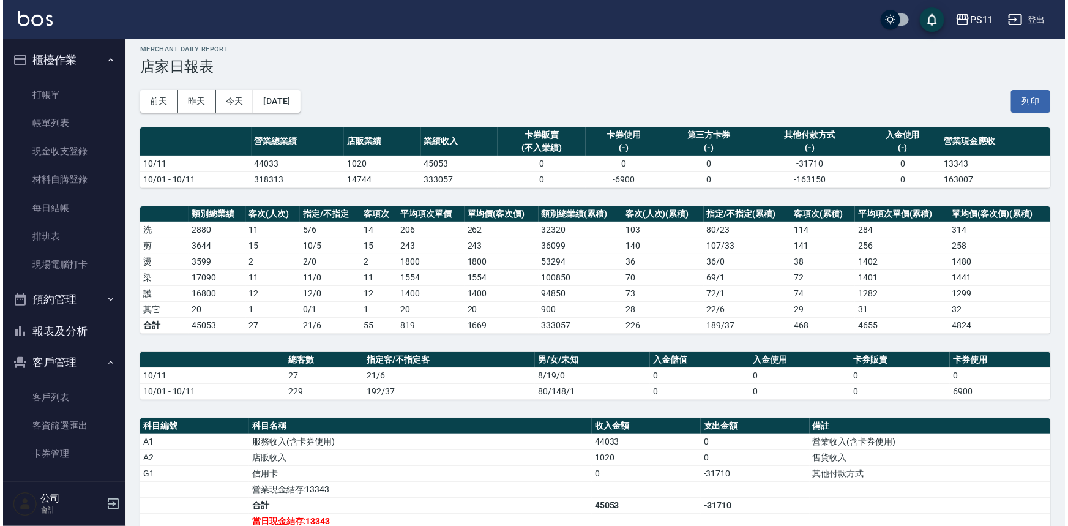
scroll to position [2, 0]
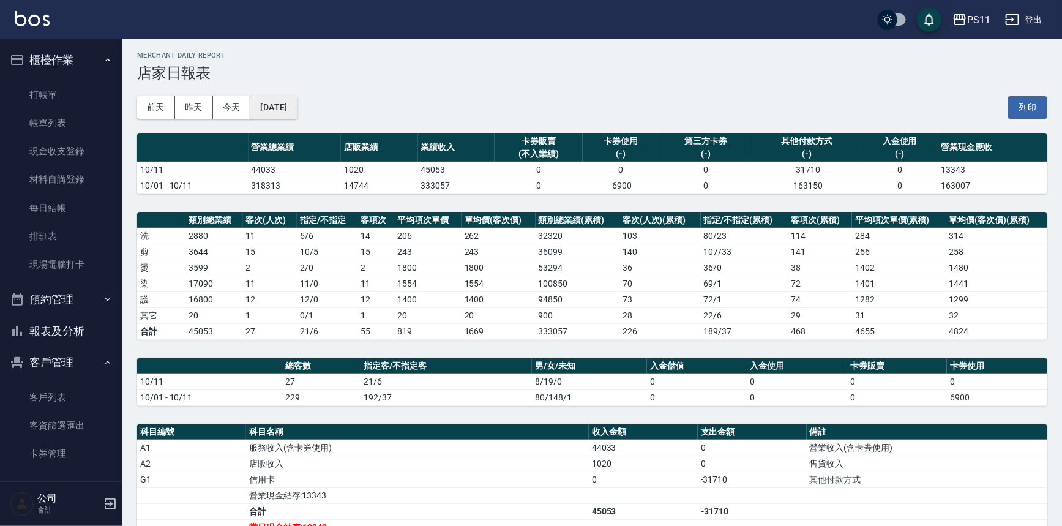
click at [297, 111] on button "[DATE]" at bounding box center [273, 107] width 47 height 23
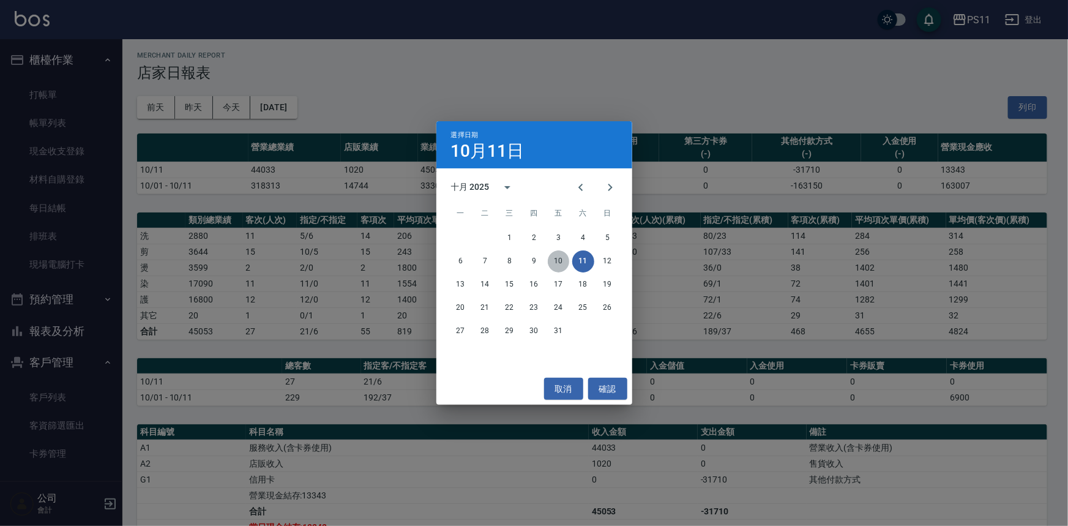
click at [561, 263] on button "10" at bounding box center [559, 261] width 22 height 22
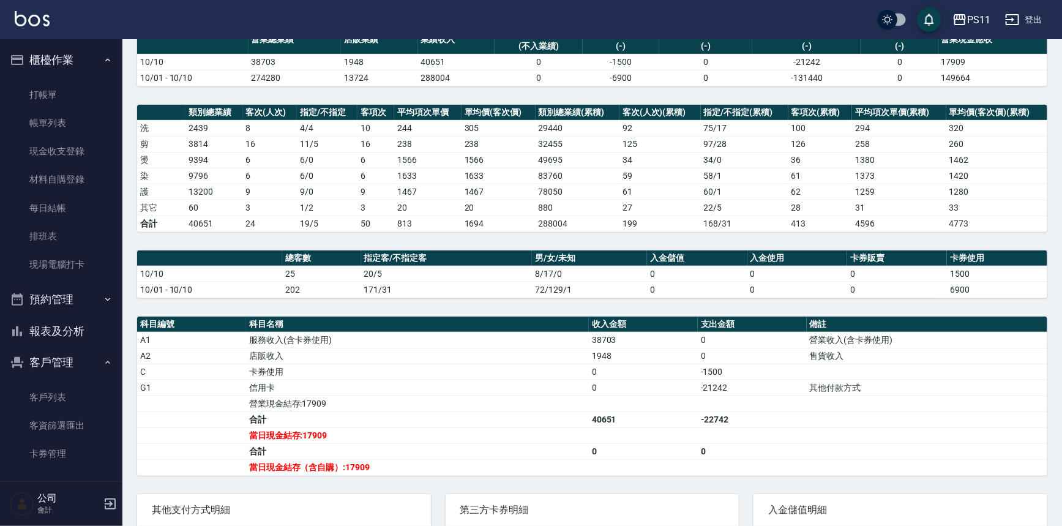
scroll to position [111, 0]
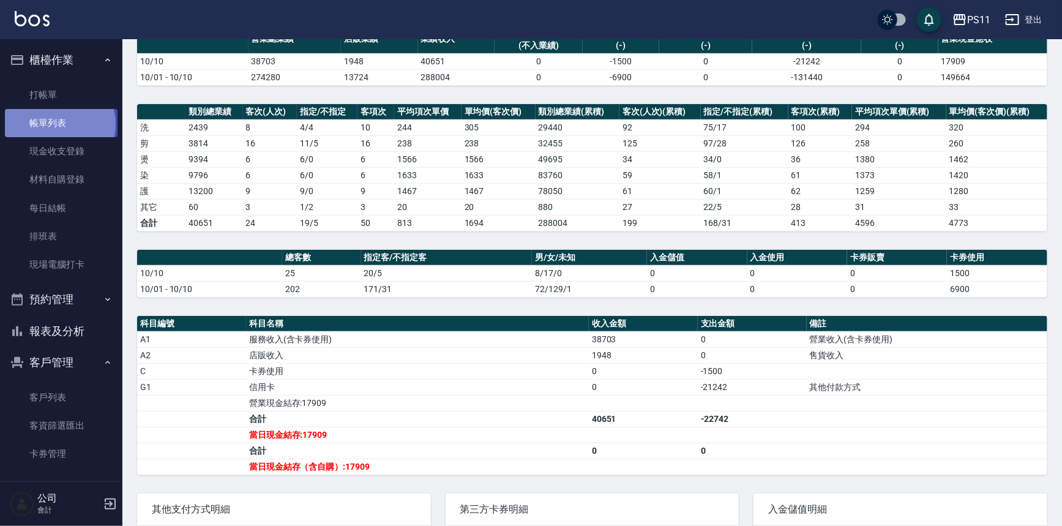
click at [59, 124] on link "帳單列表" at bounding box center [61, 123] width 113 height 28
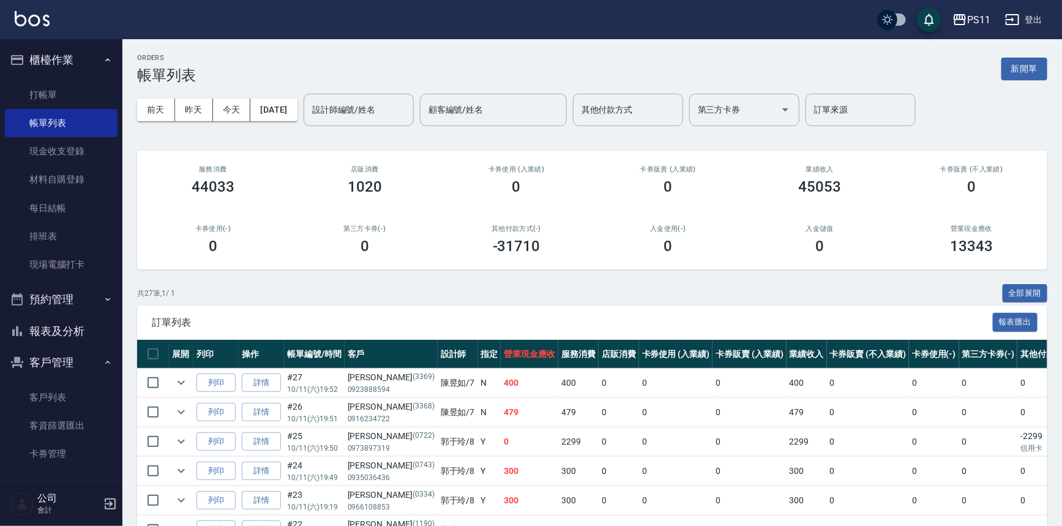
click at [367, 126] on div "[DATE] [DATE] [DATE] [DATE] 設計師編號/姓名 設計師編號/姓名 顧客編號/姓名 顧客編號/姓名 其他付款方式 其他付款方式 第三方…" at bounding box center [592, 110] width 910 height 52
click at [371, 116] on input "設計師編號/姓名" at bounding box center [358, 109] width 99 height 21
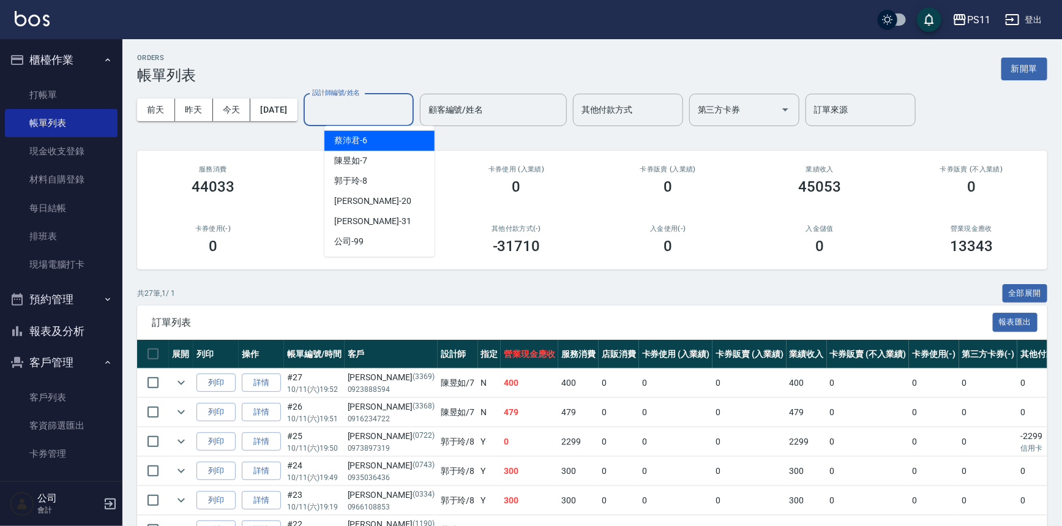
click at [400, 142] on div "[PERSON_NAME]6" at bounding box center [379, 140] width 110 height 20
click at [379, 115] on input "[PERSON_NAME]6" at bounding box center [349, 109] width 81 height 21
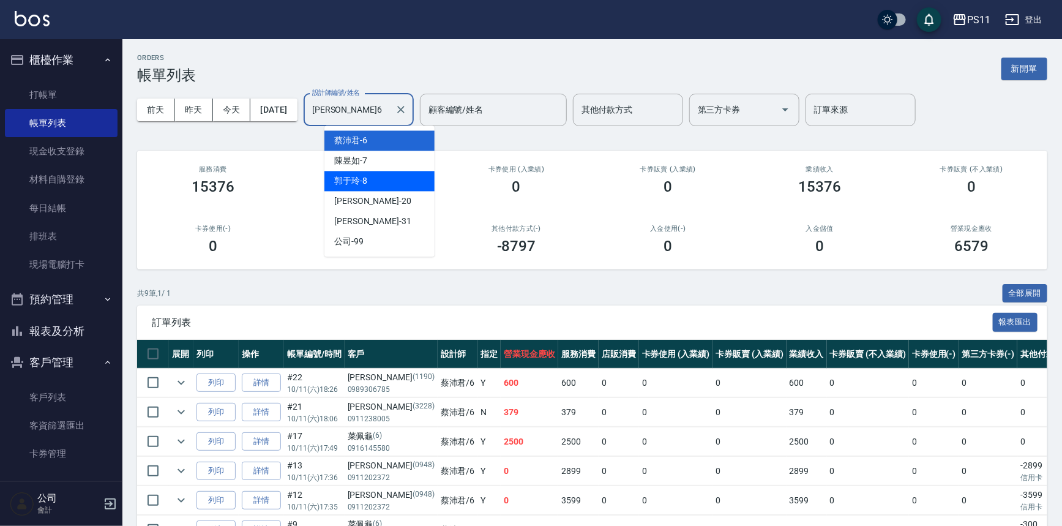
click at [381, 182] on div "[PERSON_NAME]-8" at bounding box center [379, 181] width 110 height 20
type input "郭于玲-8"
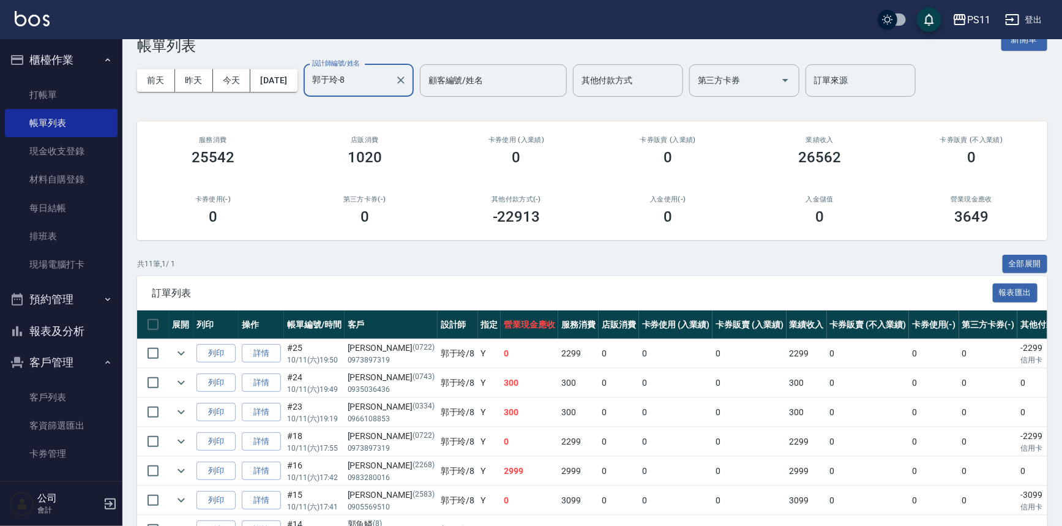
scroll to position [55, 0]
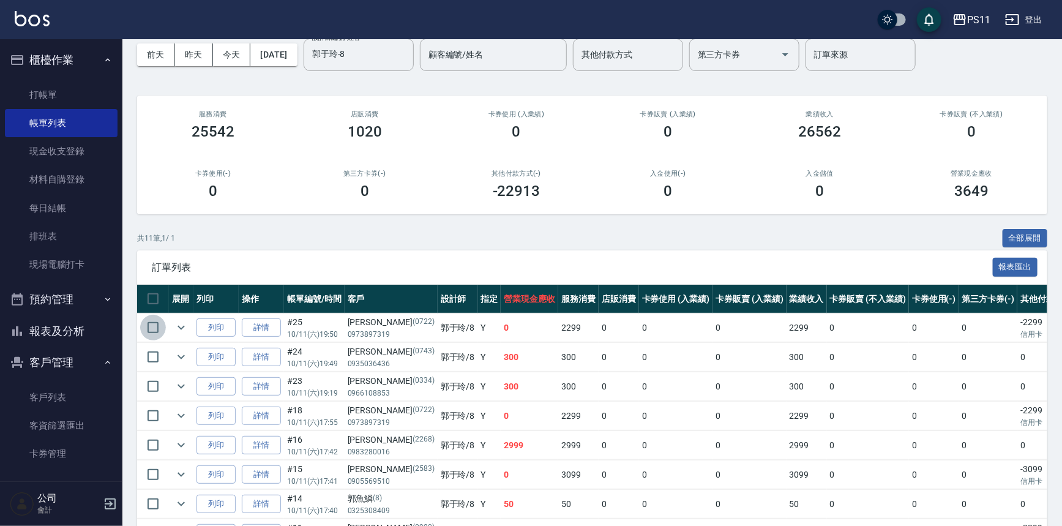
click at [157, 324] on input "checkbox" at bounding box center [153, 328] width 26 height 26
checkbox input "true"
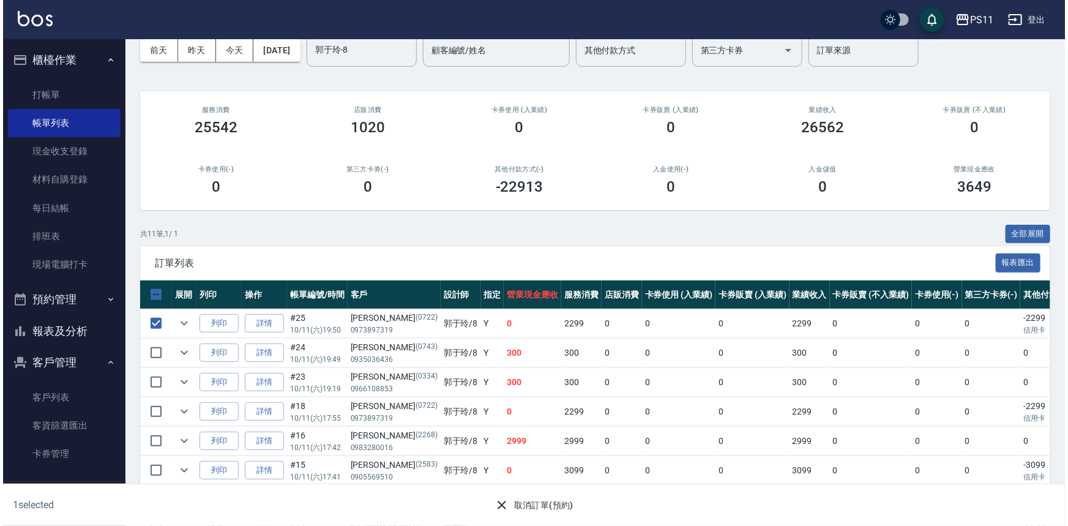
scroll to position [220, 0]
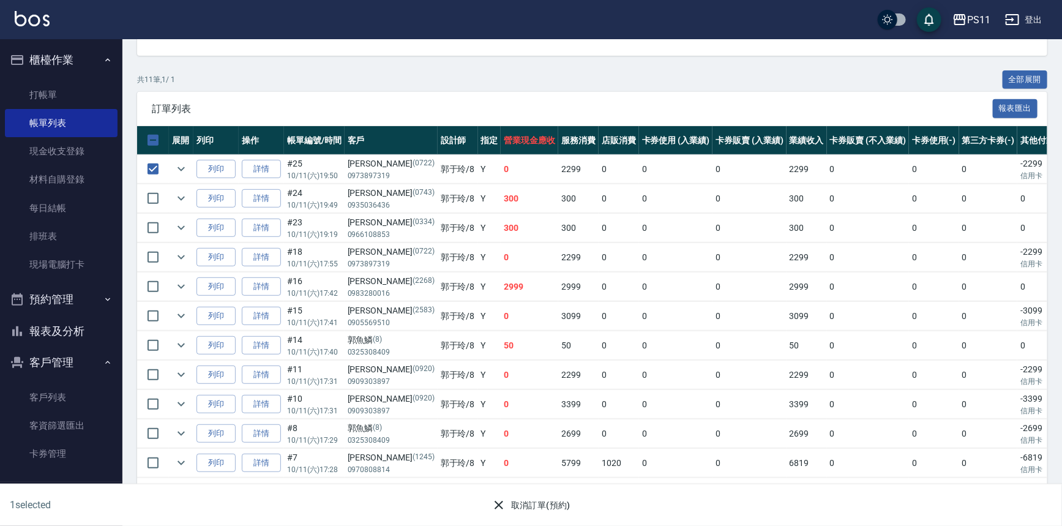
drag, startPoint x: 442, startPoint y: 203, endPoint x: 815, endPoint y: 479, distance: 464.6
click at [531, 510] on button "取消訂單(預約)" at bounding box center [530, 505] width 89 height 23
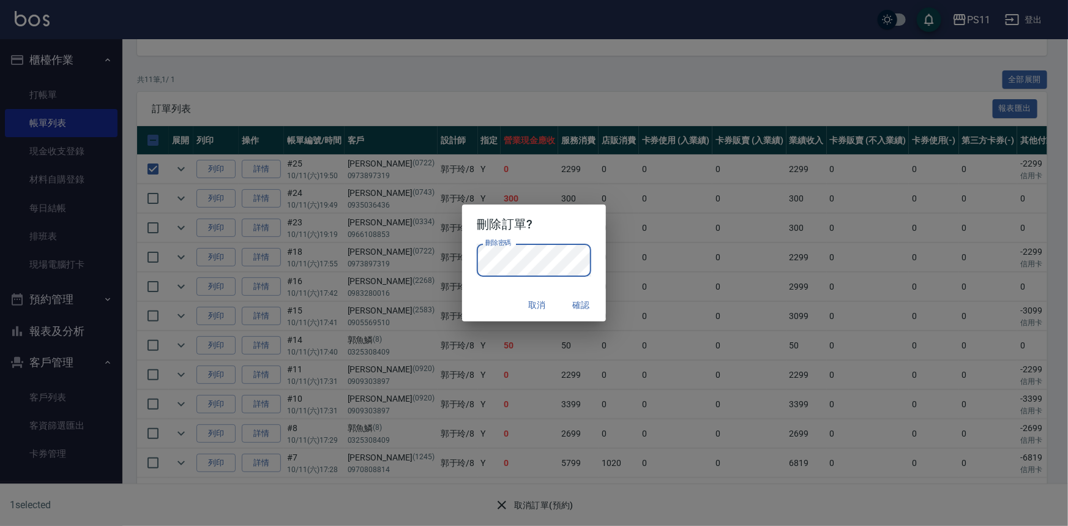
click at [592, 299] on button "確認" at bounding box center [581, 305] width 39 height 23
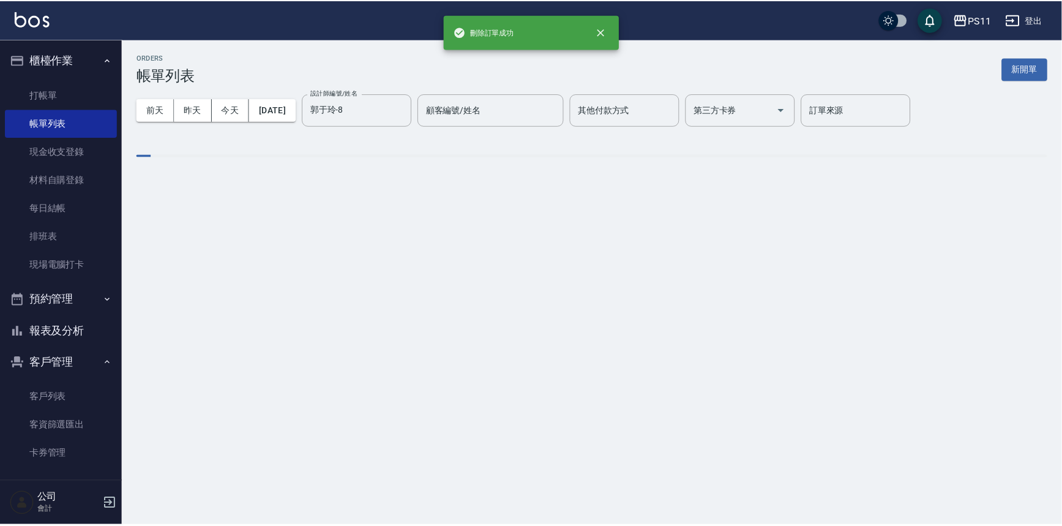
scroll to position [0, 0]
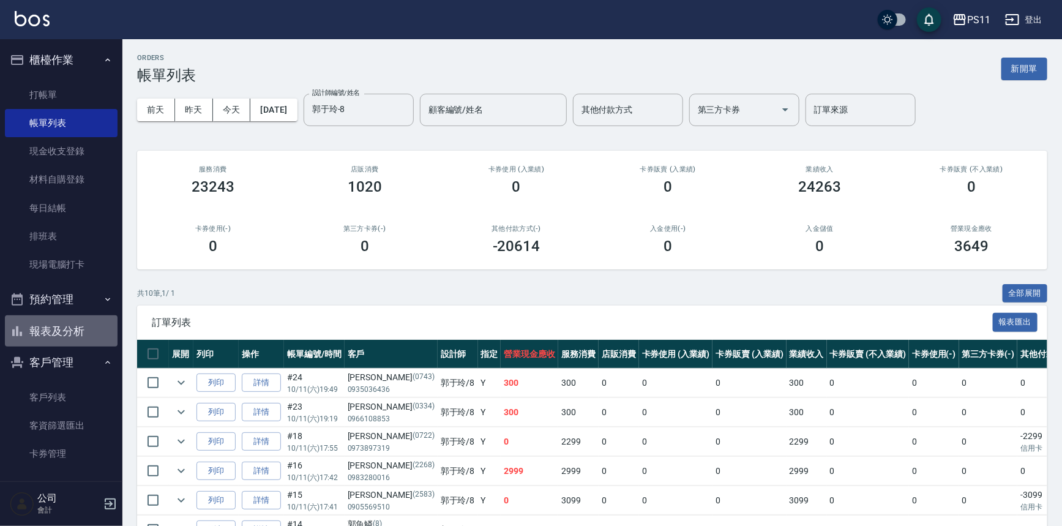
click at [61, 333] on button "報表及分析" at bounding box center [61, 331] width 113 height 32
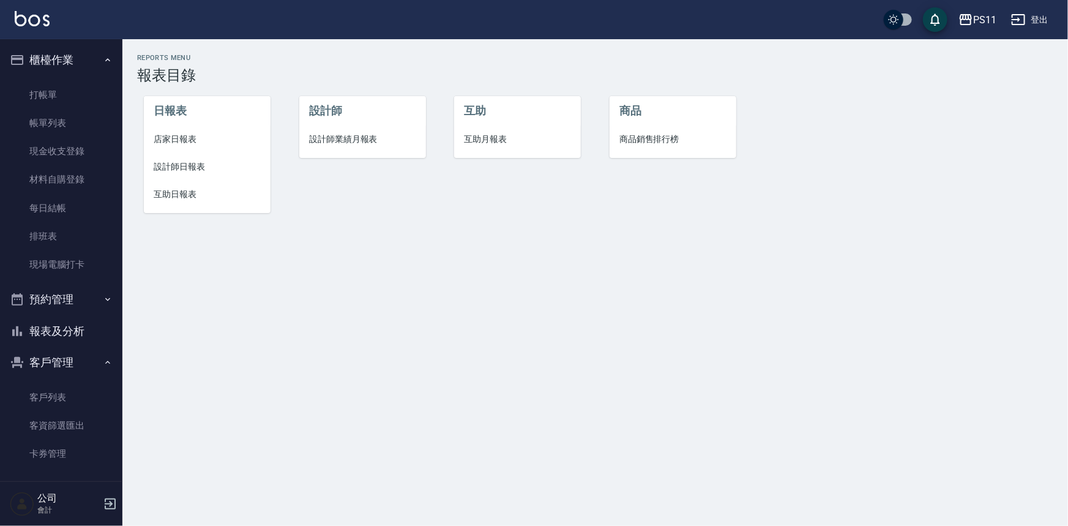
click at [177, 149] on li "店家日報表" at bounding box center [207, 139] width 127 height 28
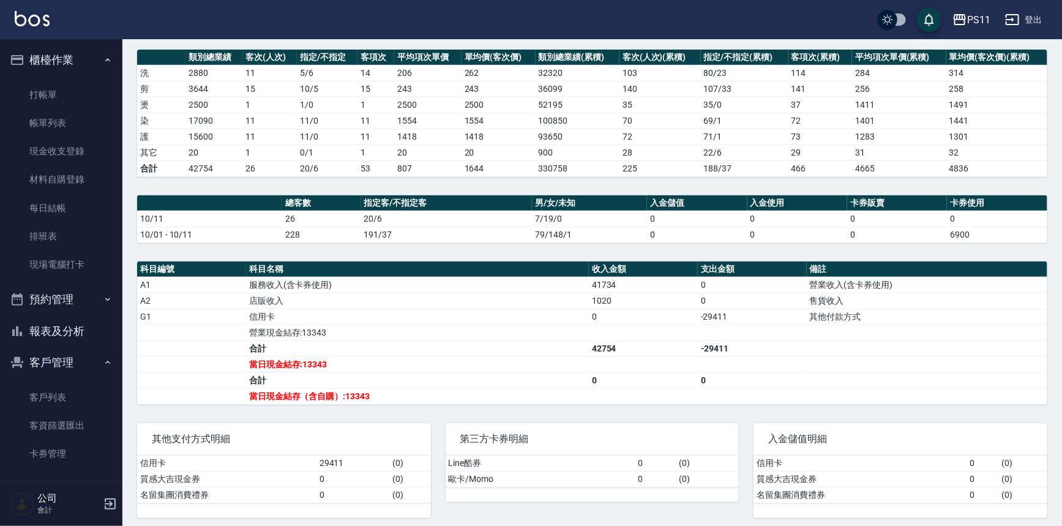
scroll to position [170, 0]
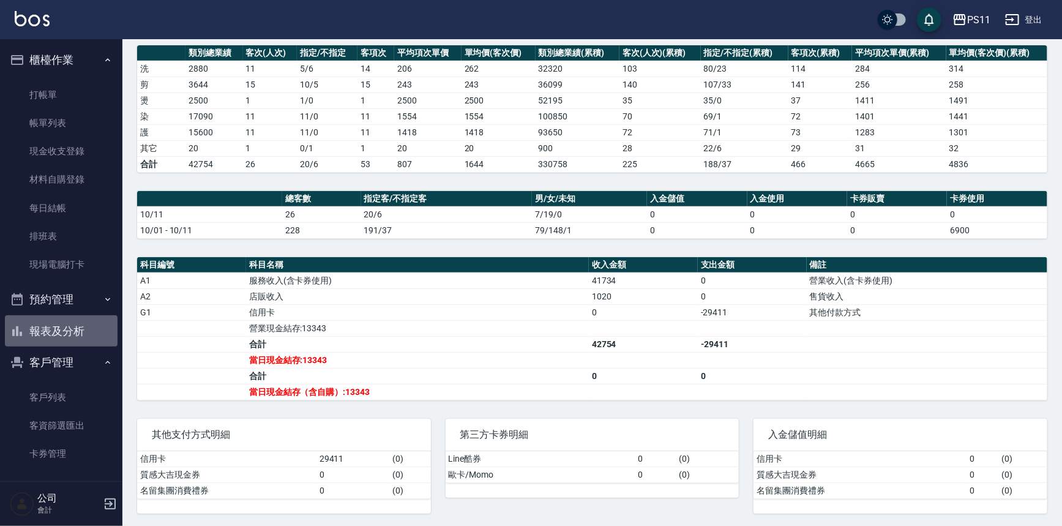
drag, startPoint x: 67, startPoint y: 337, endPoint x: 92, endPoint y: 307, distance: 38.6
click at [67, 337] on button "報表及分析" at bounding box center [61, 331] width 113 height 32
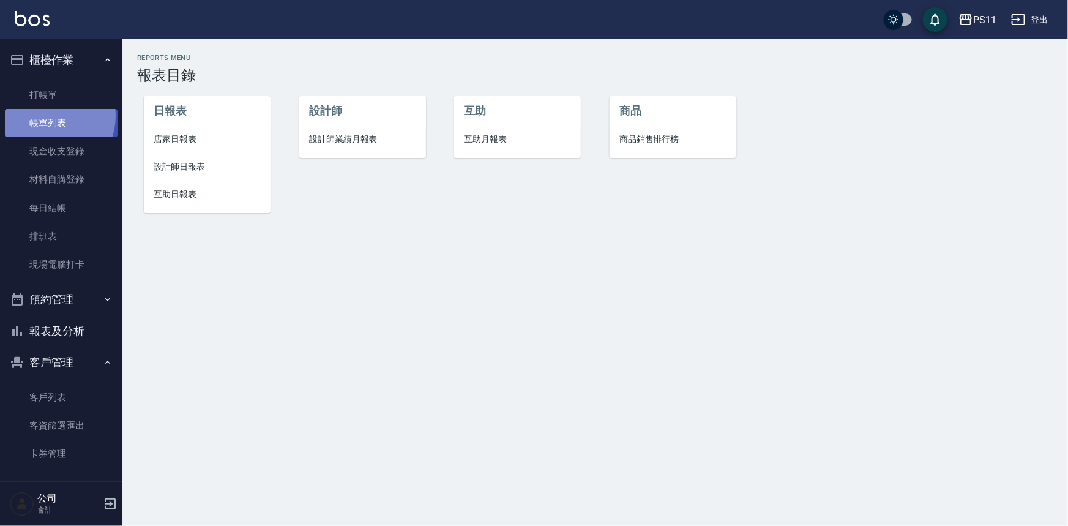
click at [49, 116] on link "帳單列表" at bounding box center [61, 123] width 113 height 28
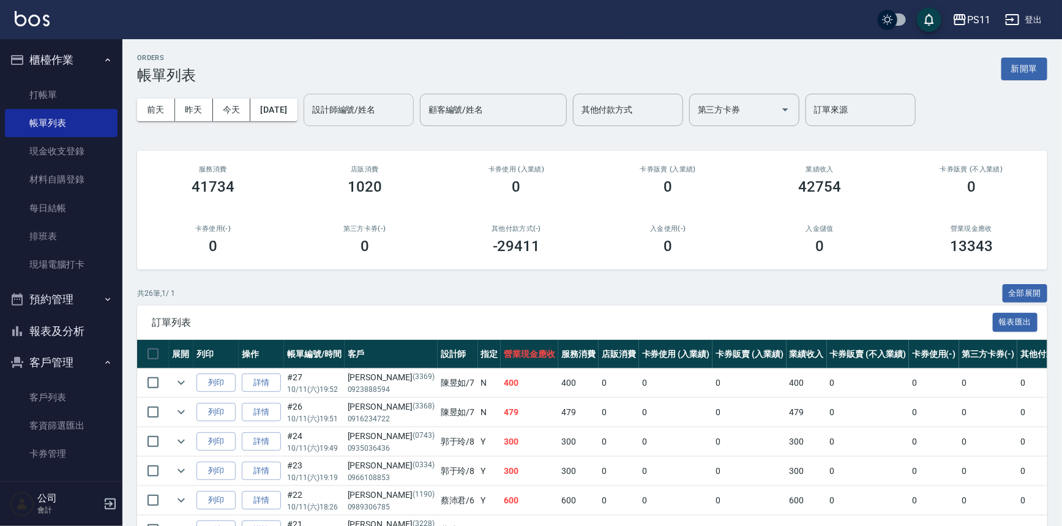
click at [367, 108] on input "設計師編號/姓名" at bounding box center [358, 109] width 99 height 21
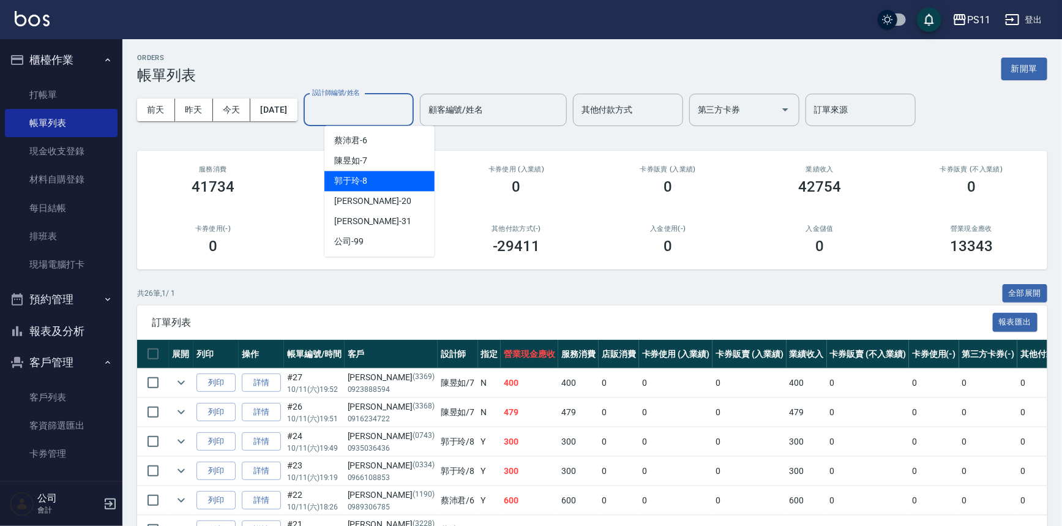
click at [392, 187] on div "[PERSON_NAME]-8" at bounding box center [379, 181] width 110 height 20
type input "郭于玲-8"
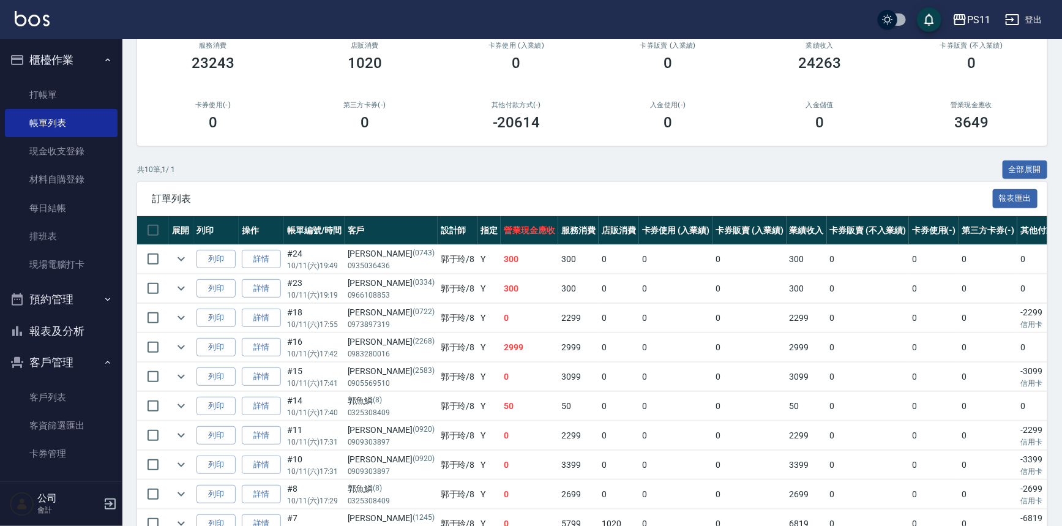
scroll to position [135, 0]
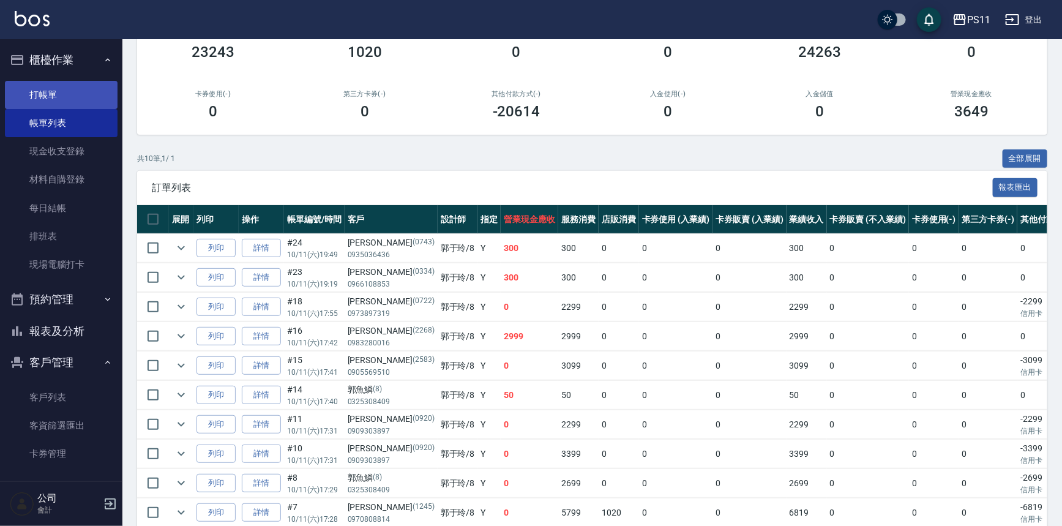
click at [78, 102] on link "打帳單" at bounding box center [61, 95] width 113 height 28
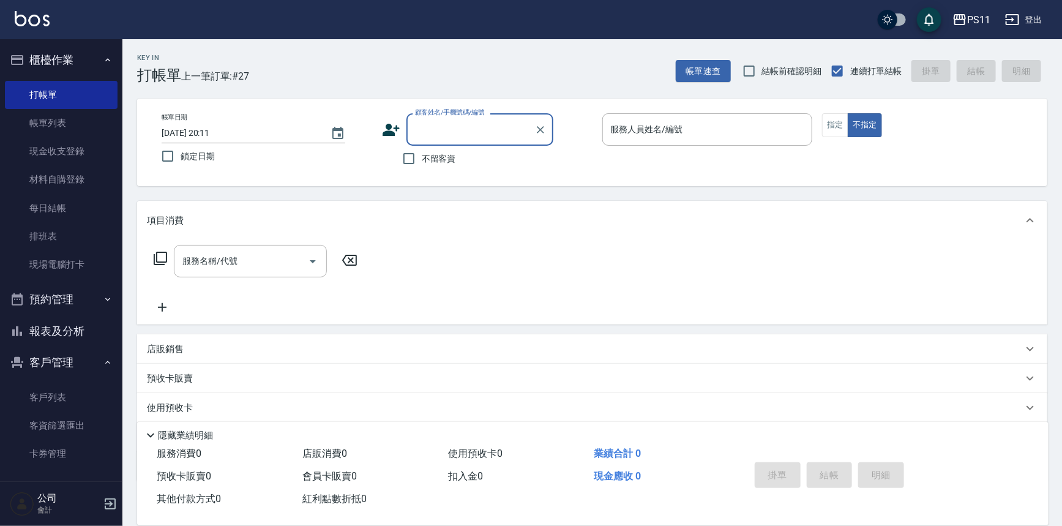
type input "6"
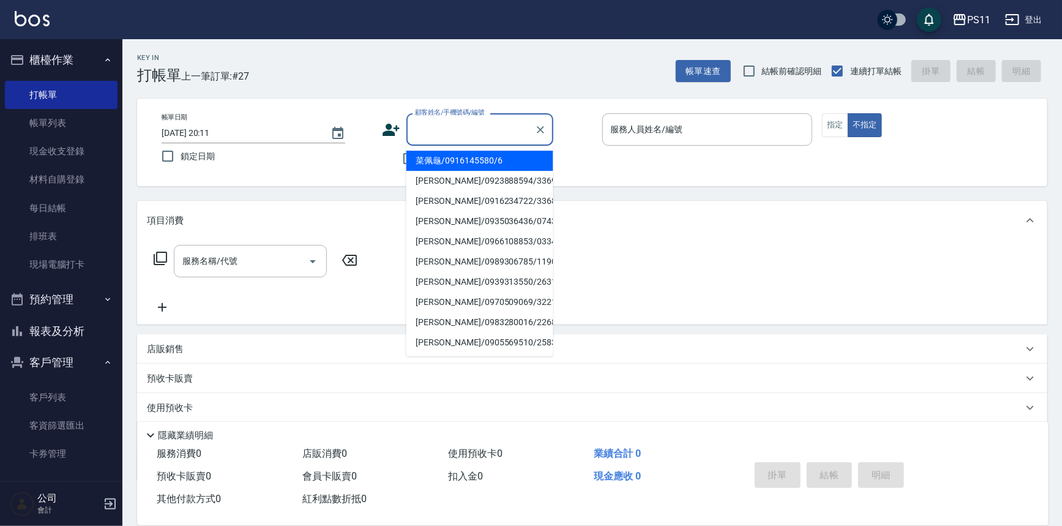
type input "5"
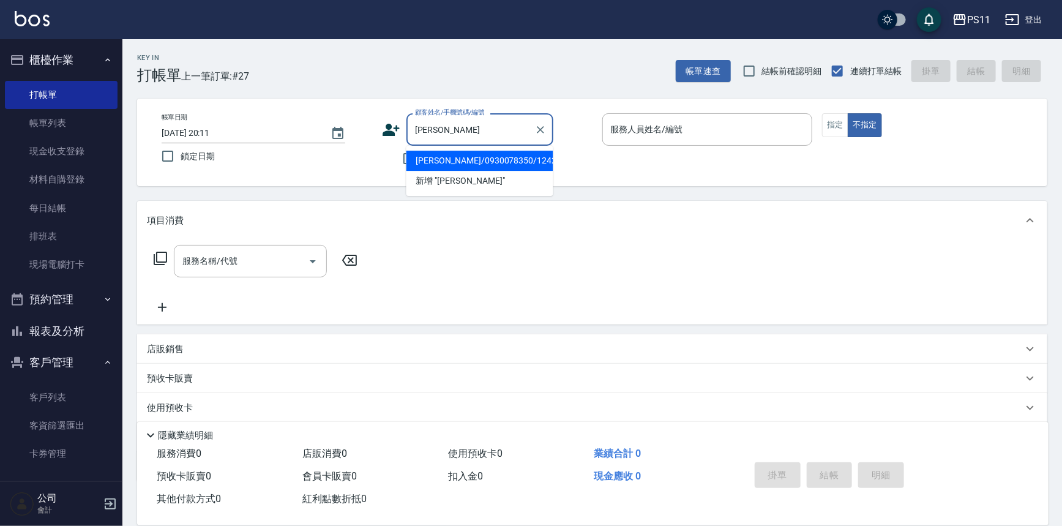
drag, startPoint x: 469, startPoint y: 158, endPoint x: 488, endPoint y: 154, distance: 18.7
click at [470, 158] on li "[PERSON_NAME]/0930078350/1242" at bounding box center [479, 161] width 147 height 20
type input "[PERSON_NAME]/0930078350/1242"
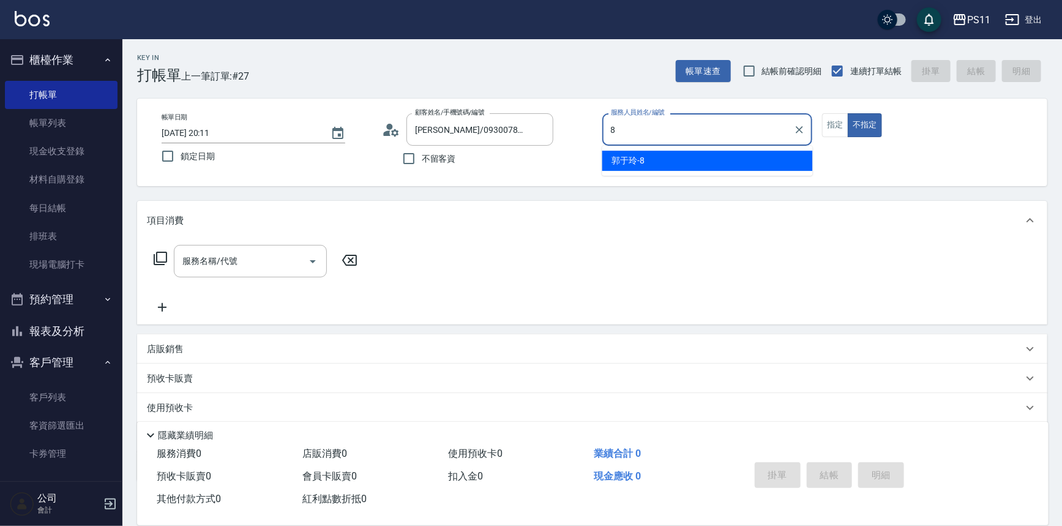
type input "郭于玲-8"
type button "false"
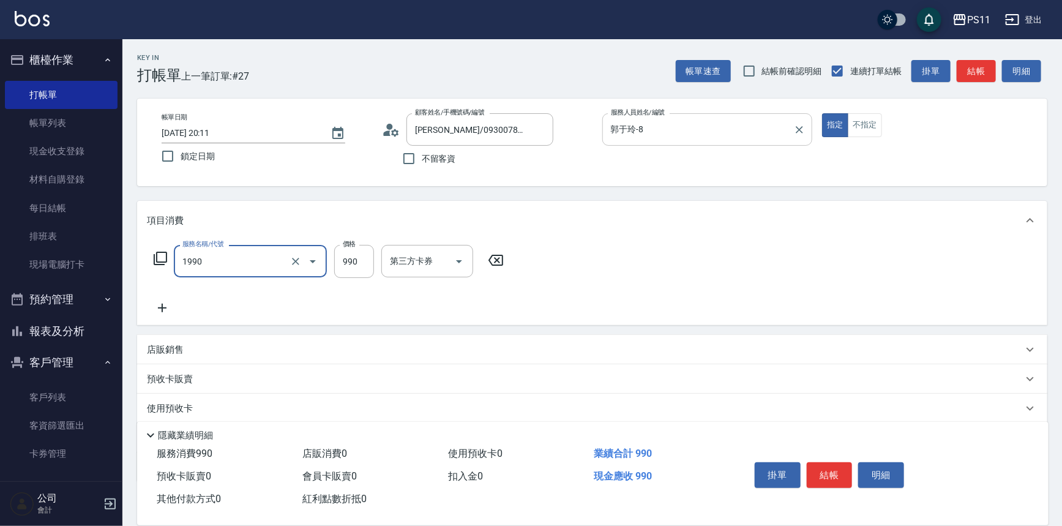
type input "舒活靓爽頭皮排毒洗(1990)"
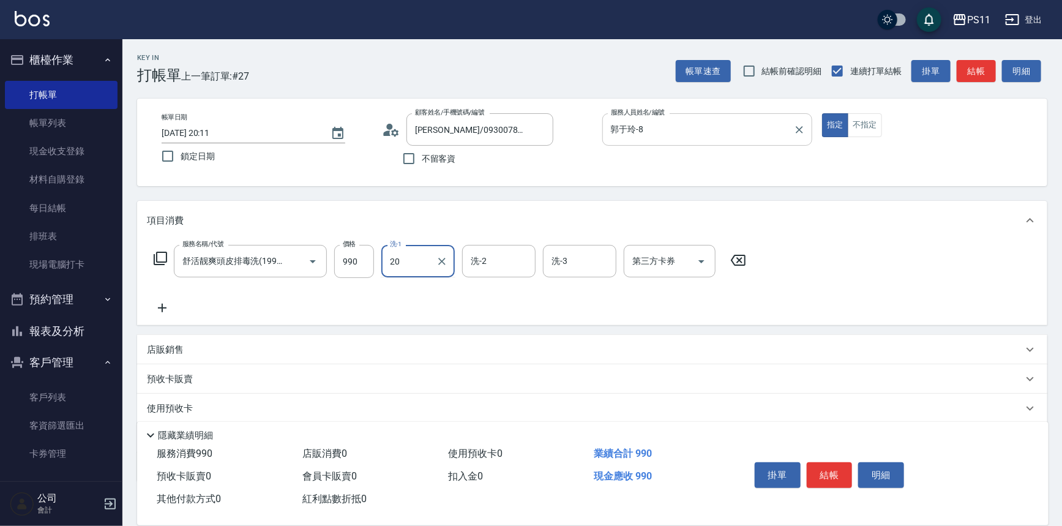
type input "[PERSON_NAME]-20"
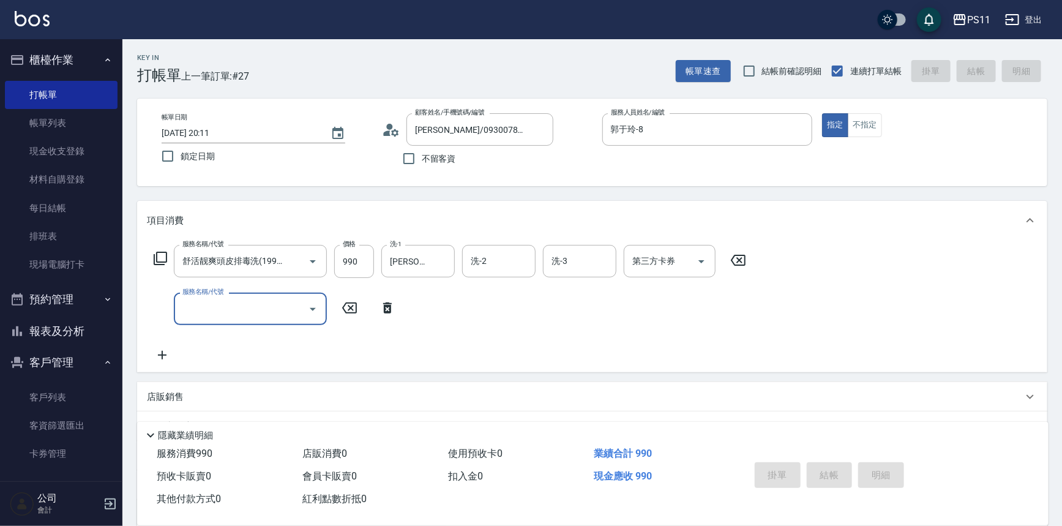
type input "[DATE] 20:12"
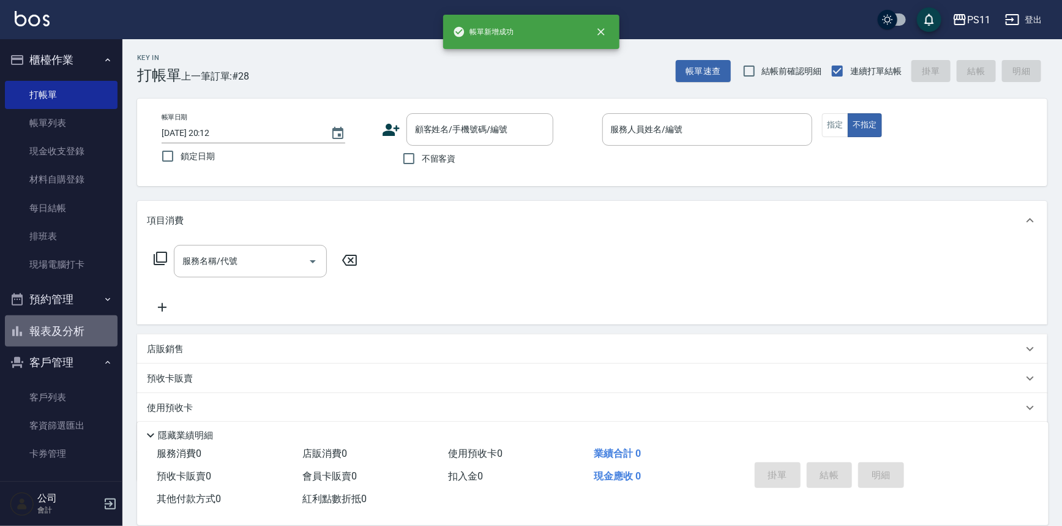
click at [67, 338] on button "報表及分析" at bounding box center [61, 331] width 113 height 32
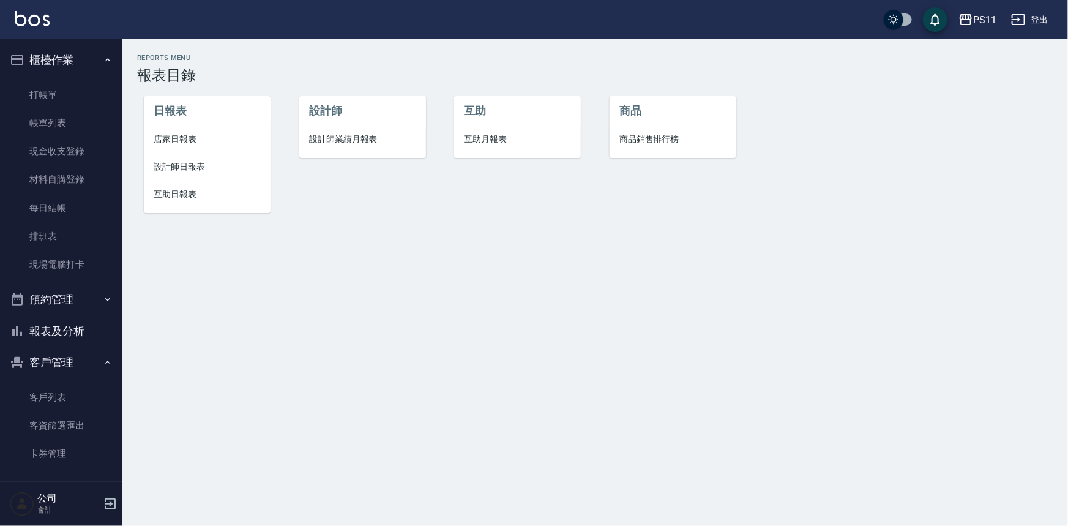
click at [182, 141] on span "店家日報表" at bounding box center [207, 139] width 107 height 13
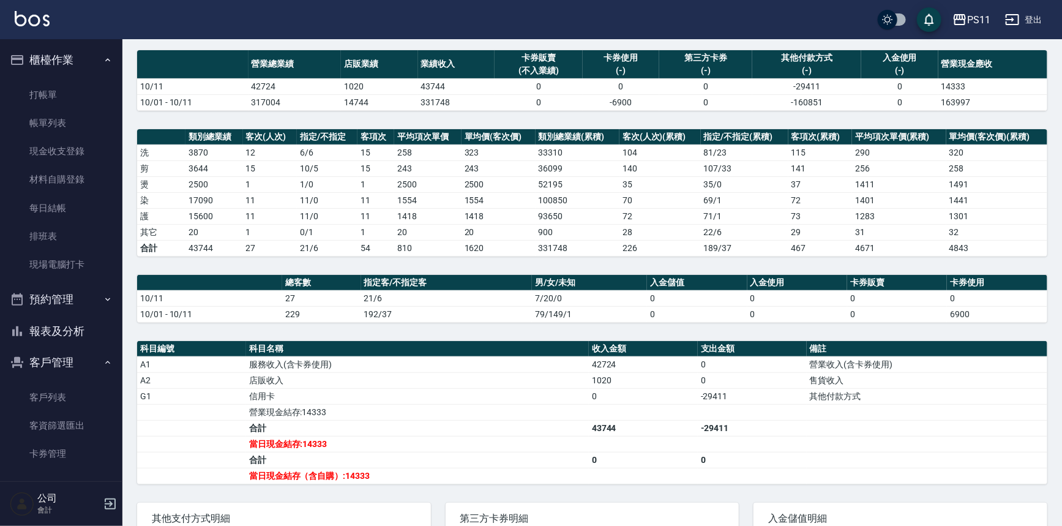
scroll to position [111, 0]
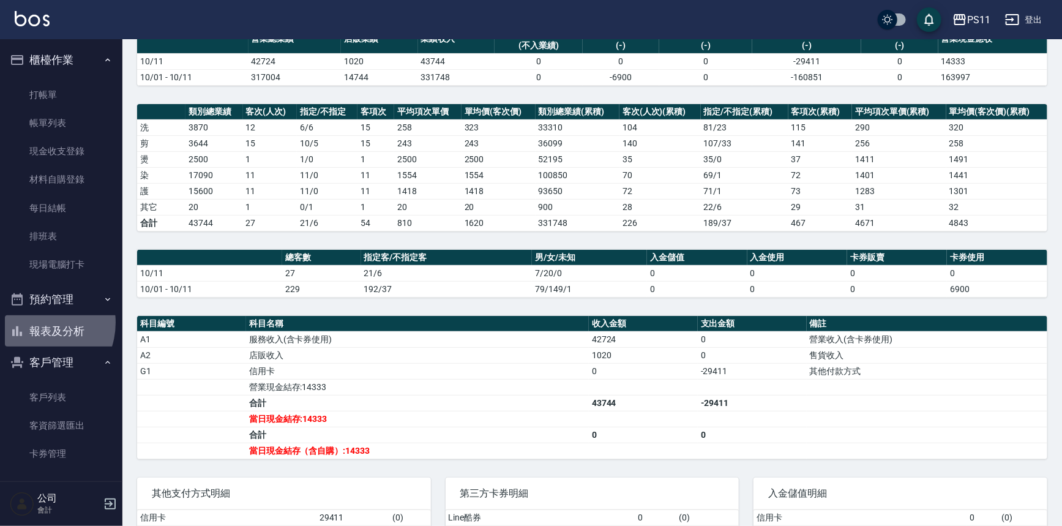
click at [35, 322] on button "報表及分析" at bounding box center [61, 331] width 113 height 32
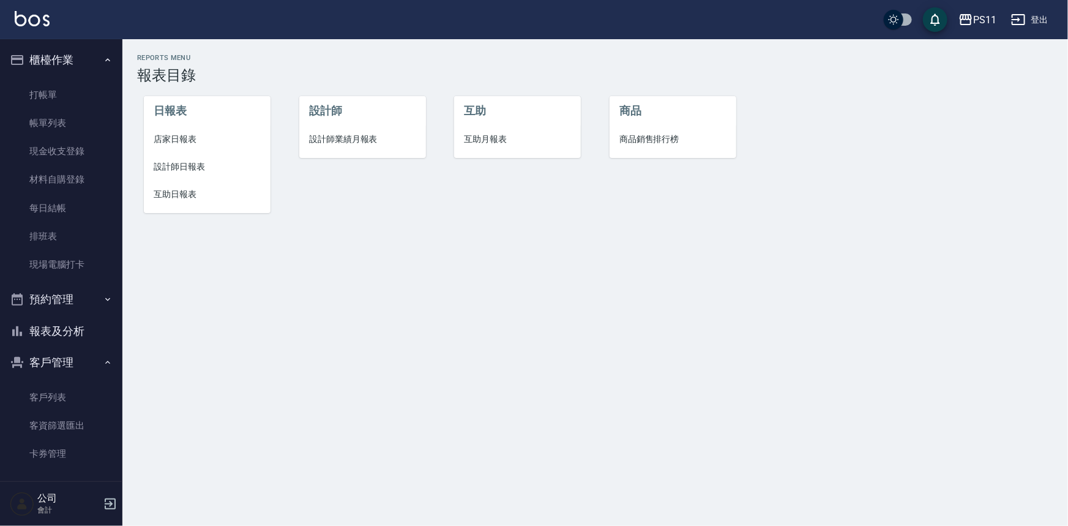
click at [178, 153] on li "設計師日報表" at bounding box center [207, 167] width 127 height 28
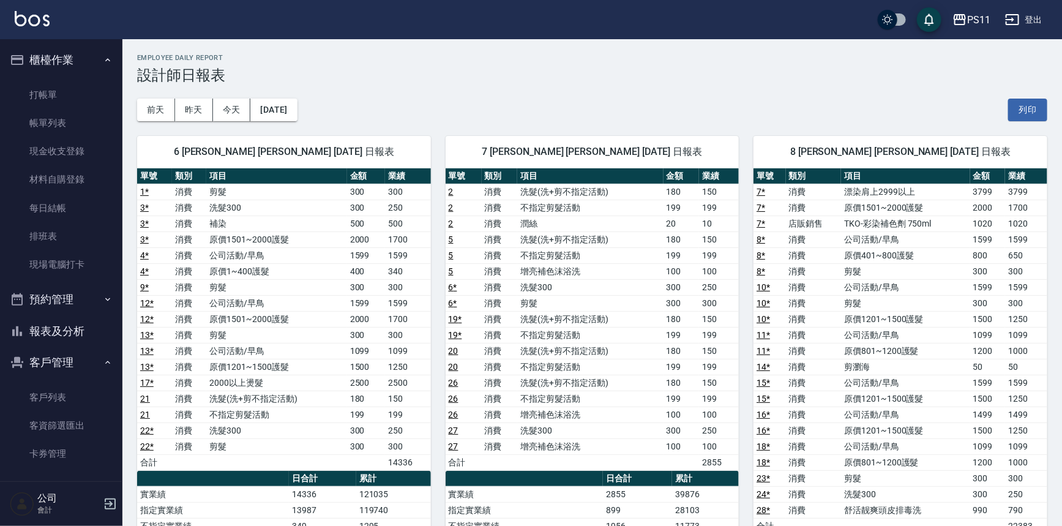
click at [804, 312] on td "消費" at bounding box center [814, 319] width 56 height 16
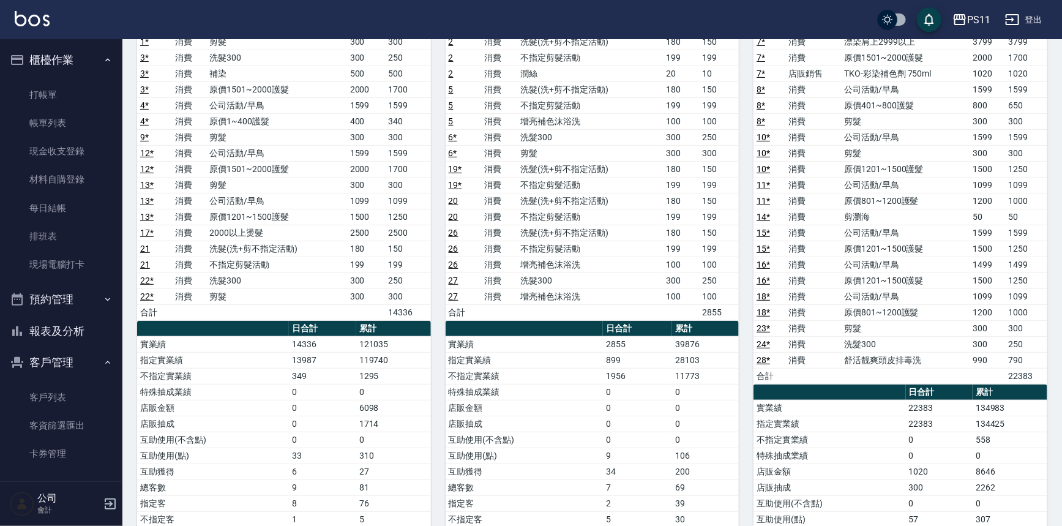
scroll to position [67, 0]
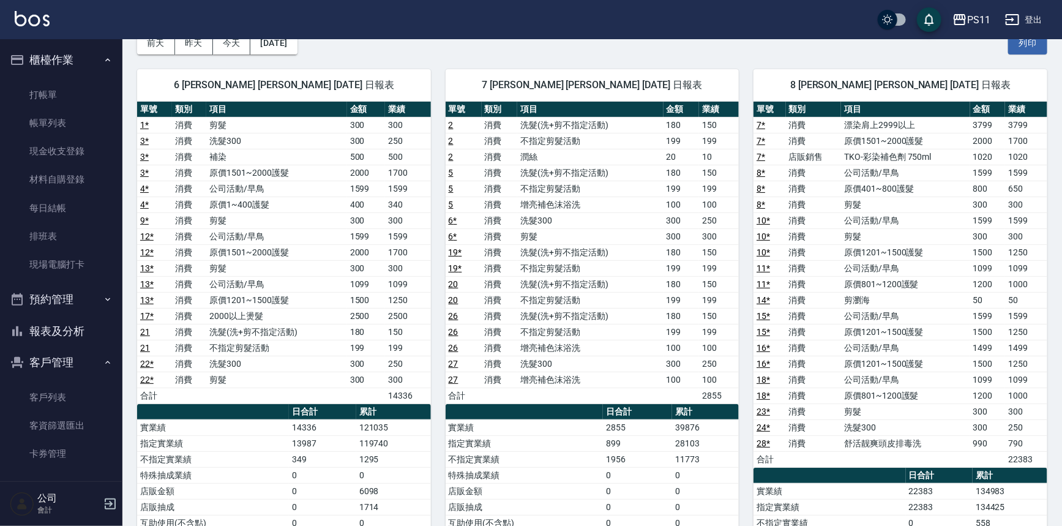
click at [81, 339] on button "報表及分析" at bounding box center [61, 331] width 113 height 32
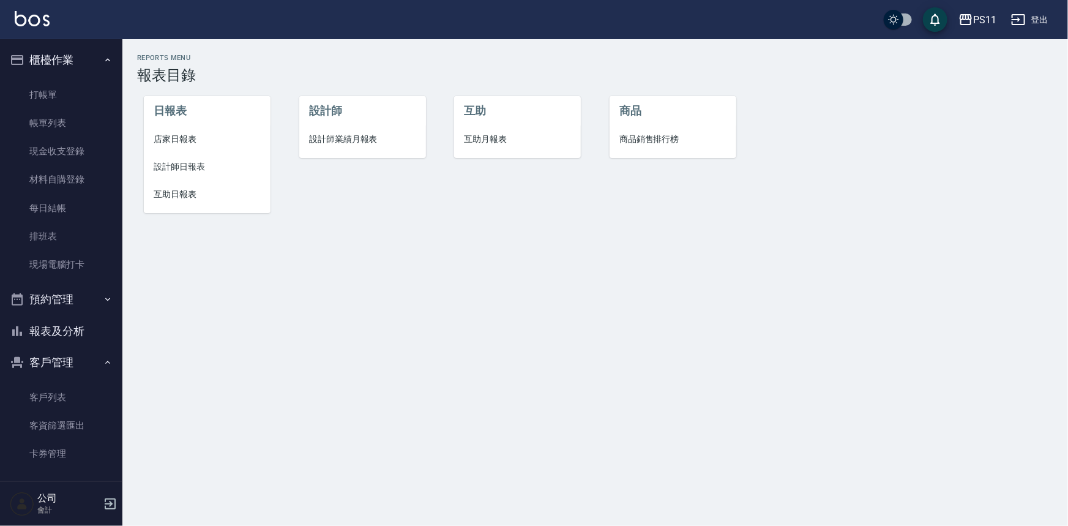
click at [113, 207] on nav "櫃檯作業 打帳單 帳單列表 現金收支登錄 材料自購登錄 每日結帳 排班表 現場電腦打卡 預約管理 預約管理 單日預約紀錄 單週預約紀錄 報表及分析 報表目錄 …" at bounding box center [61, 260] width 122 height 442
click at [202, 198] on span "互助日報表" at bounding box center [207, 194] width 107 height 13
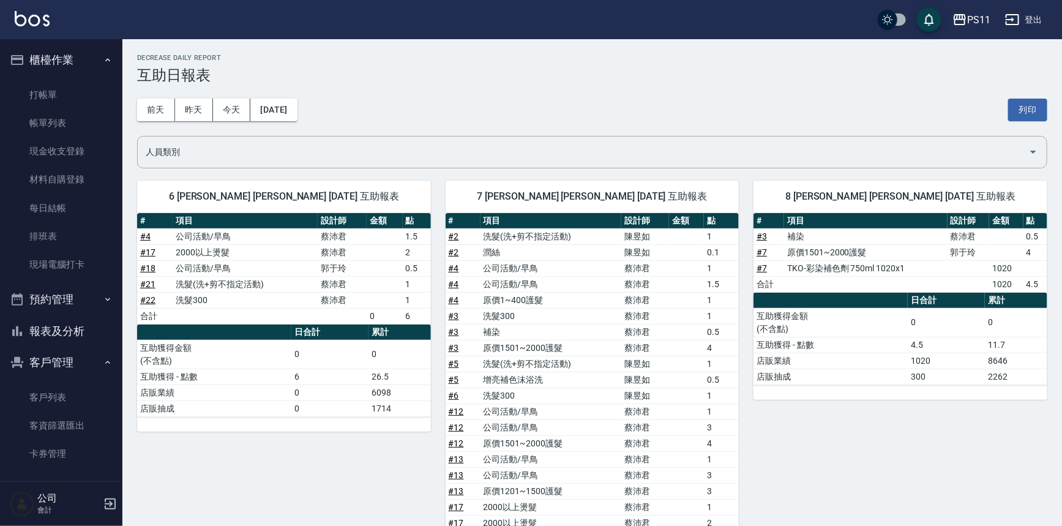
scroll to position [278, 0]
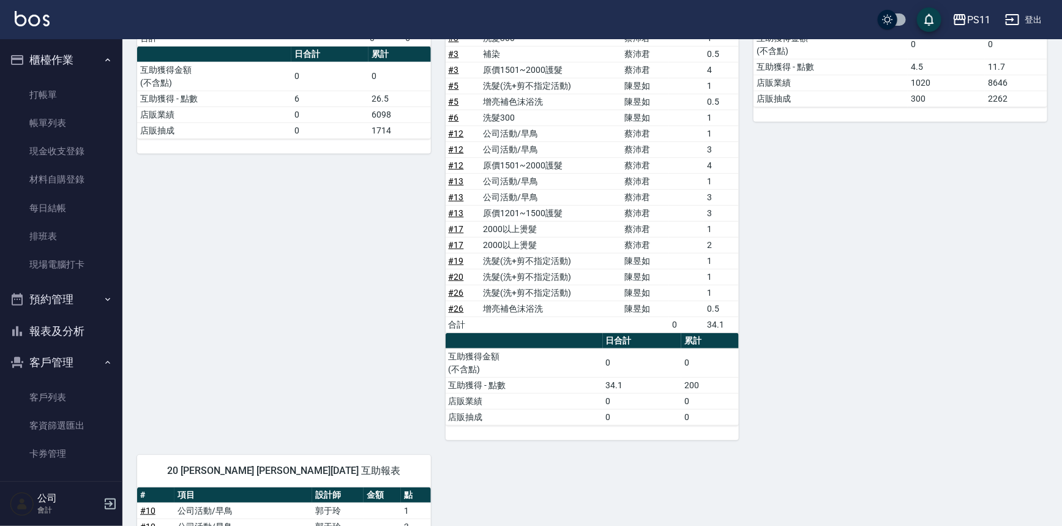
click at [737, 329] on td "34.1" at bounding box center [721, 324] width 35 height 16
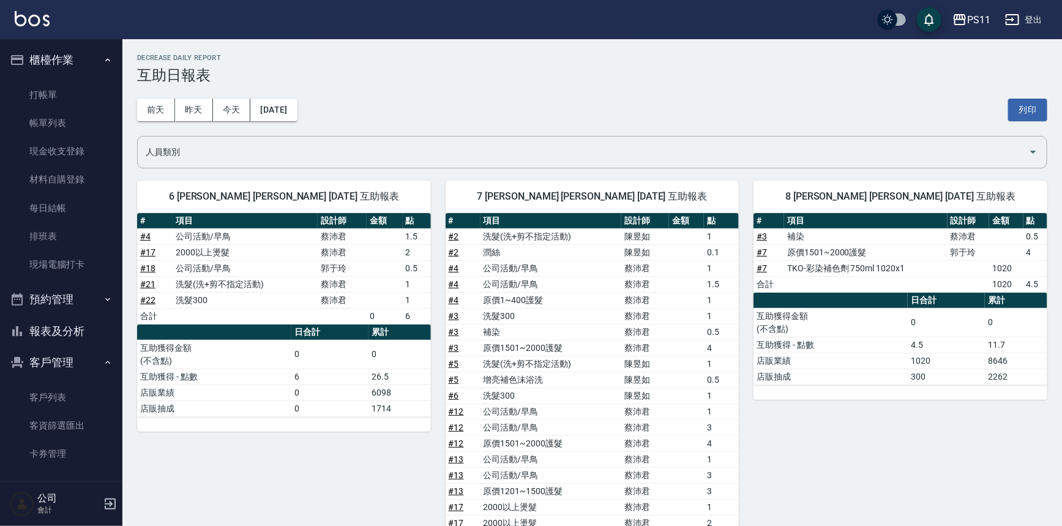
scroll to position [55, 0]
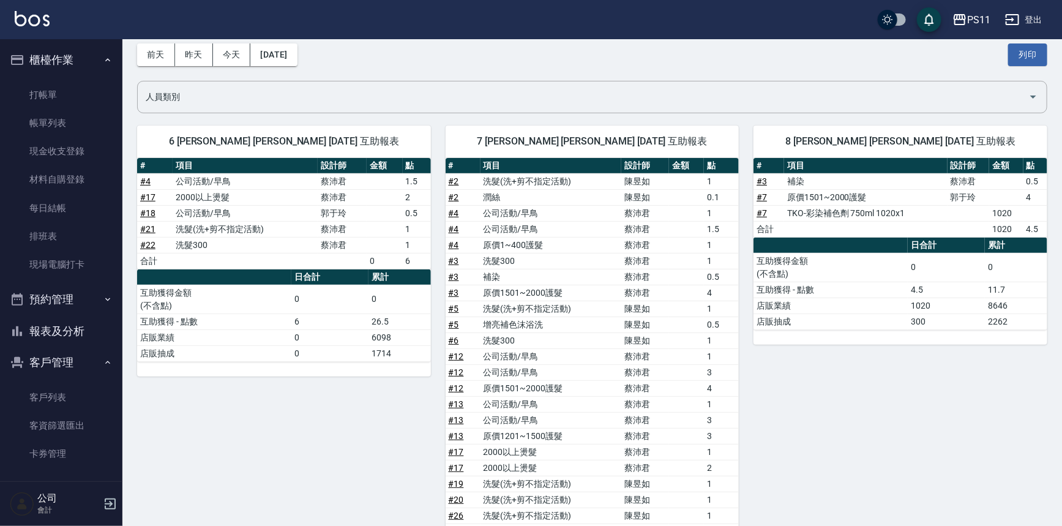
drag, startPoint x: 64, startPoint y: 322, endPoint x: 72, endPoint y: 296, distance: 27.3
click at [64, 322] on button "報表及分析" at bounding box center [61, 331] width 113 height 32
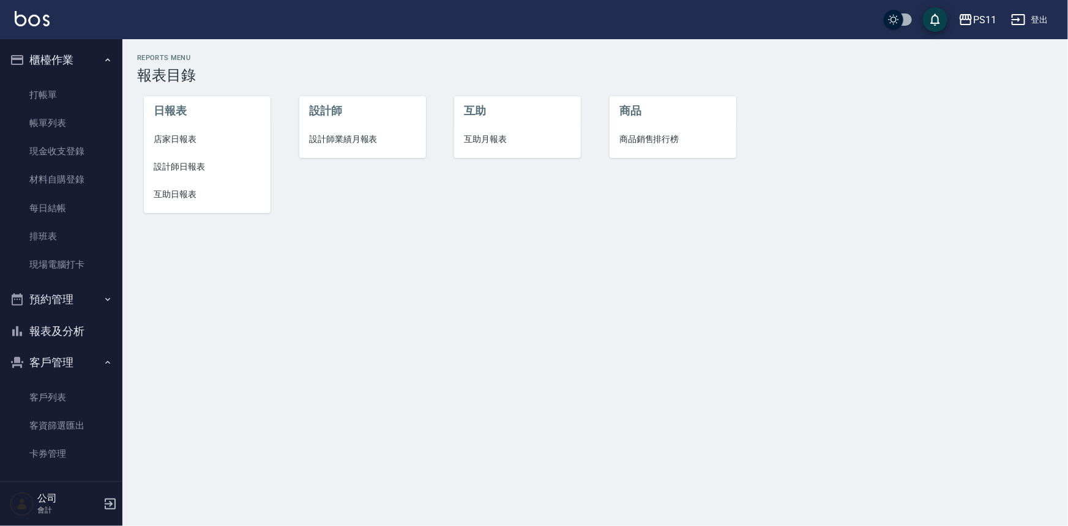
click at [176, 149] on li "店家日報表" at bounding box center [207, 139] width 127 height 28
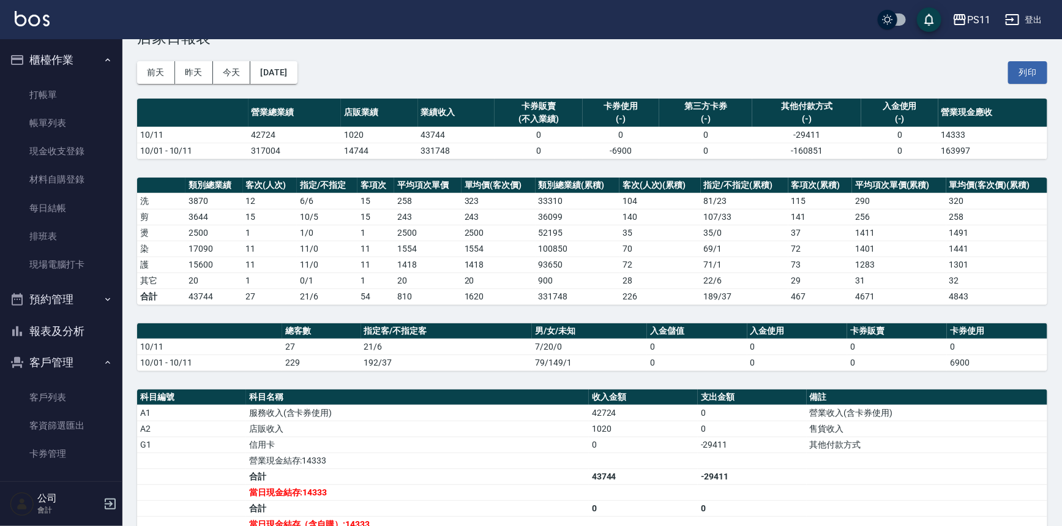
scroll to position [55, 0]
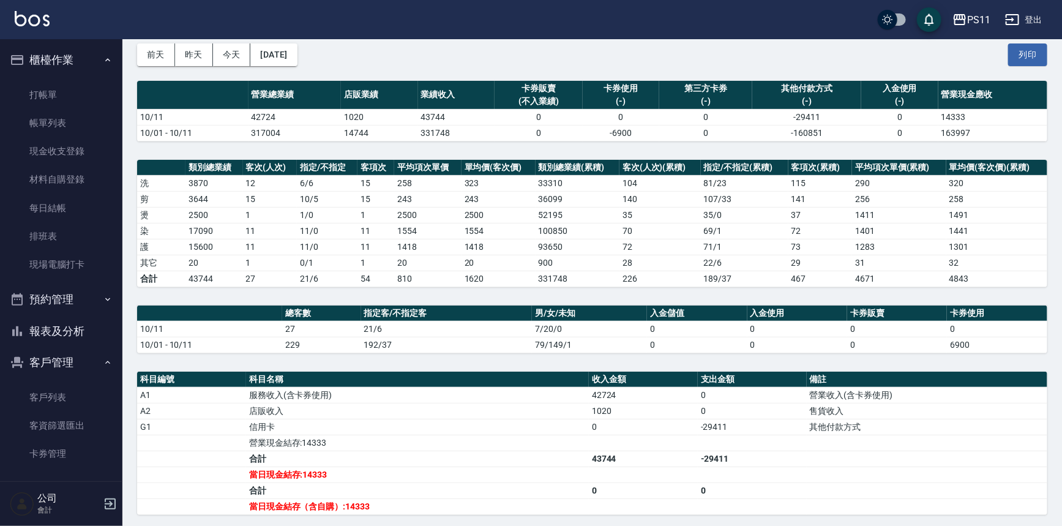
click at [56, 321] on button "報表及分析" at bounding box center [61, 331] width 113 height 32
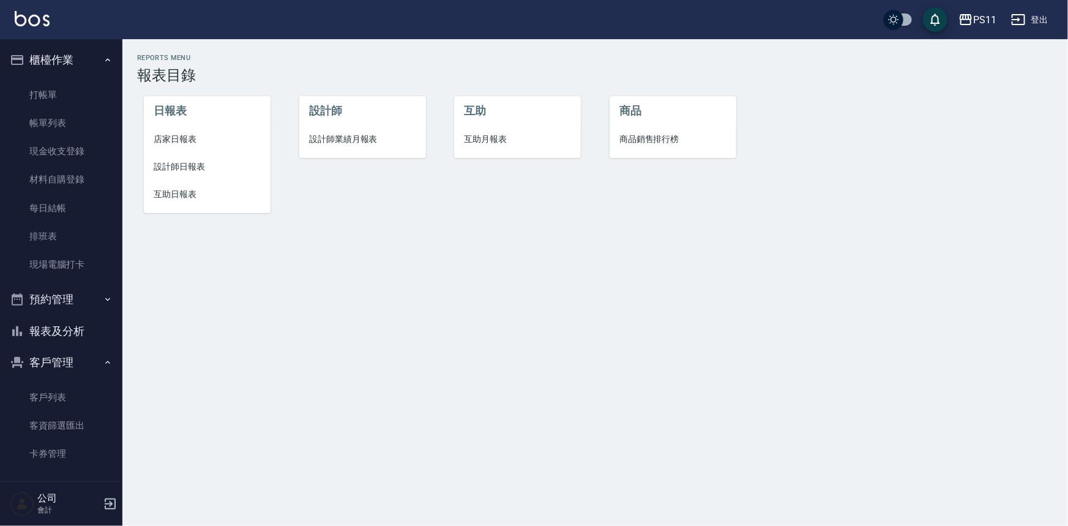
click at [197, 162] on span "設計師日報表" at bounding box center [207, 166] width 107 height 13
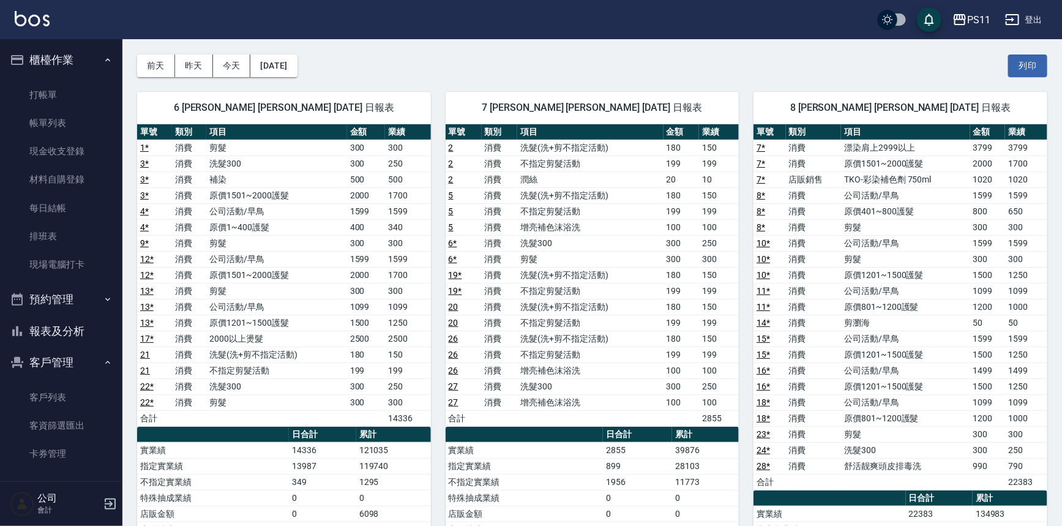
scroll to position [111, 0]
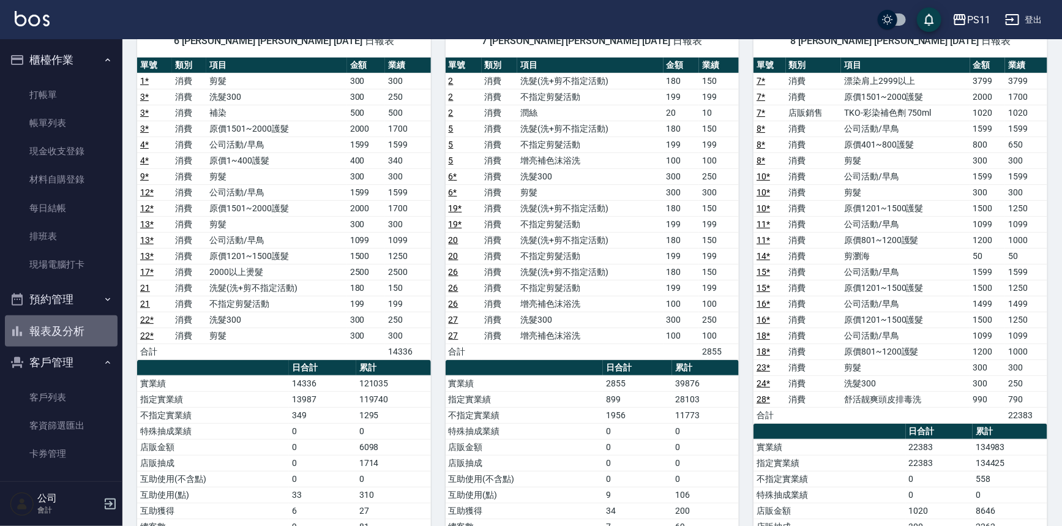
click at [76, 332] on button "報表及分析" at bounding box center [61, 331] width 113 height 32
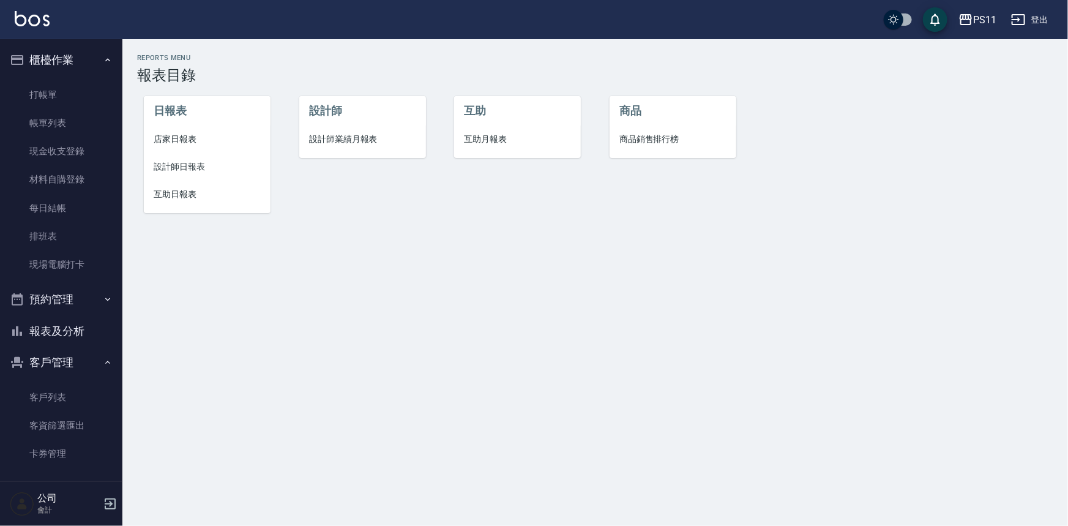
click at [192, 191] on span "互助日報表" at bounding box center [207, 194] width 107 height 13
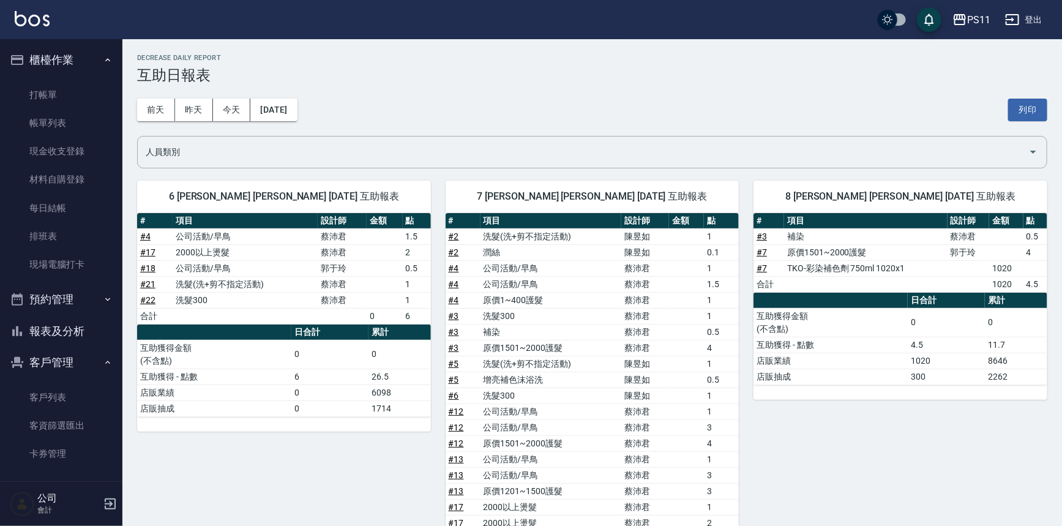
click at [52, 334] on button "報表及分析" at bounding box center [61, 331] width 113 height 32
